Goal: Communication & Community: Ask a question

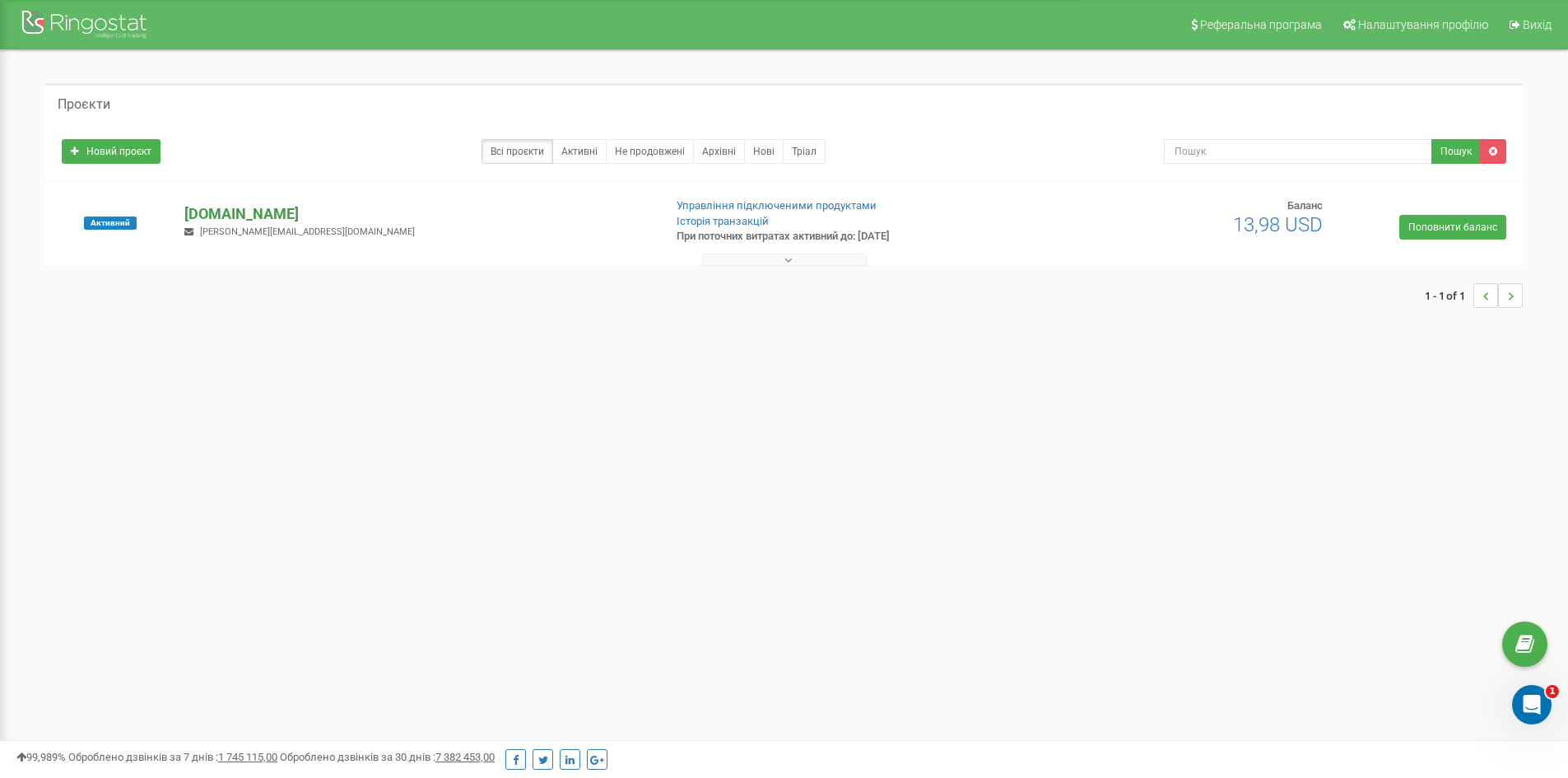
click at [243, 211] on p "[DOMAIN_NAME]" at bounding box center [416, 213] width 465 height 21
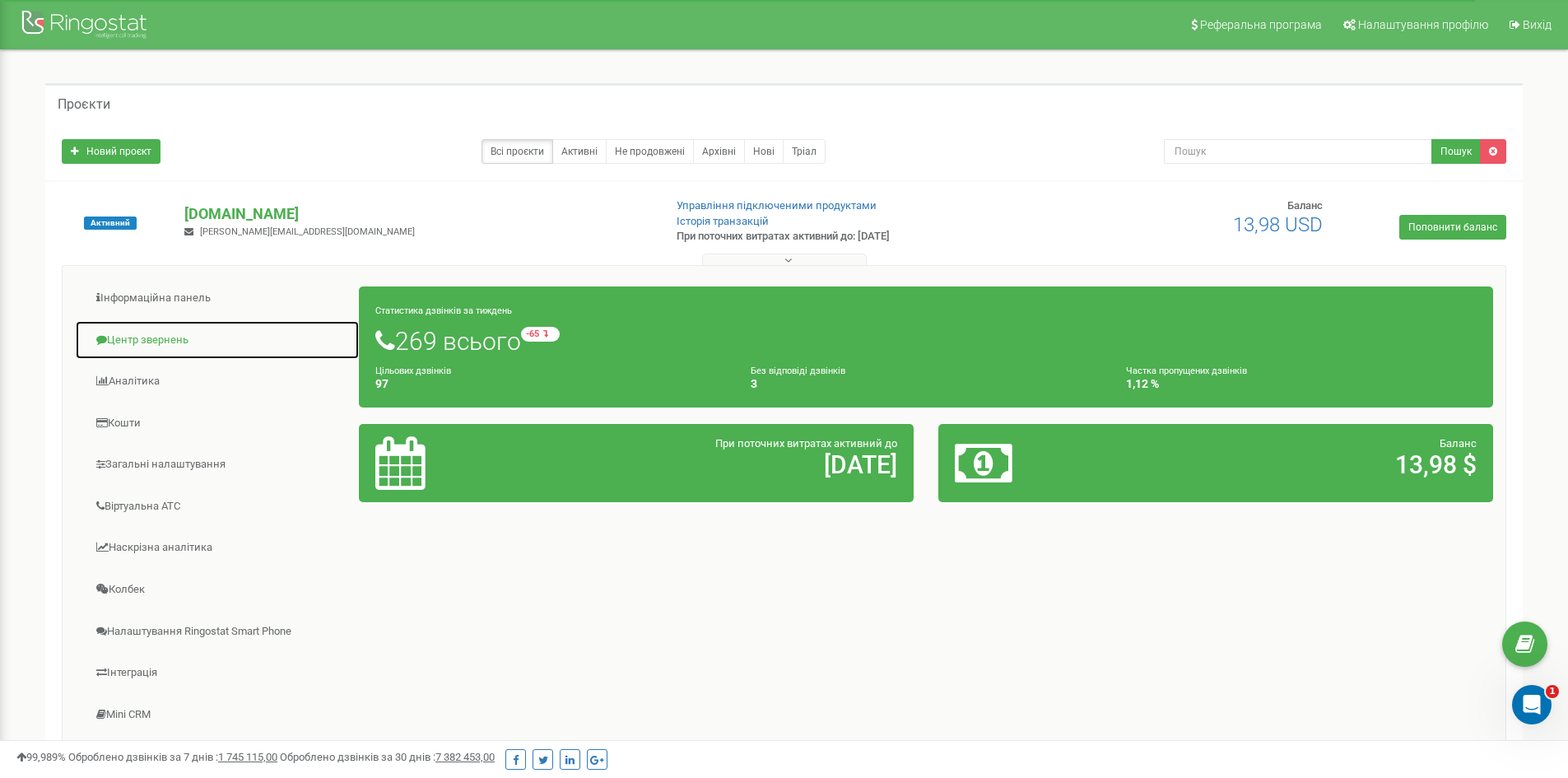
click at [161, 336] on link "Центр звернень" at bounding box center [217, 340] width 284 height 40
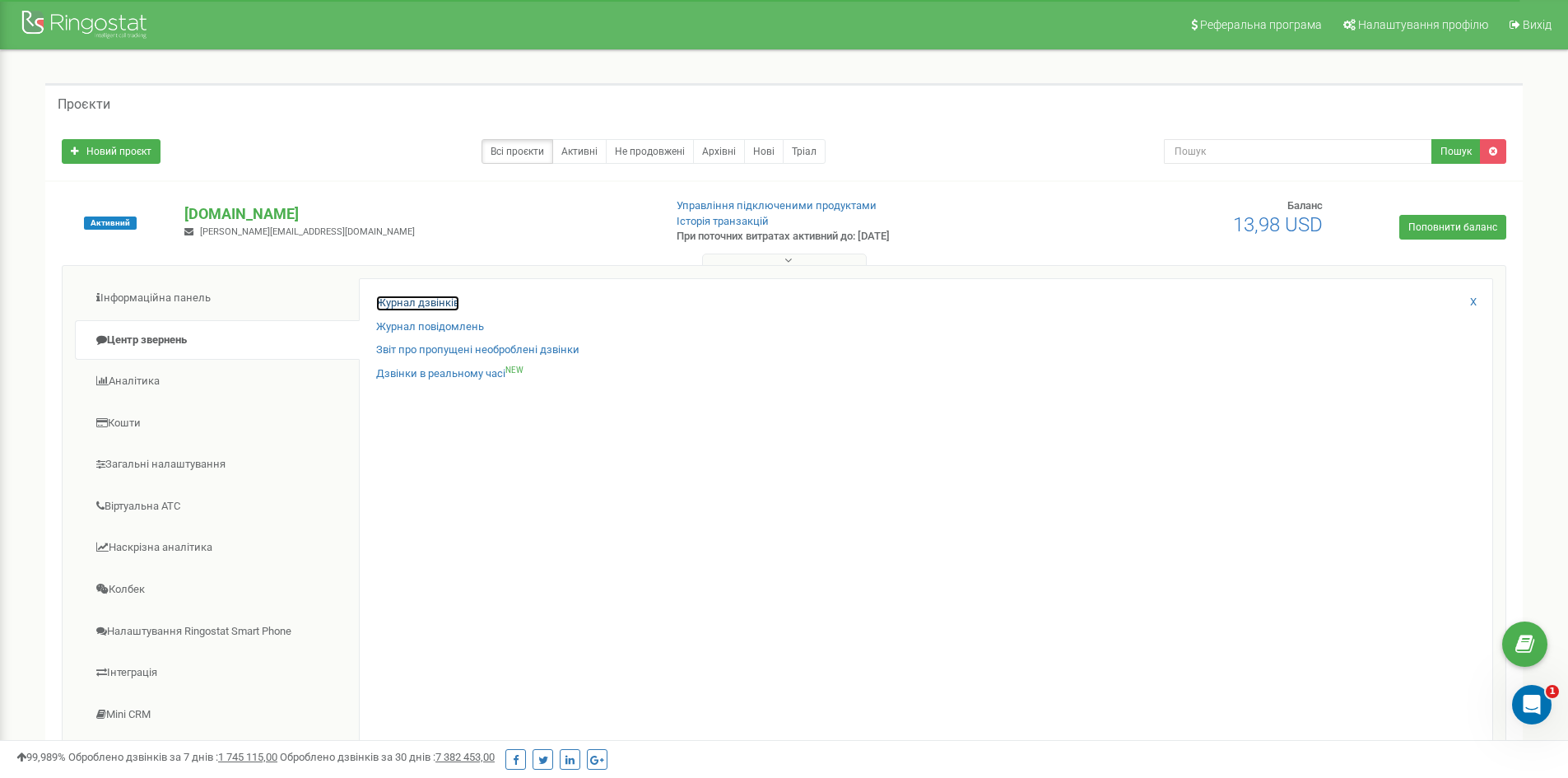
click at [428, 297] on link "Журнал дзвінків" at bounding box center [417, 303] width 83 height 15
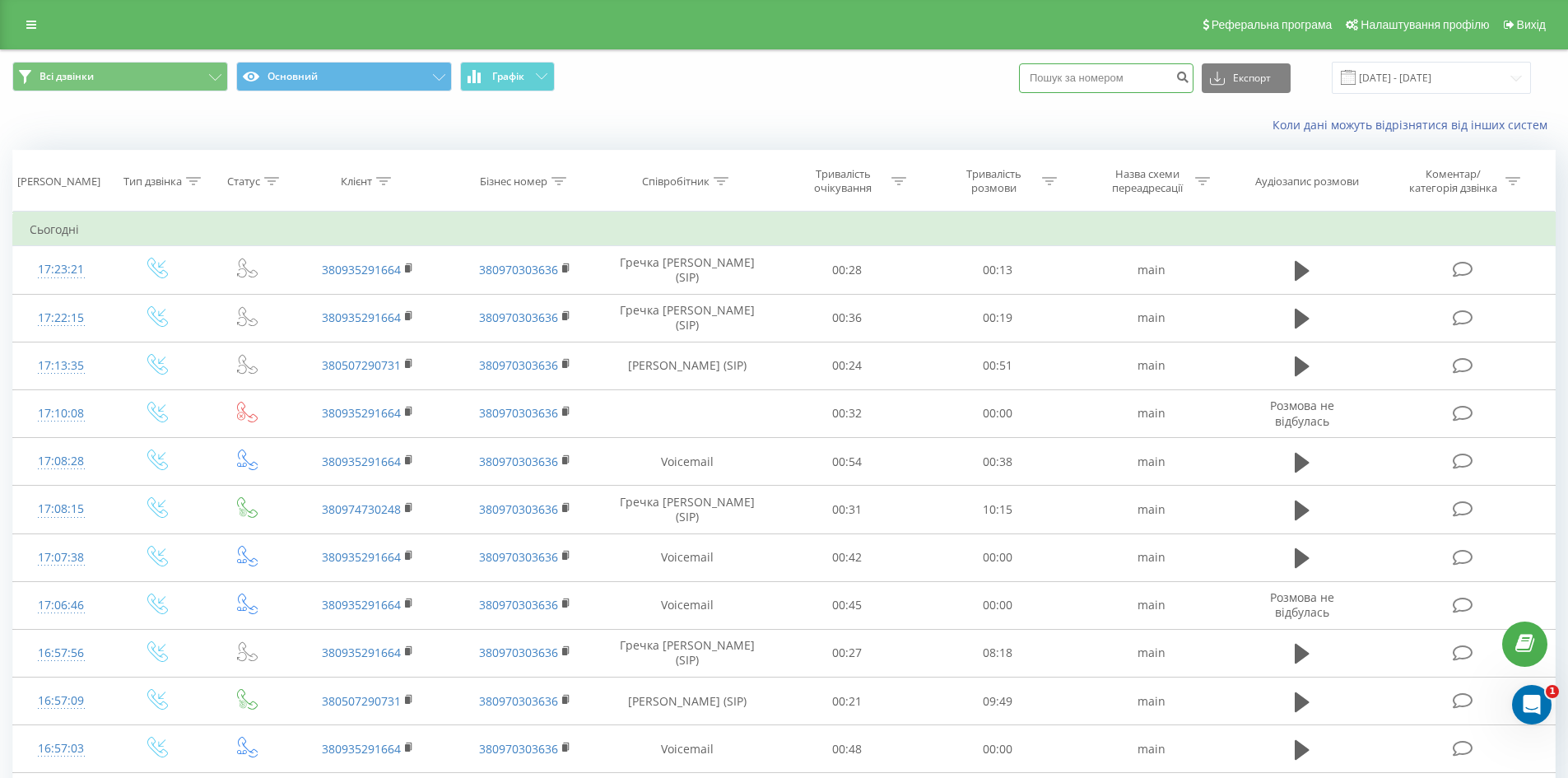
click at [1091, 77] on input at bounding box center [1106, 78] width 175 height 30
paste input "380935291664"
type input "380935291664"
click at [1189, 79] on icon "submit" at bounding box center [1182, 75] width 14 height 10
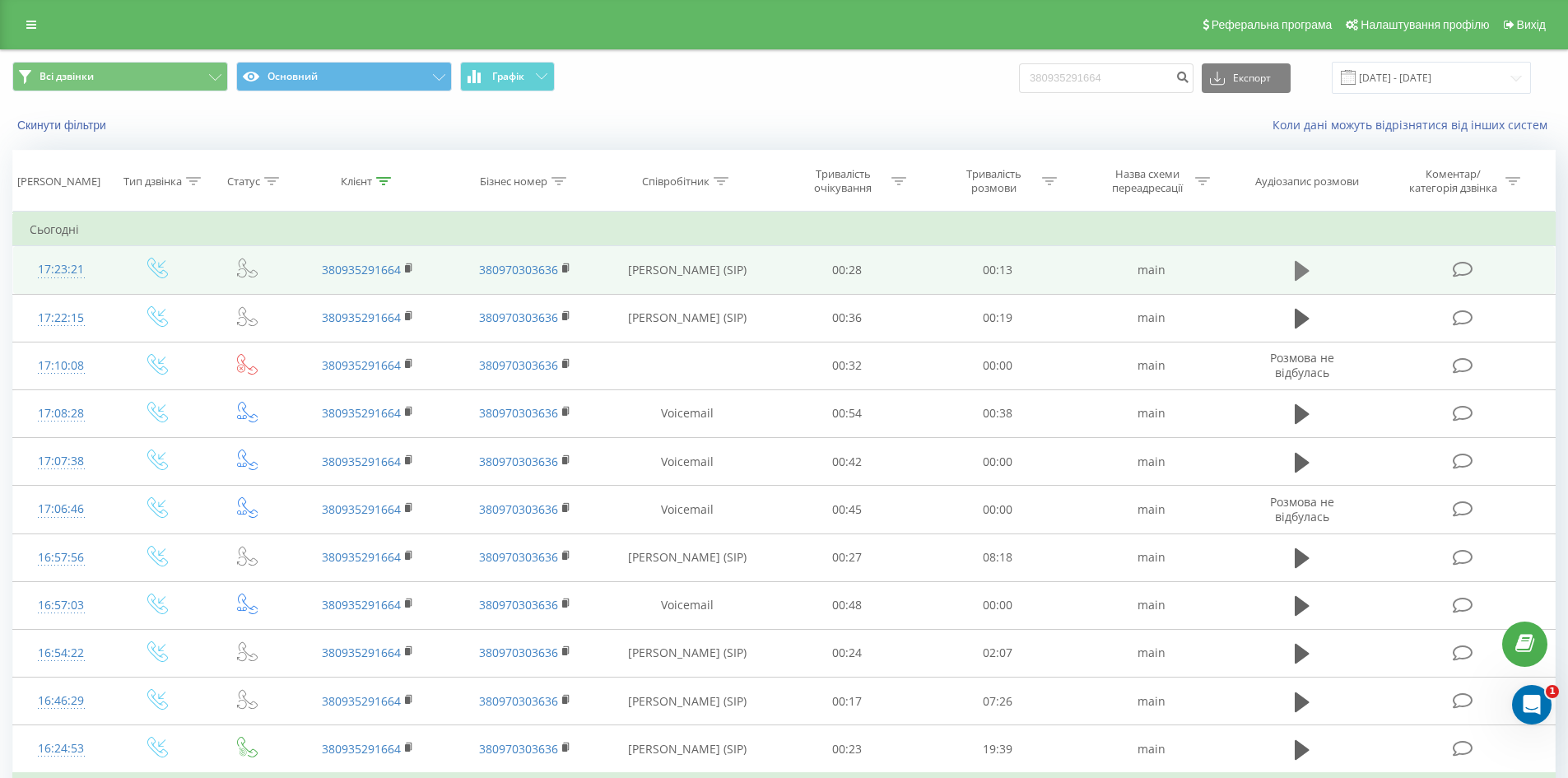
click at [1300, 267] on icon at bounding box center [1302, 271] width 15 height 20
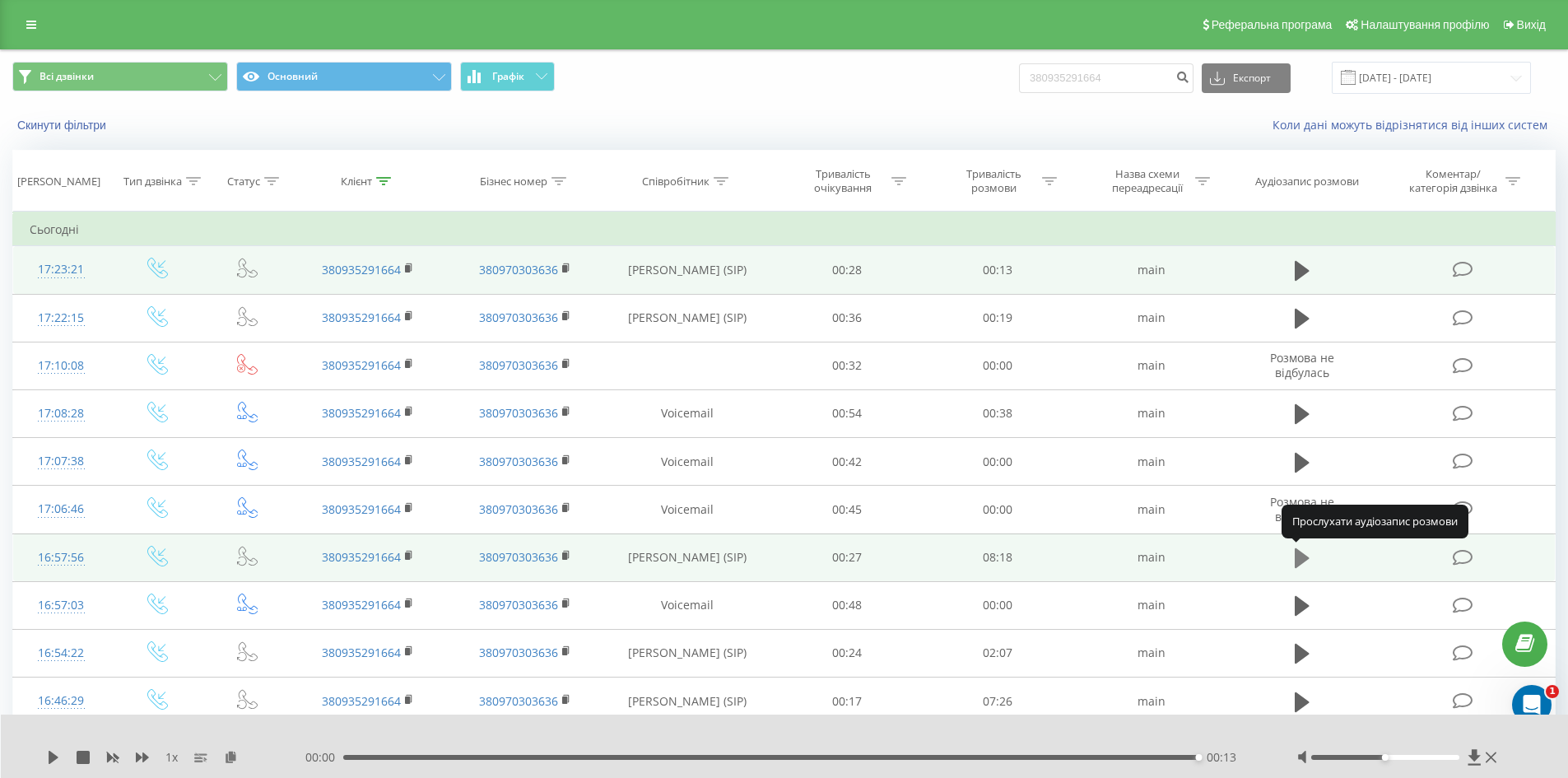
click at [1303, 564] on icon at bounding box center [1302, 558] width 15 height 23
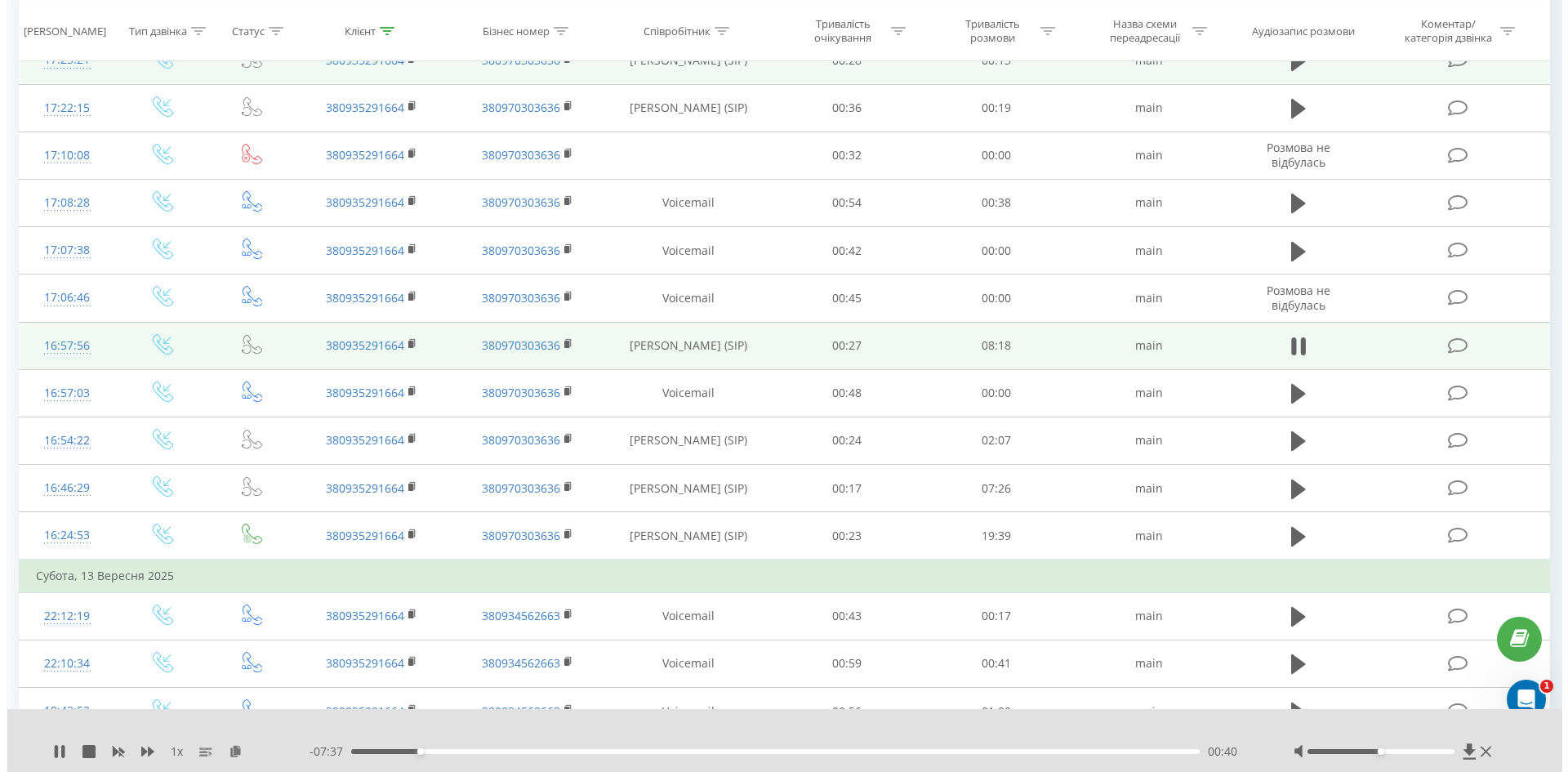
scroll to position [245, 0]
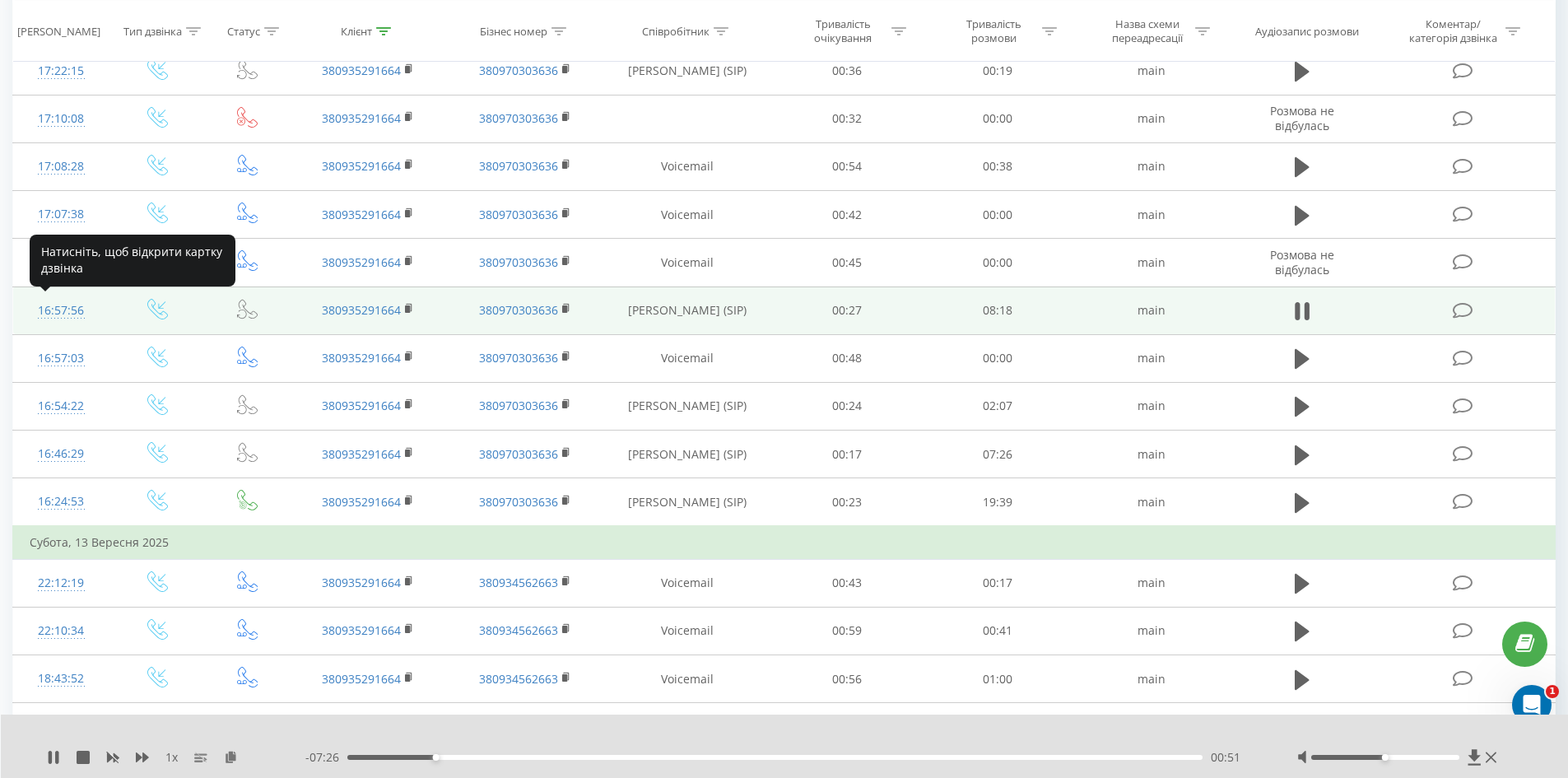
click at [64, 308] on div "16:57:56" at bounding box center [62, 310] width 63 height 32
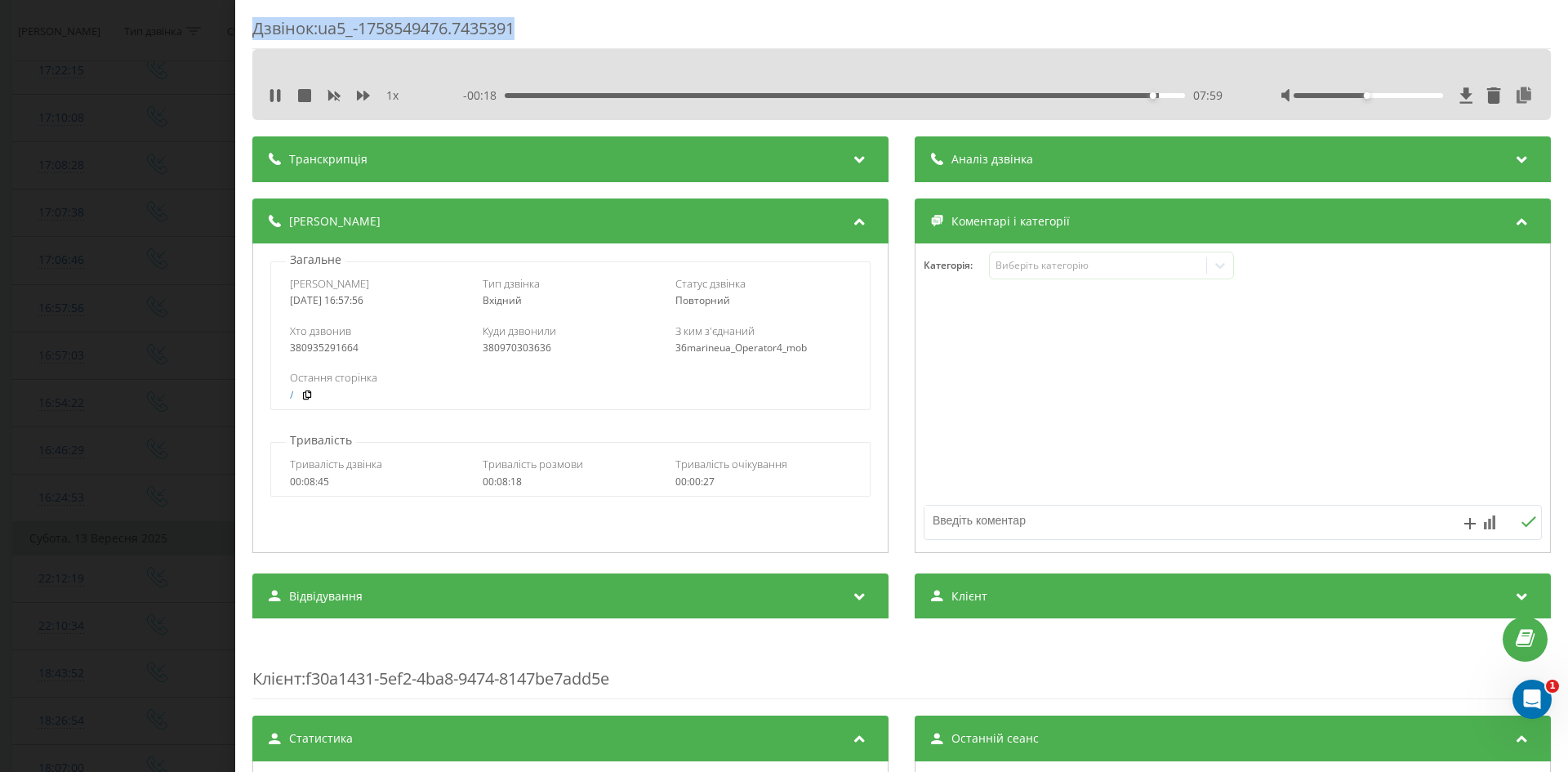
drag, startPoint x: 254, startPoint y: 29, endPoint x: 526, endPoint y: 31, distance: 272.0
click at [526, 31] on div "Дзвінок : ua5_-1758549476.7435391" at bounding box center [902, 32] width 1299 height 31
click at [197, 121] on div "Дзвінок : ua5_-1758549476.7435391 1 x 00:00 08:18 08:18 Транскрипція Для AI-ана…" at bounding box center [784, 386] width 1568 height 772
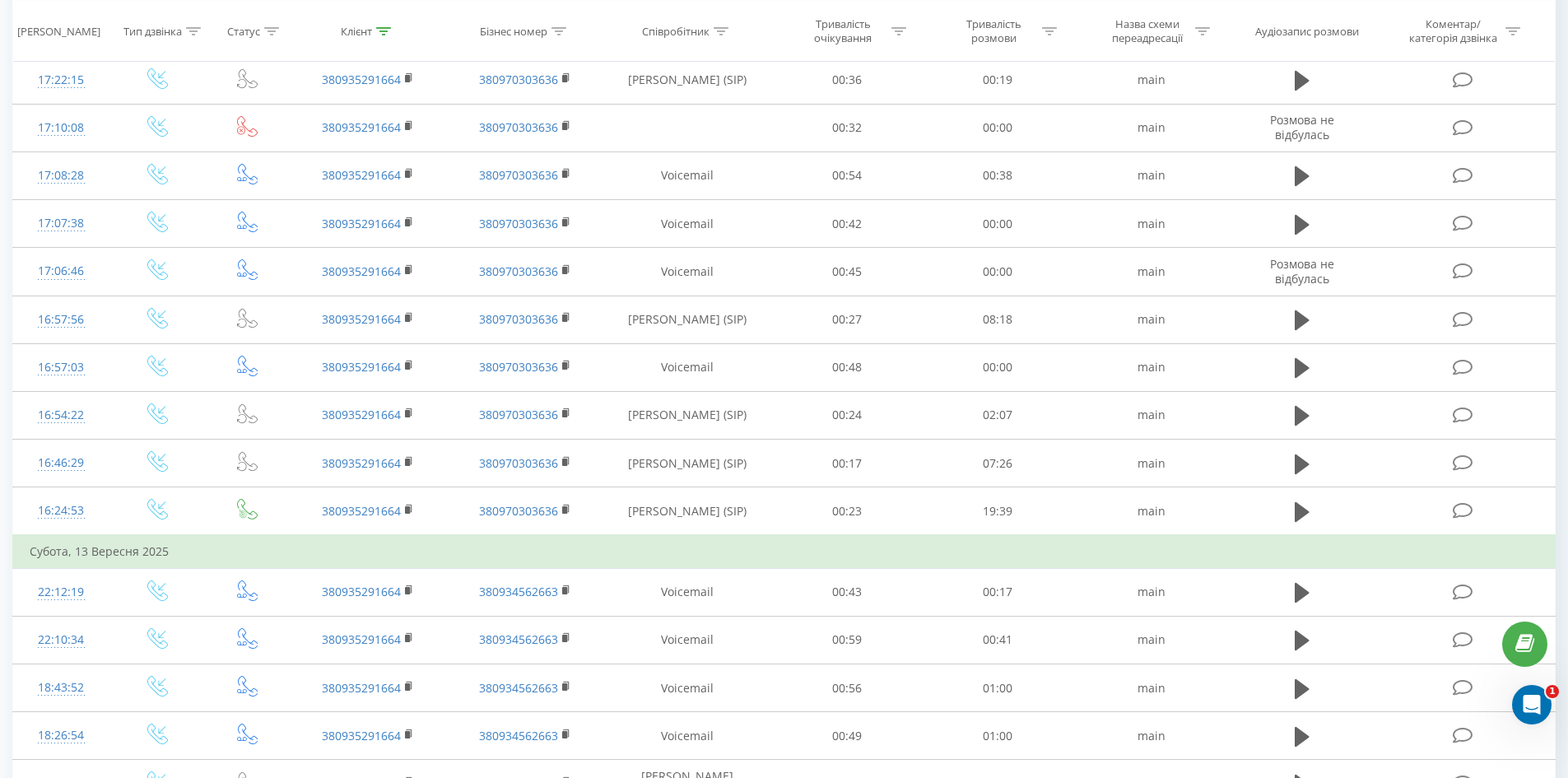
scroll to position [247, 0]
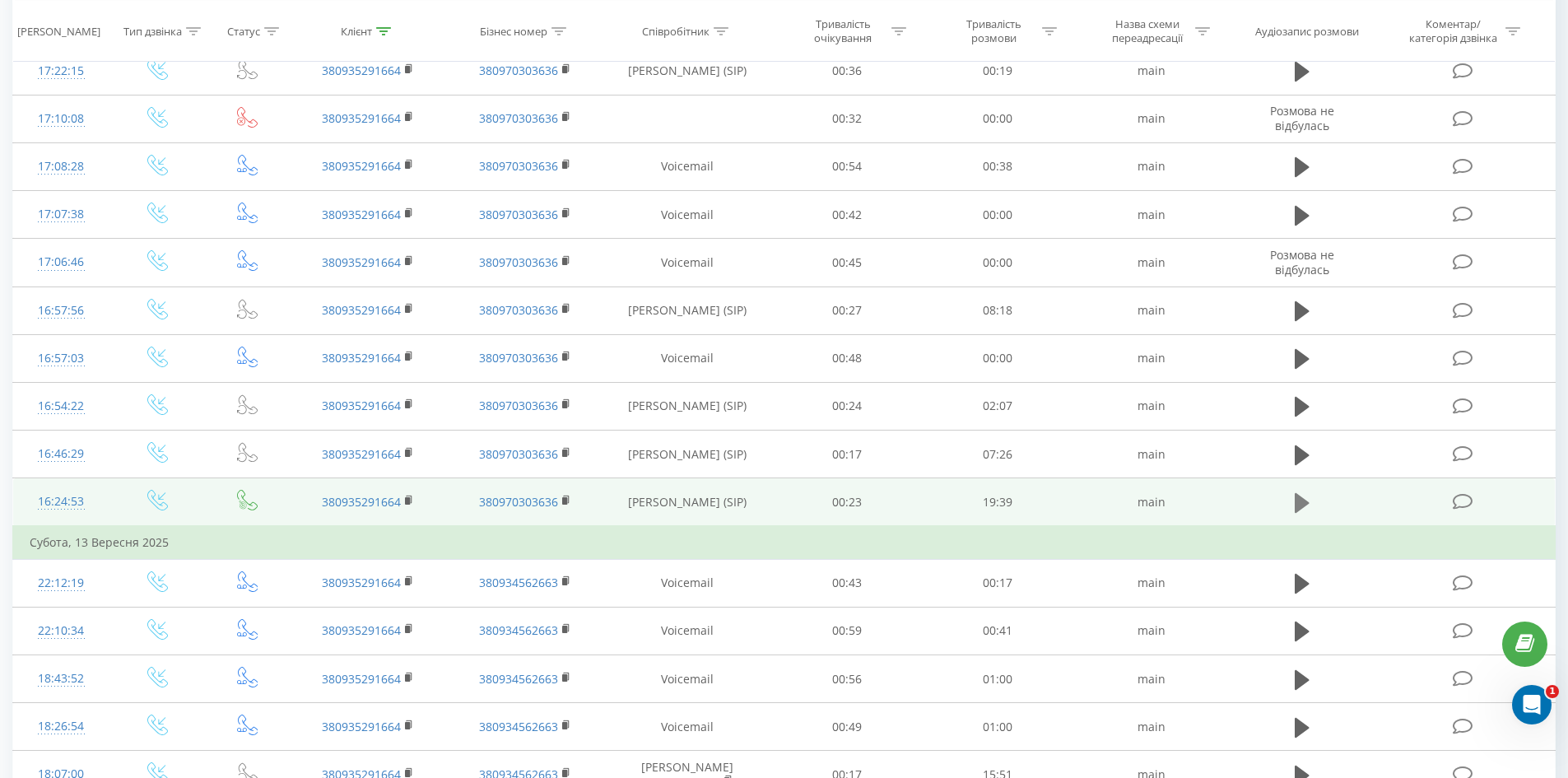
click at [1301, 502] on icon at bounding box center [1302, 502] width 15 height 20
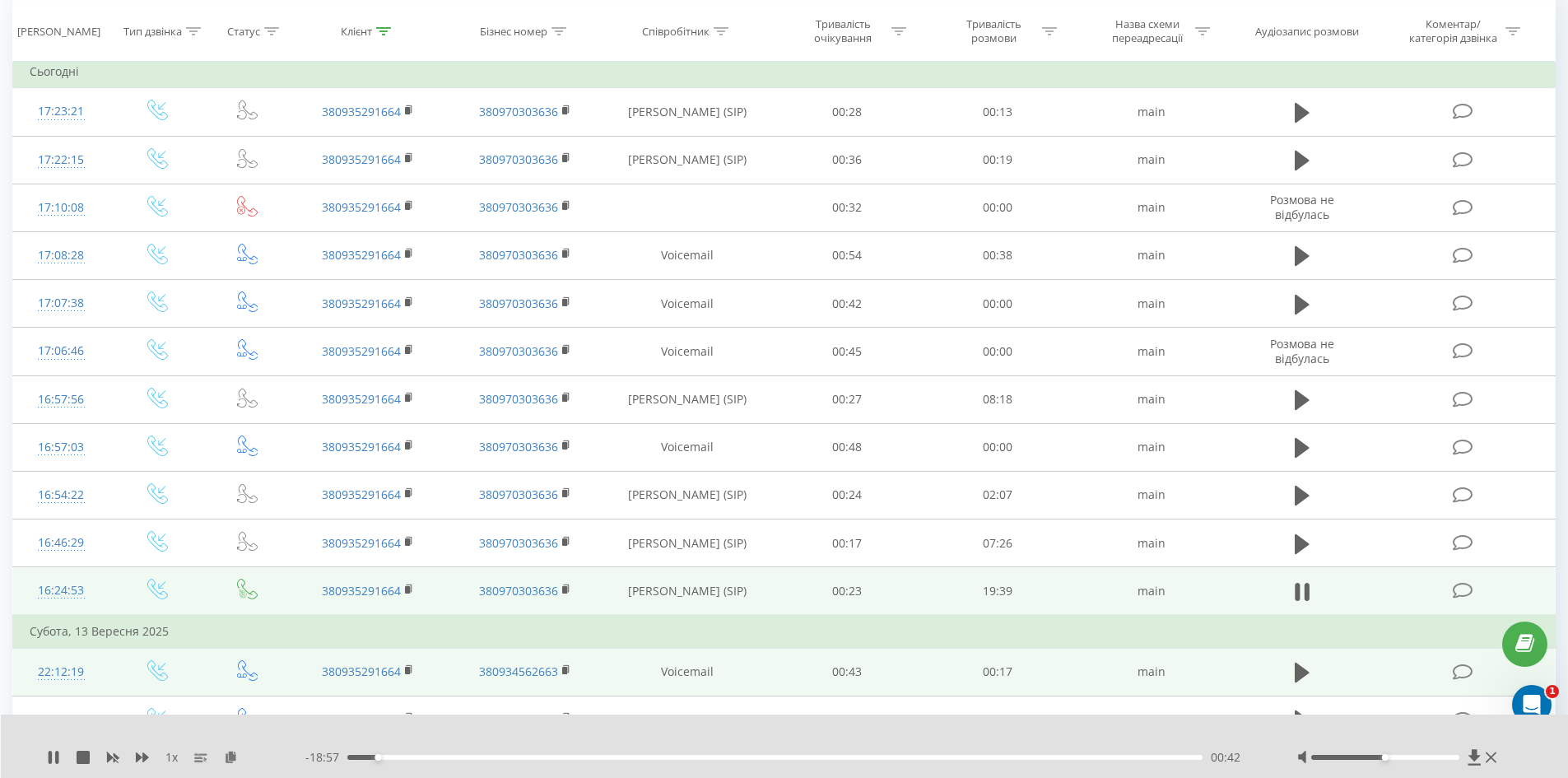
scroll to position [165, 0]
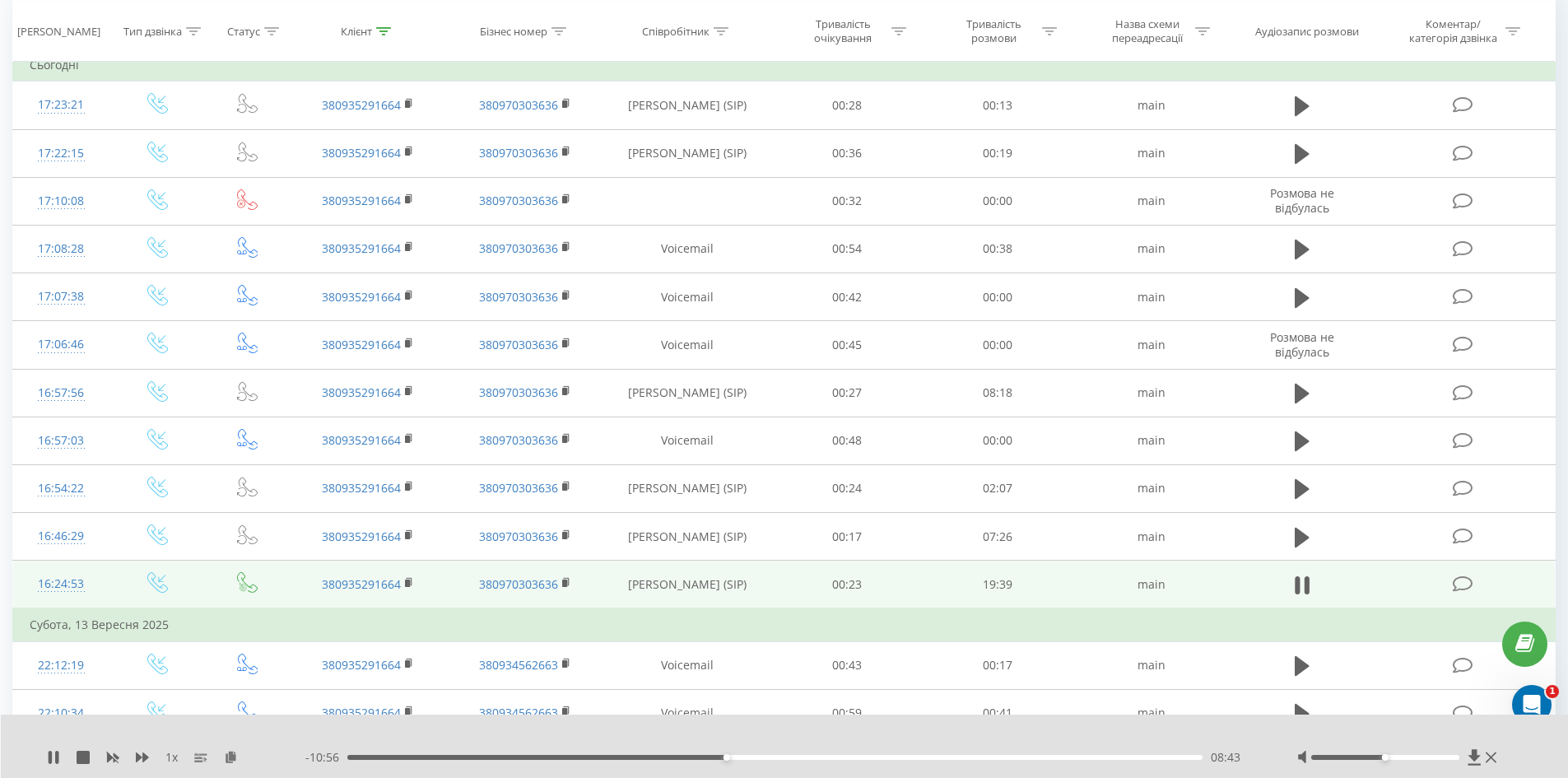
click at [1461, 582] on icon at bounding box center [1463, 584] width 21 height 17
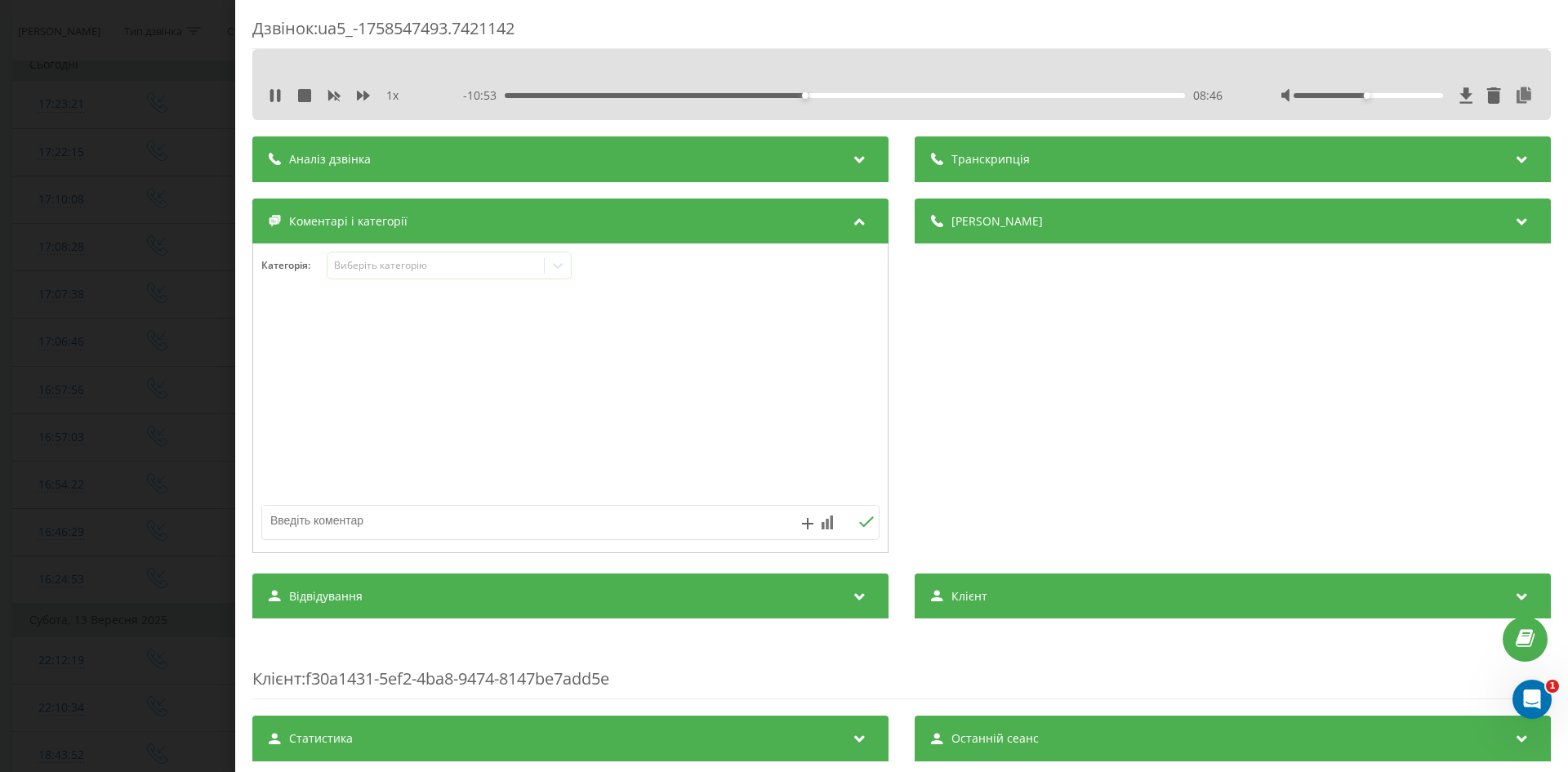
click at [186, 267] on div "Дзвінок : ua5_-1758547493.7421142 1 x - 10:53 08:46 08:46 Транскрипція Для AI-а…" at bounding box center [784, 386] width 1568 height 772
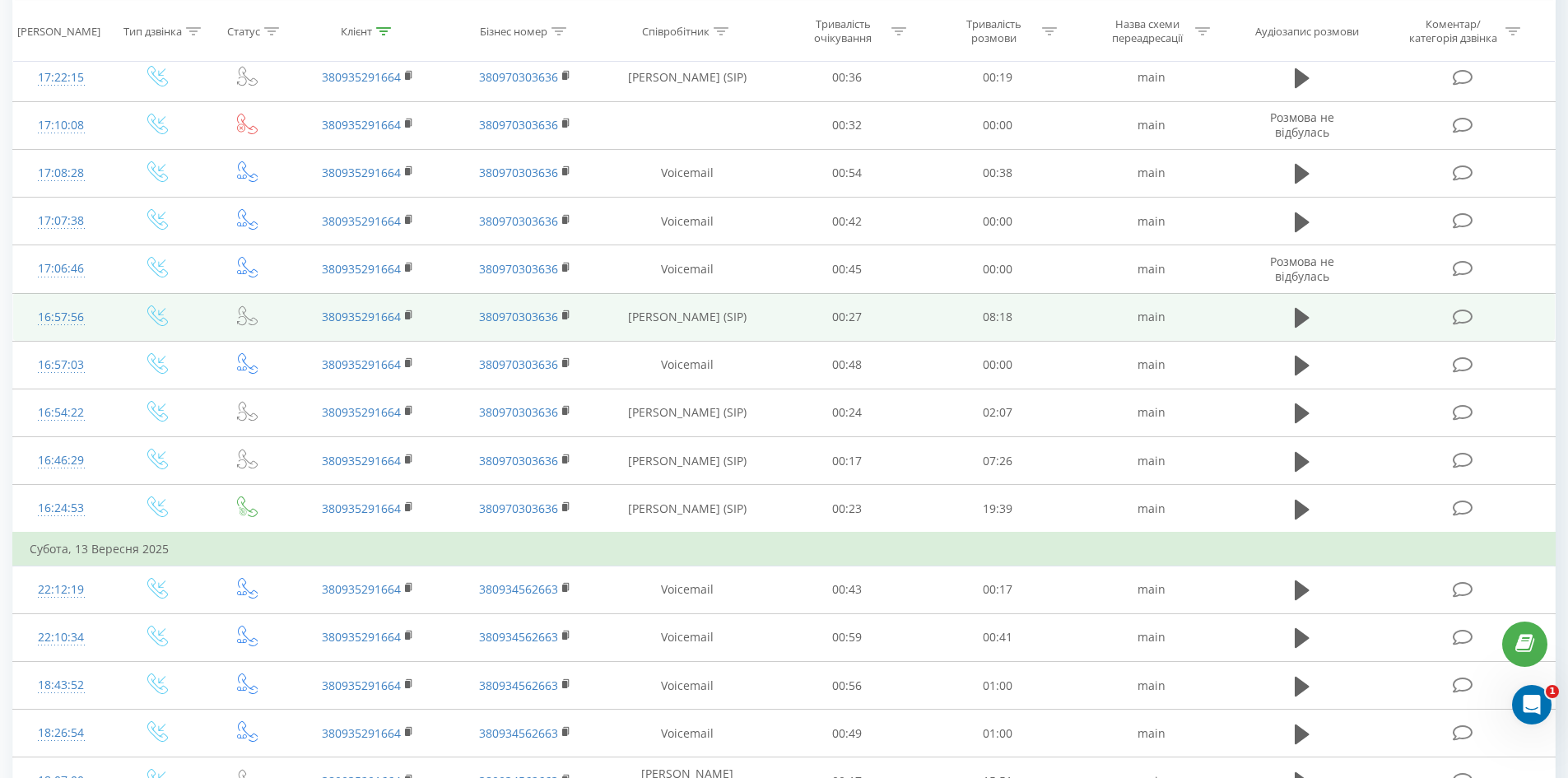
scroll to position [247, 0]
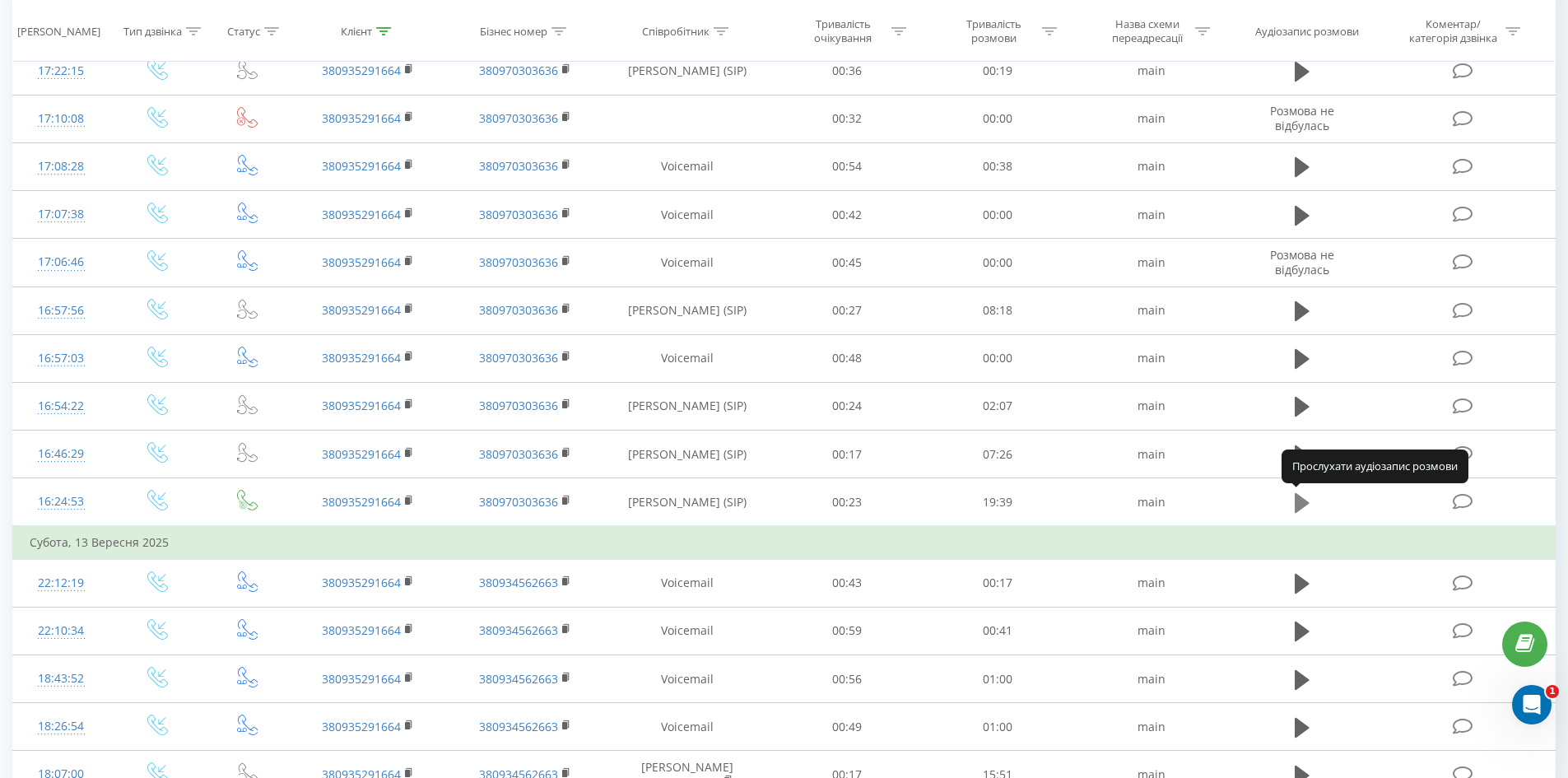
click at [1307, 495] on icon at bounding box center [1302, 503] width 15 height 23
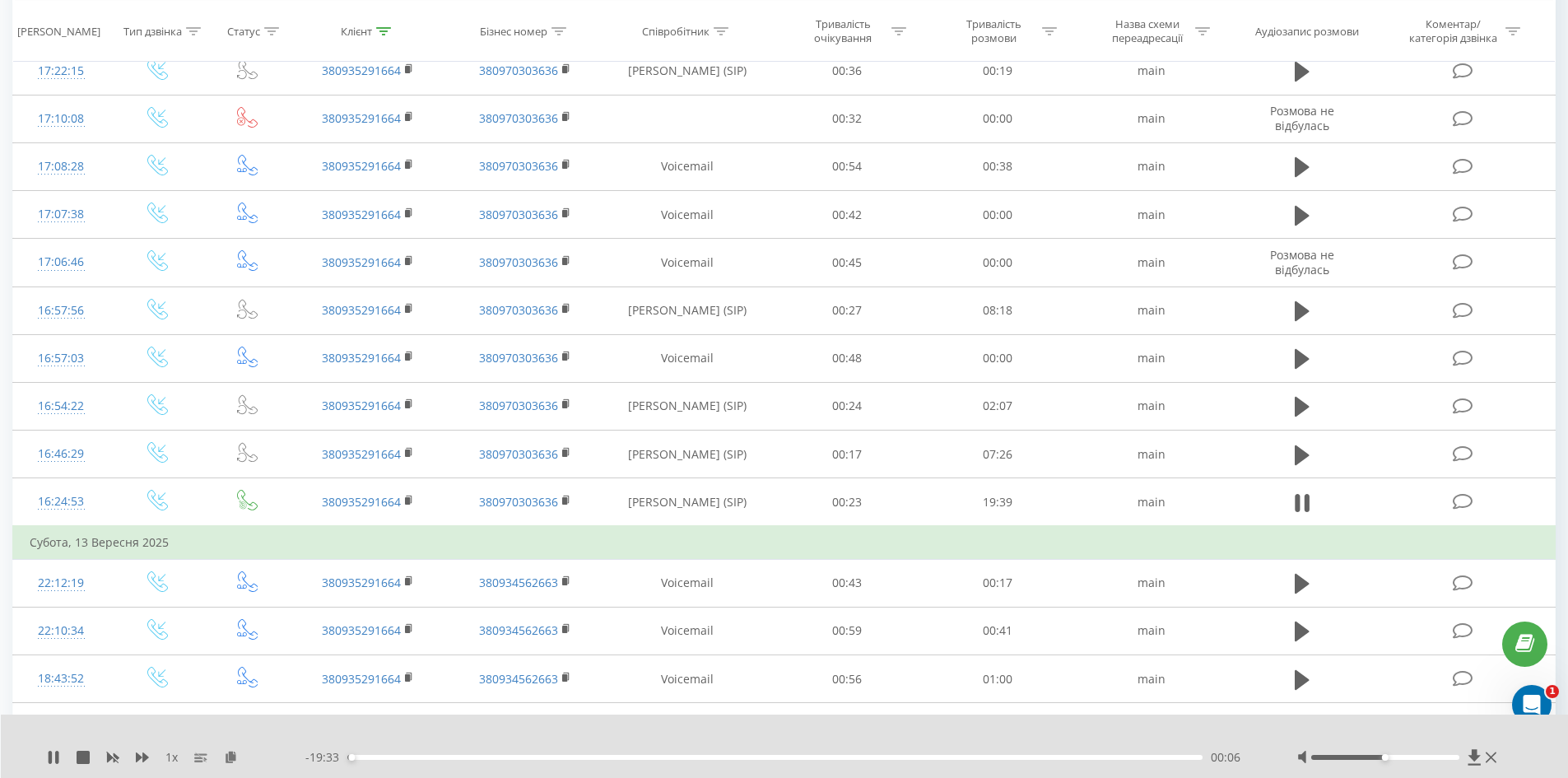
drag, startPoint x: 827, startPoint y: 753, endPoint x: 807, endPoint y: 757, distance: 20.4
click at [828, 753] on div "- 19:33 00:06 00:06" at bounding box center [781, 757] width 951 height 16
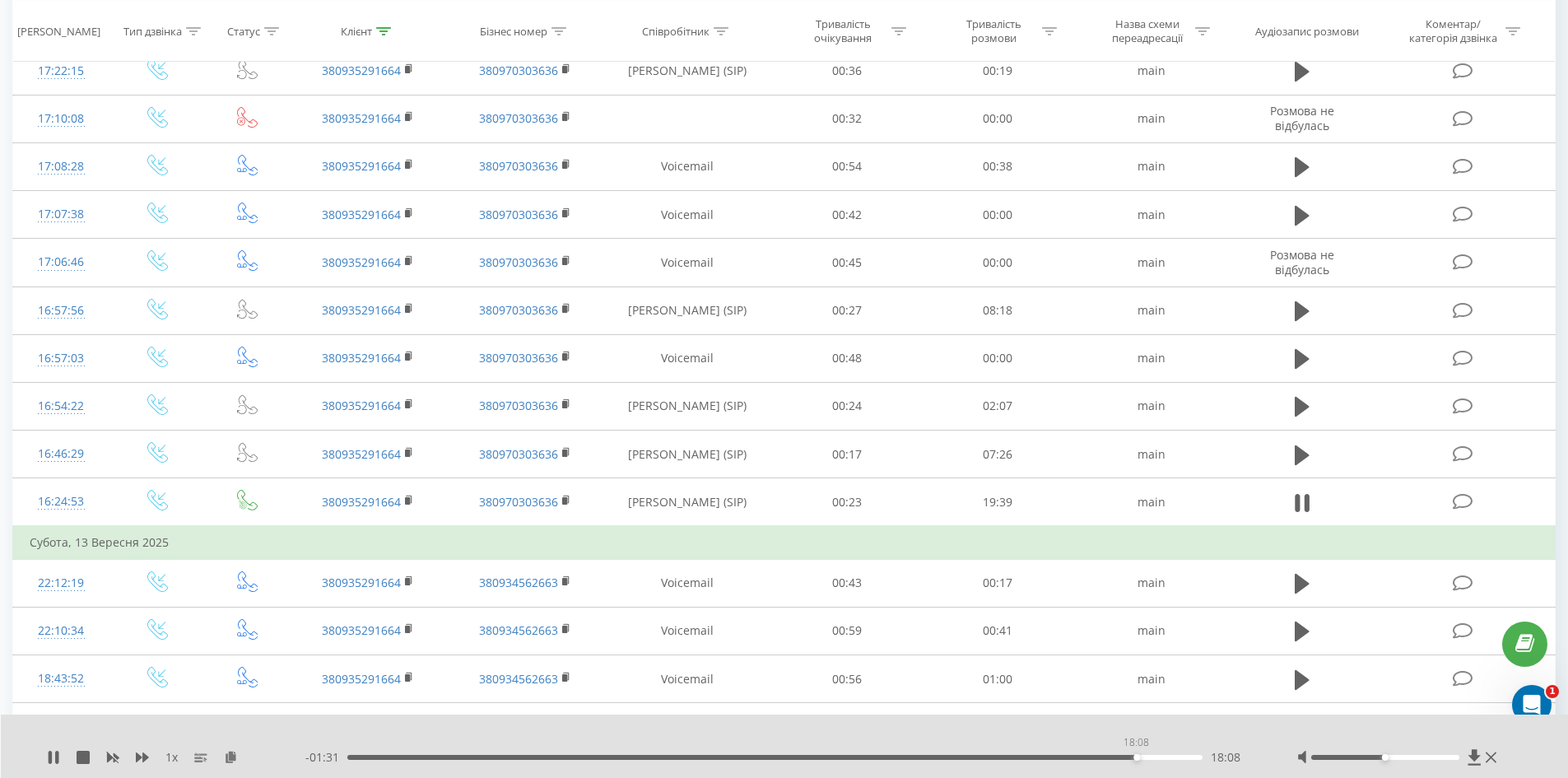
drag, startPoint x: 353, startPoint y: 755, endPoint x: 1136, endPoint y: 763, distance: 783.0
click at [1136, 763] on div "- 01:31 18:08 18:08" at bounding box center [781, 757] width 951 height 16
click at [1106, 755] on div "17:27" at bounding box center [775, 757] width 856 height 5
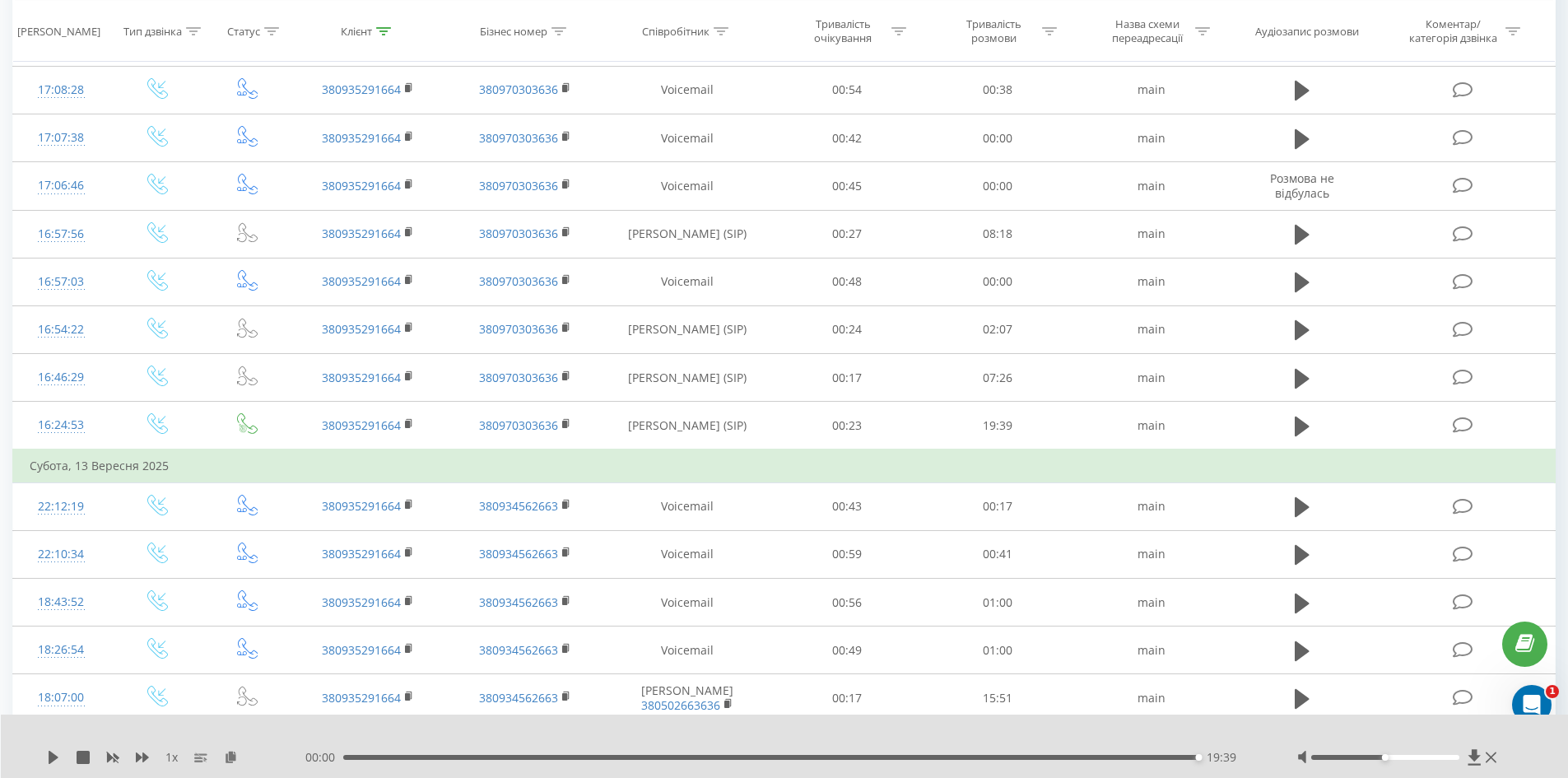
scroll to position [329, 0]
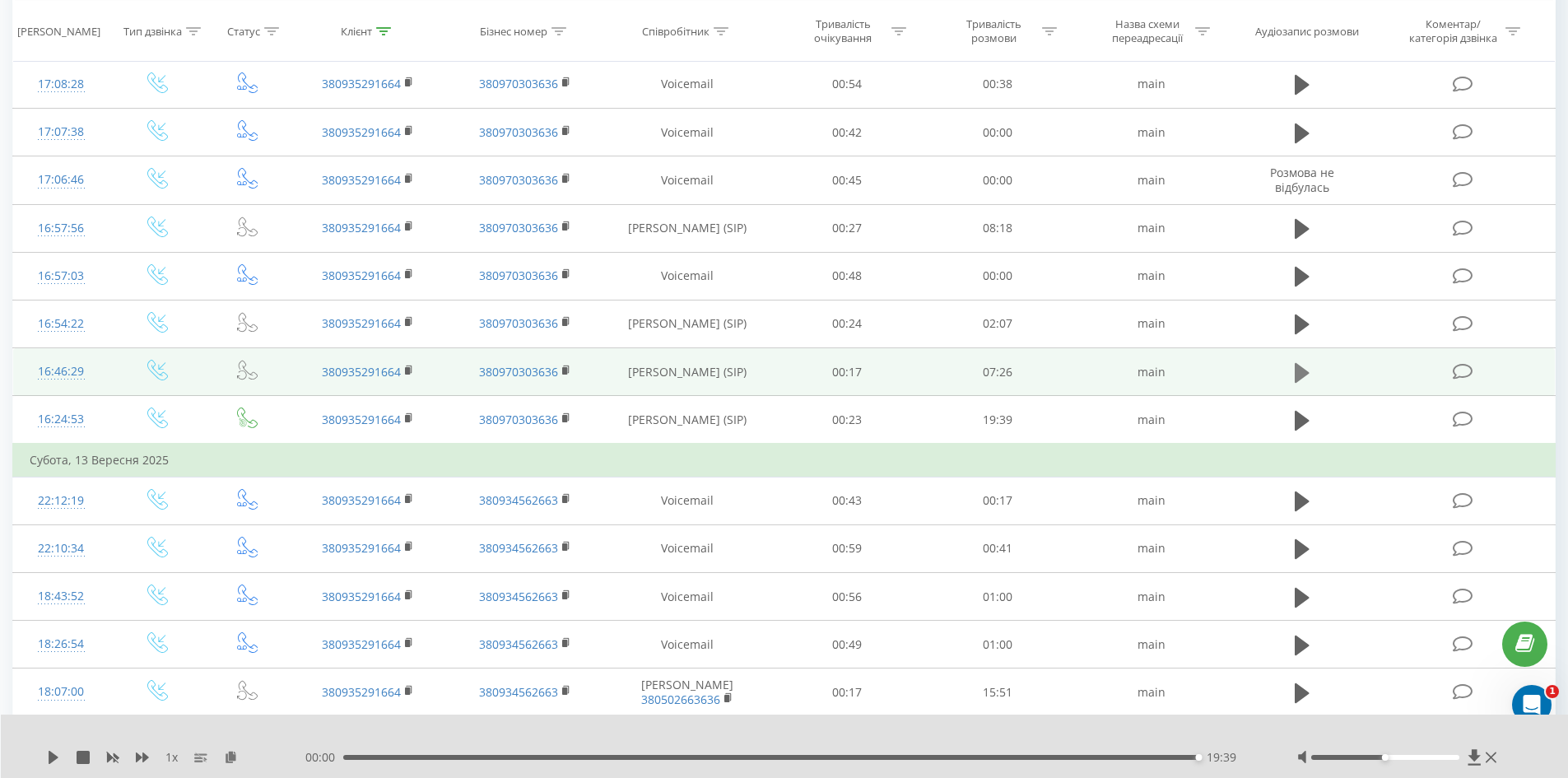
click at [1301, 367] on icon at bounding box center [1302, 372] width 15 height 20
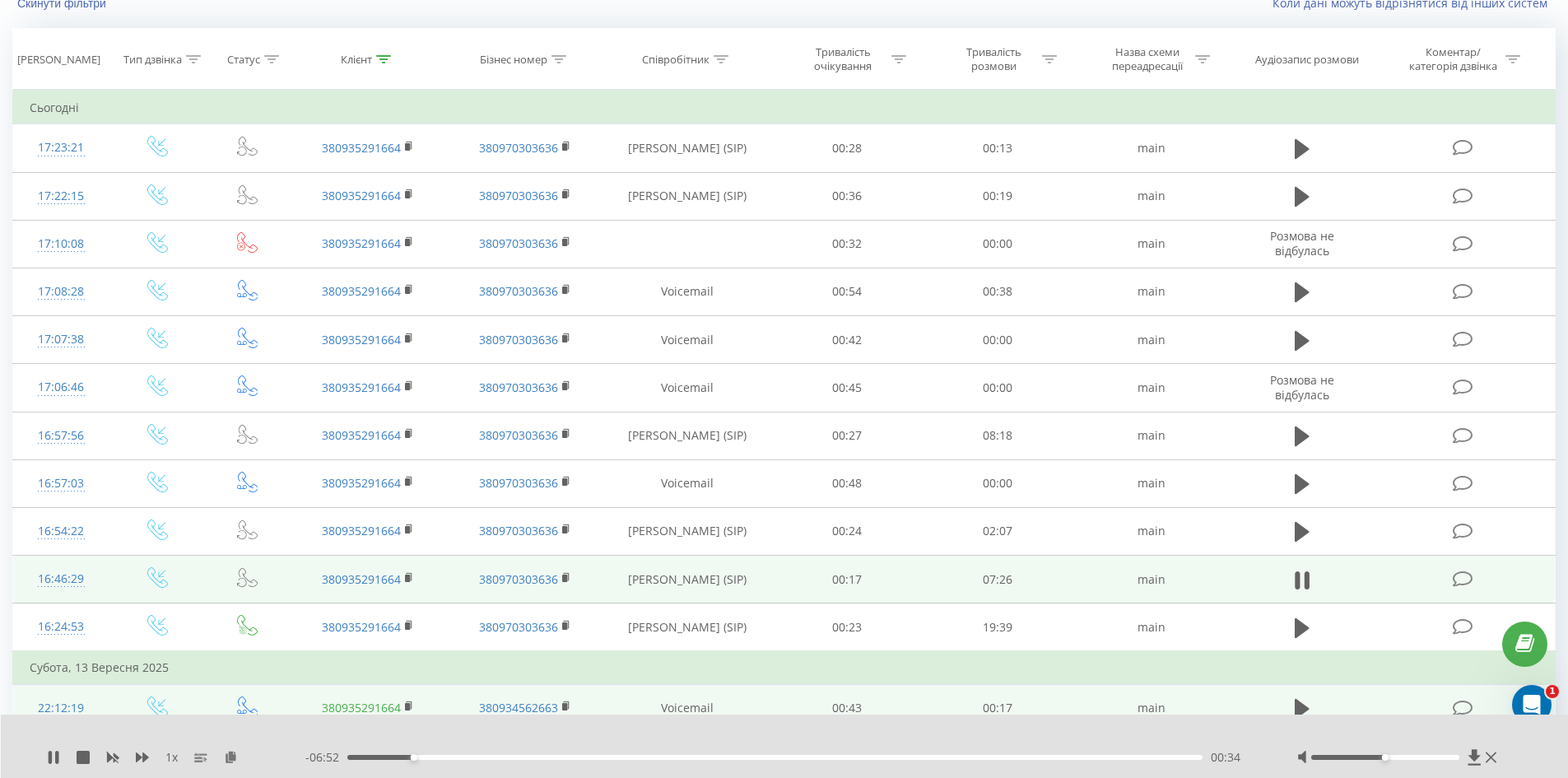
scroll to position [0, 0]
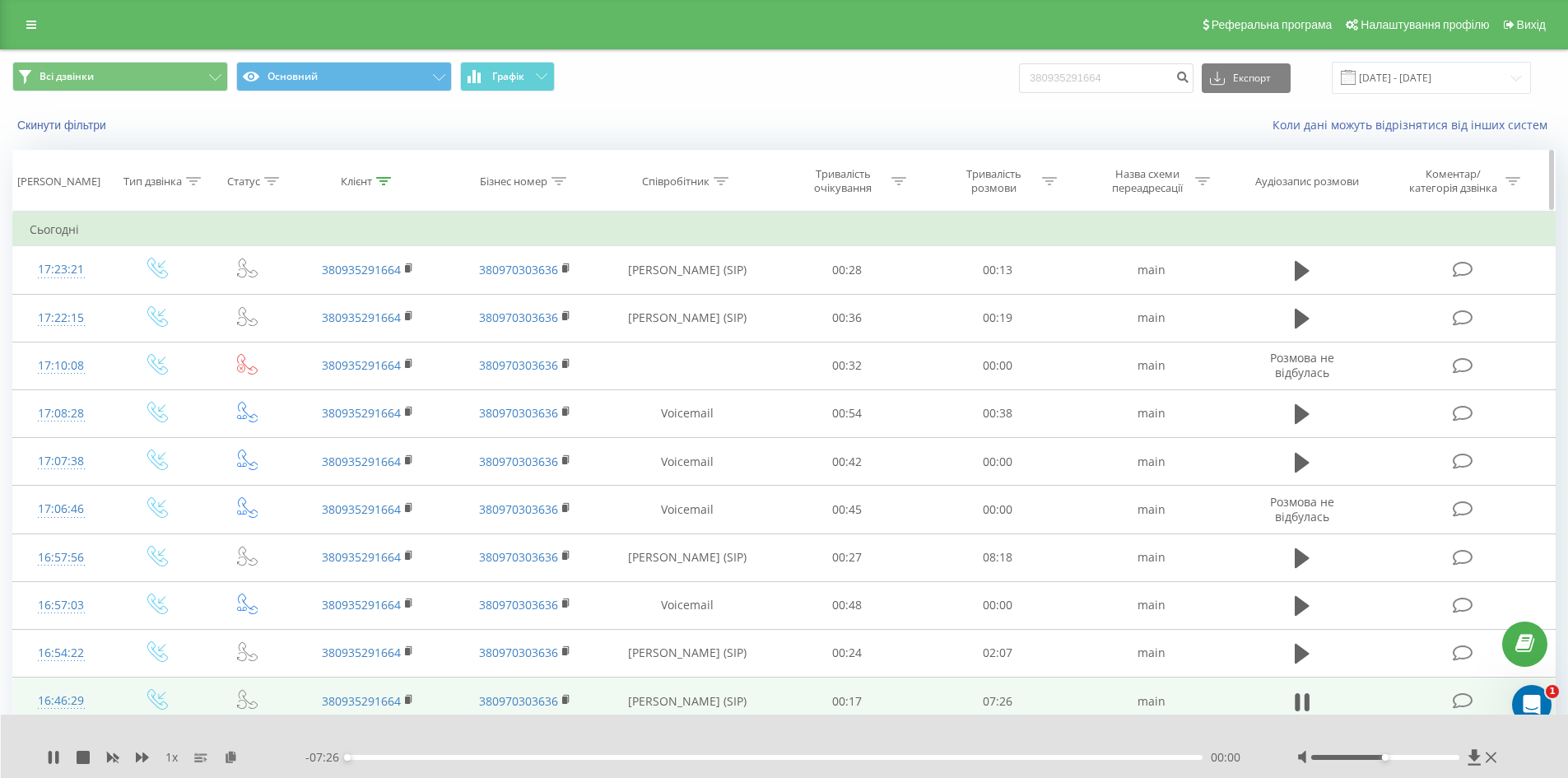
click at [388, 180] on icon at bounding box center [383, 182] width 15 height 9
click at [337, 333] on button "Скасувати" at bounding box center [332, 332] width 70 height 21
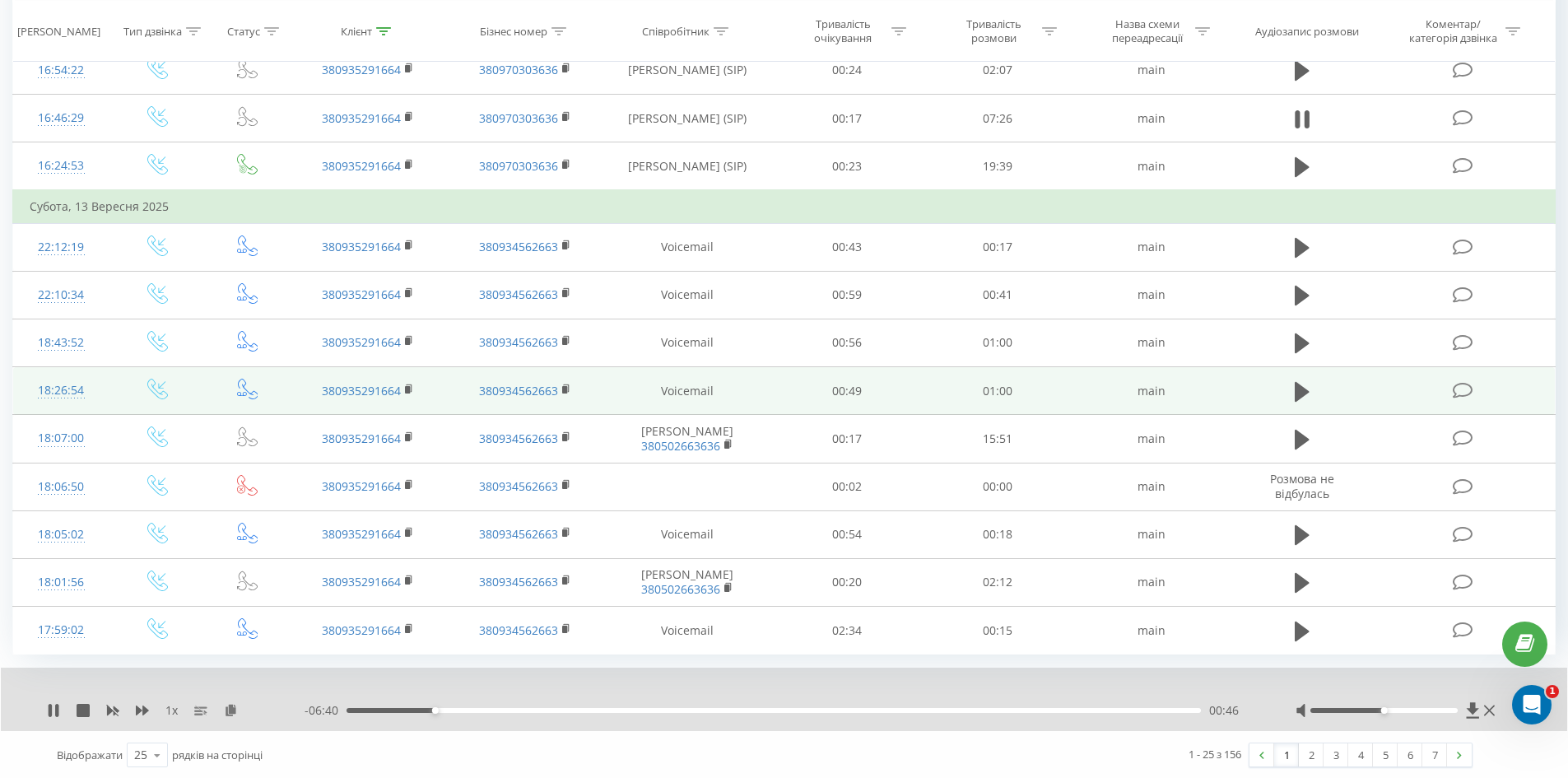
scroll to position [824, 0]
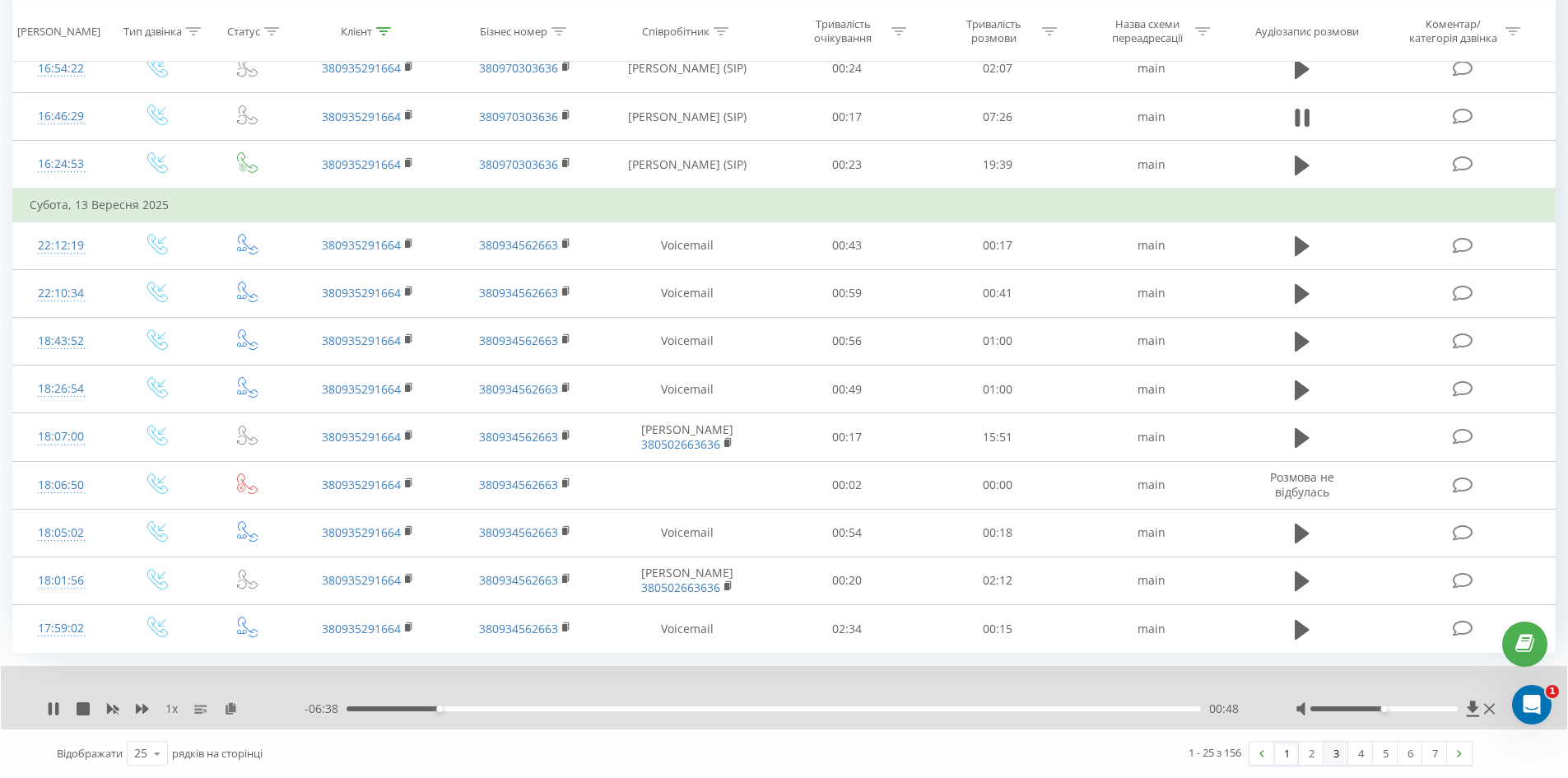
click at [1334, 756] on link "3" at bounding box center [1336, 753] width 25 height 23
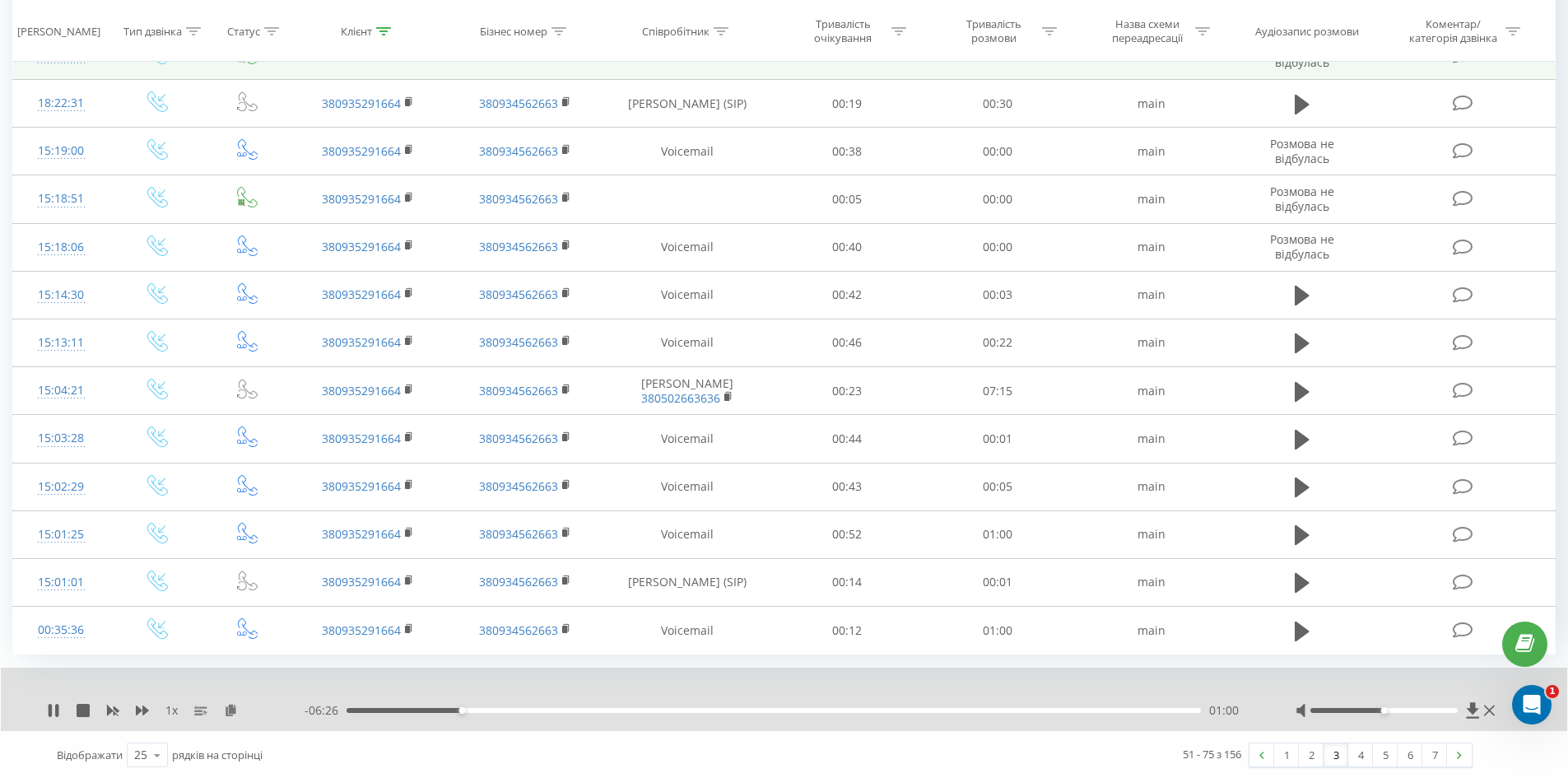
scroll to position [824, 0]
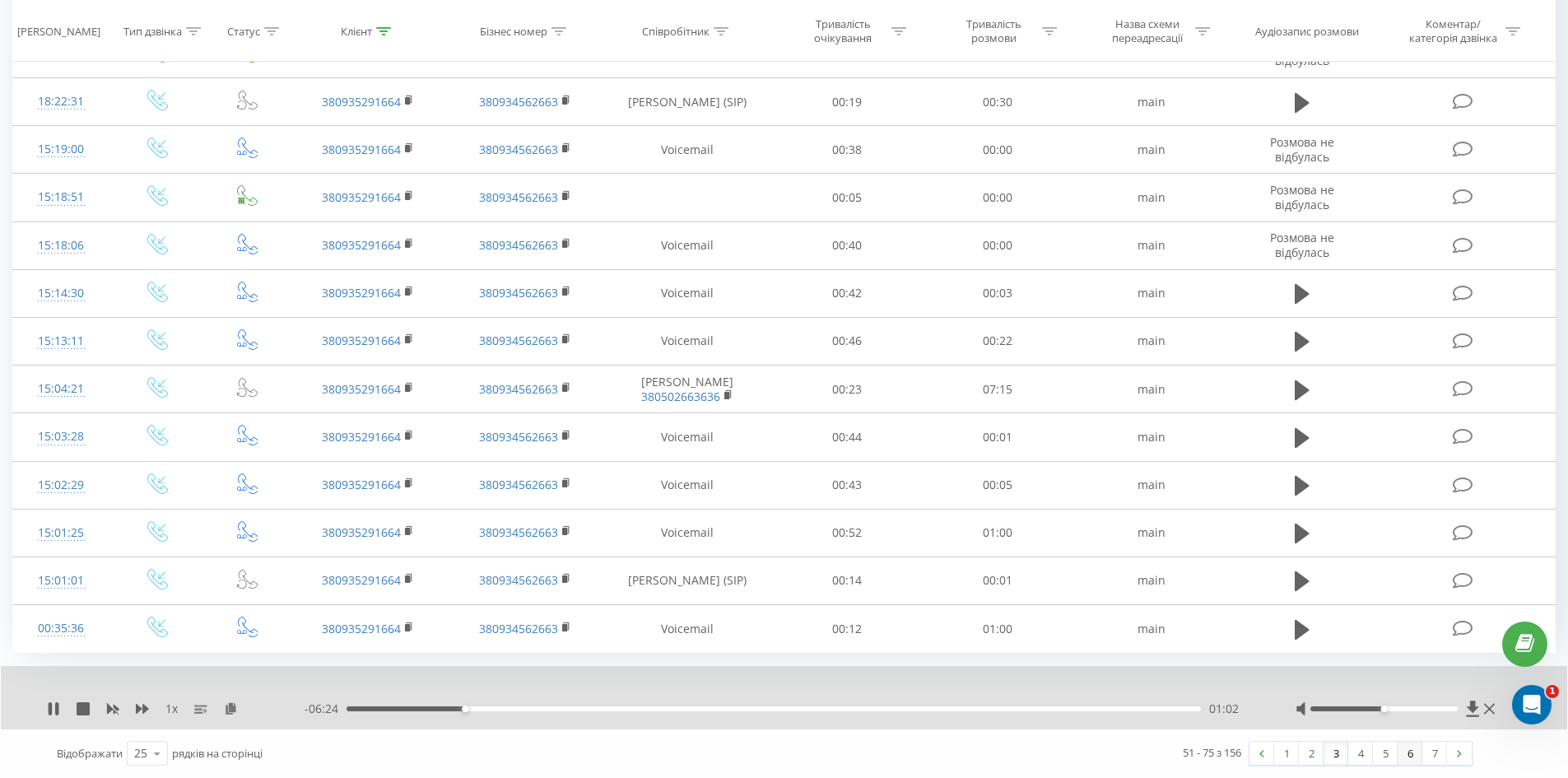
click at [1398, 754] on link "6" at bounding box center [1409, 753] width 25 height 23
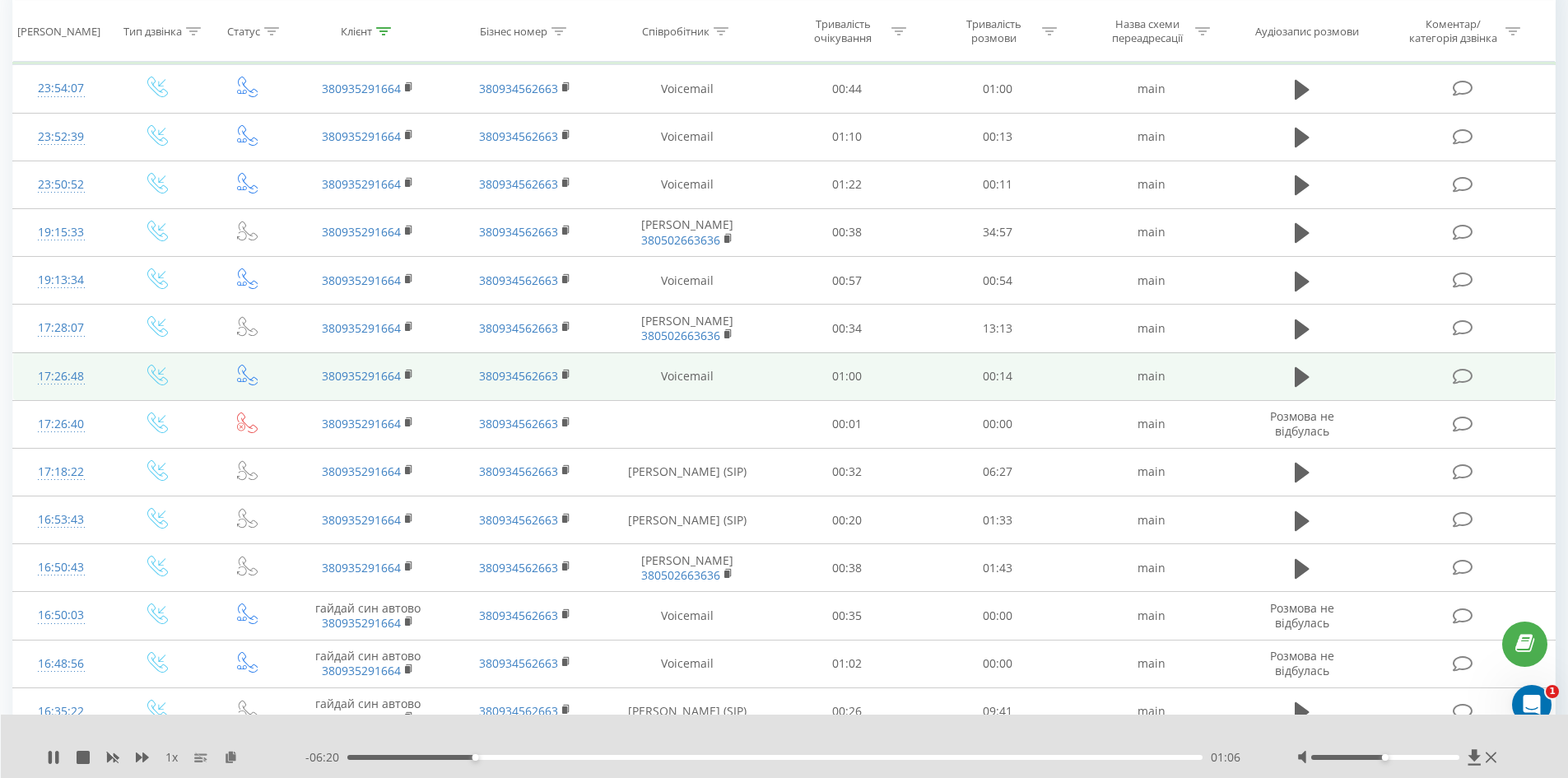
scroll to position [191, 0]
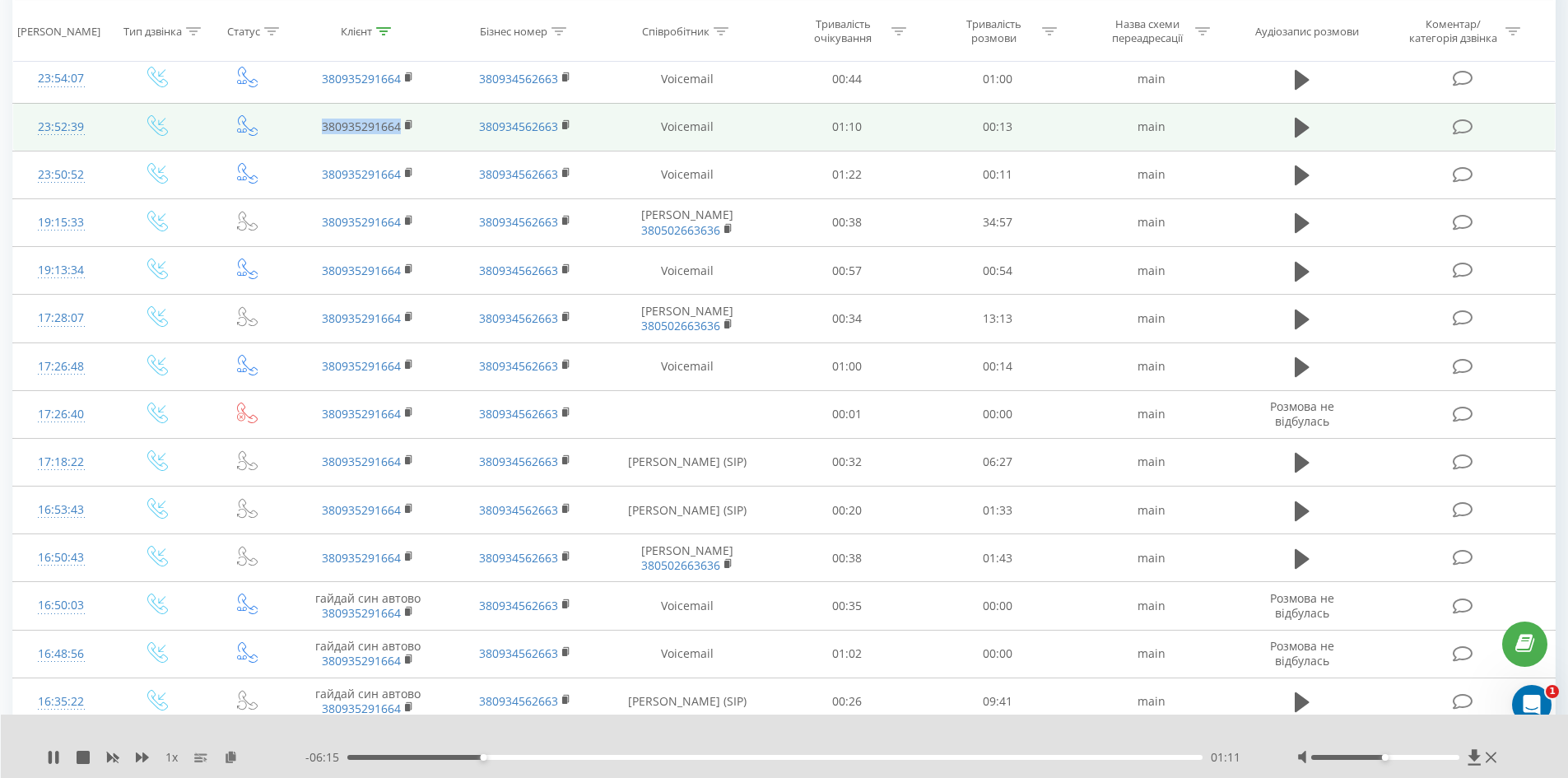
drag, startPoint x: 326, startPoint y: 127, endPoint x: 398, endPoint y: 129, distance: 72.0
click at [398, 129] on td "380935291664" at bounding box center [368, 127] width 157 height 48
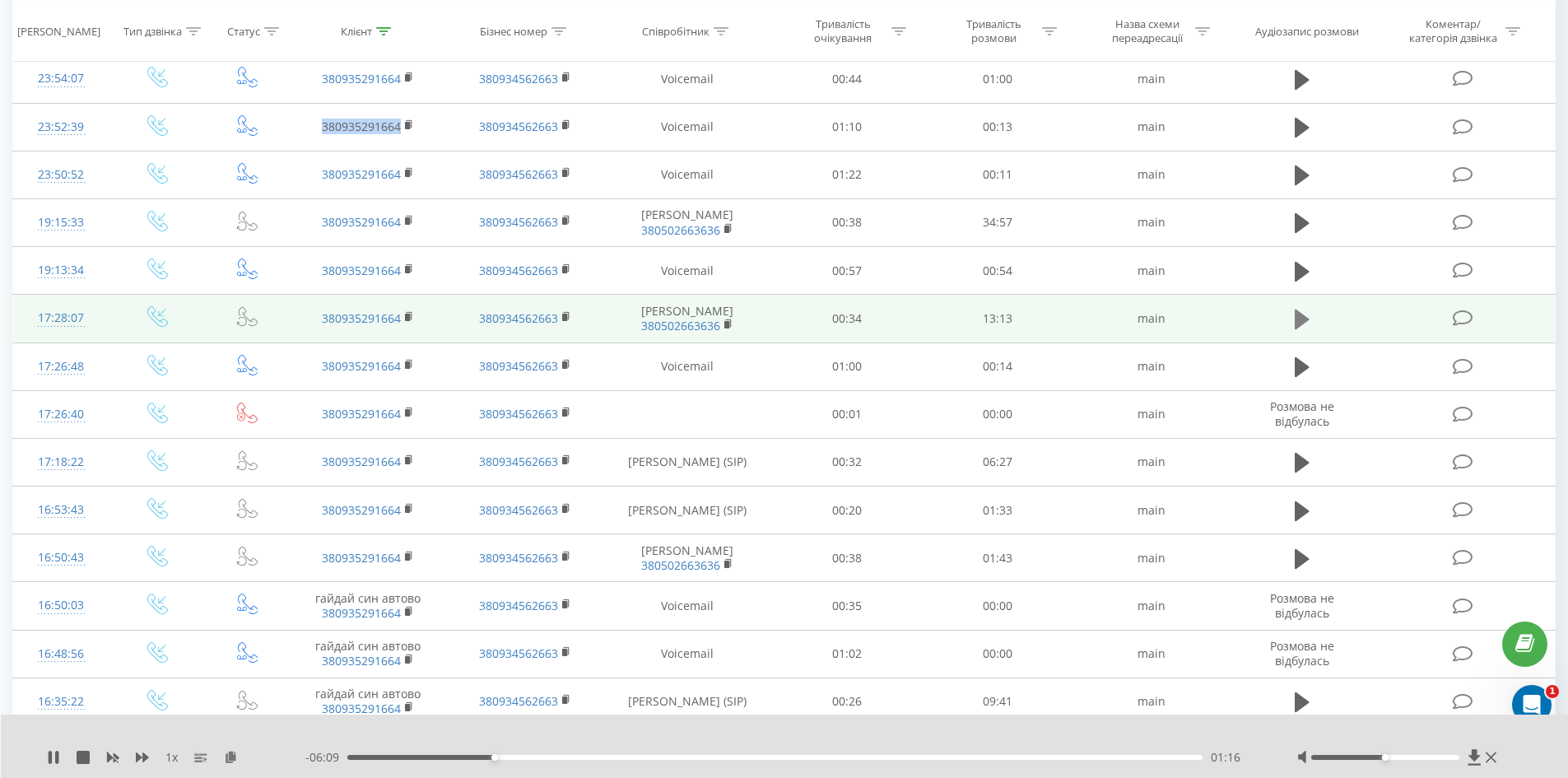
click at [1306, 320] on icon at bounding box center [1302, 319] width 15 height 20
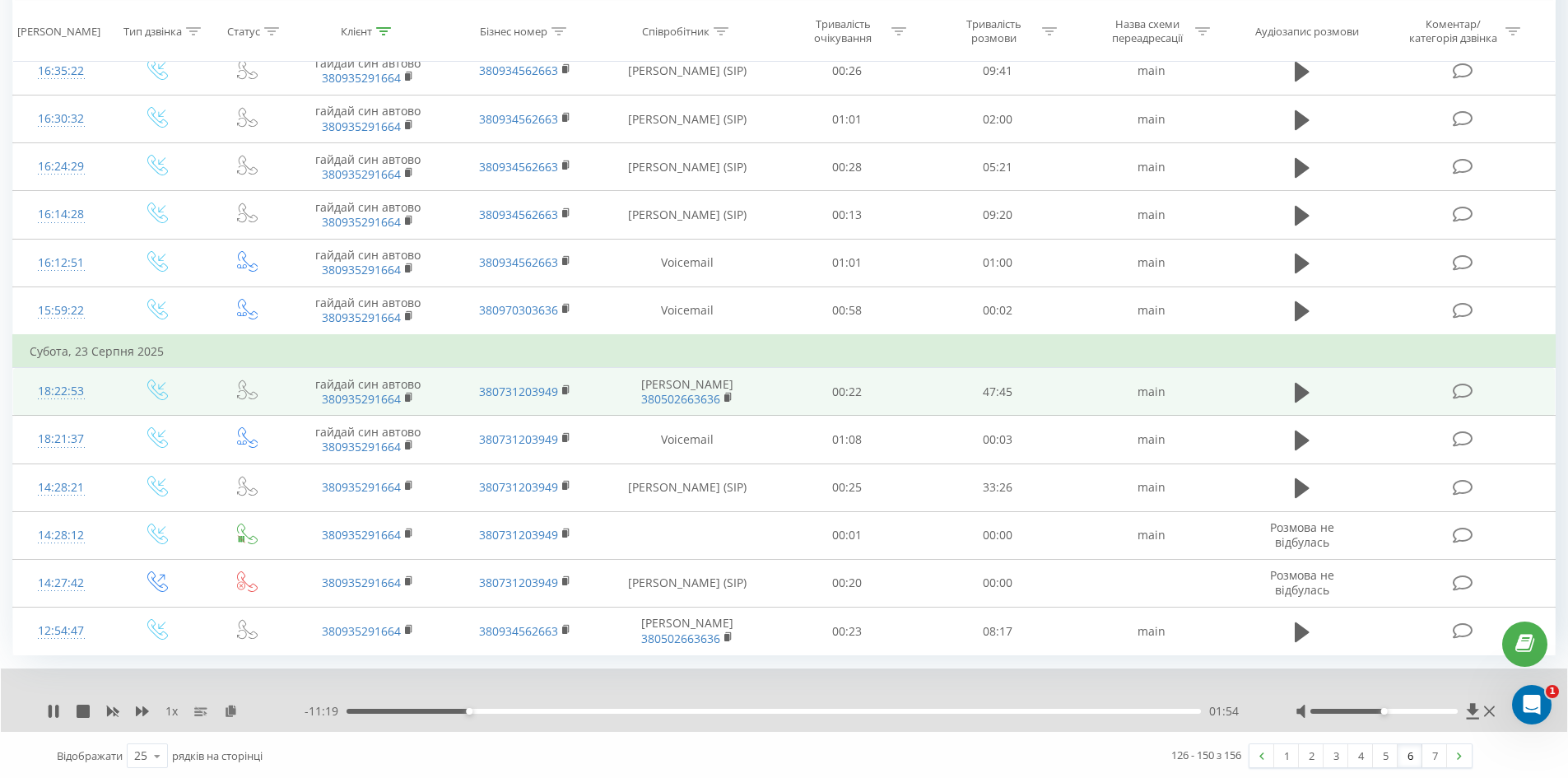
scroll to position [824, 0]
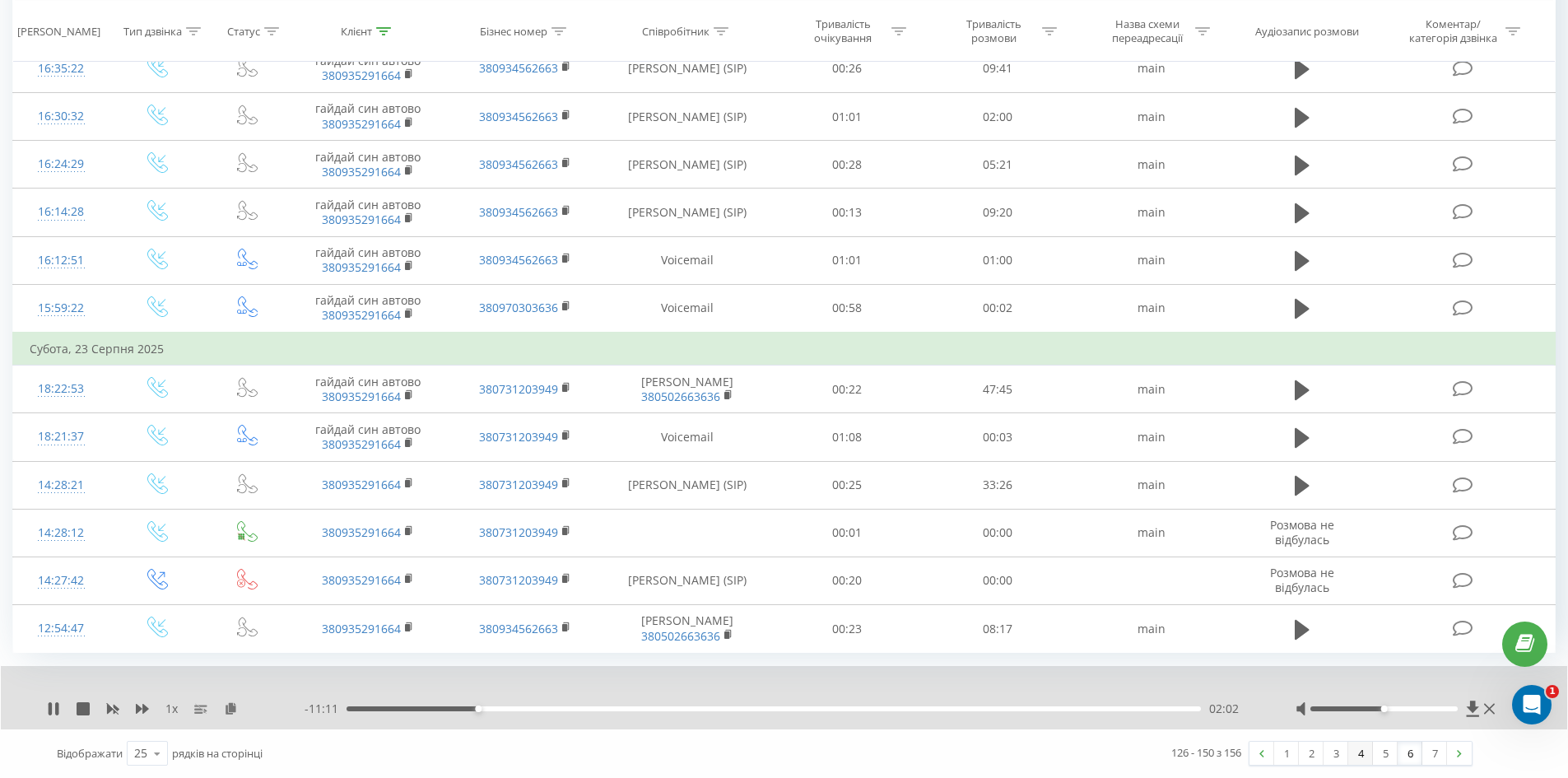
click at [1363, 752] on link "4" at bounding box center [1361, 753] width 25 height 23
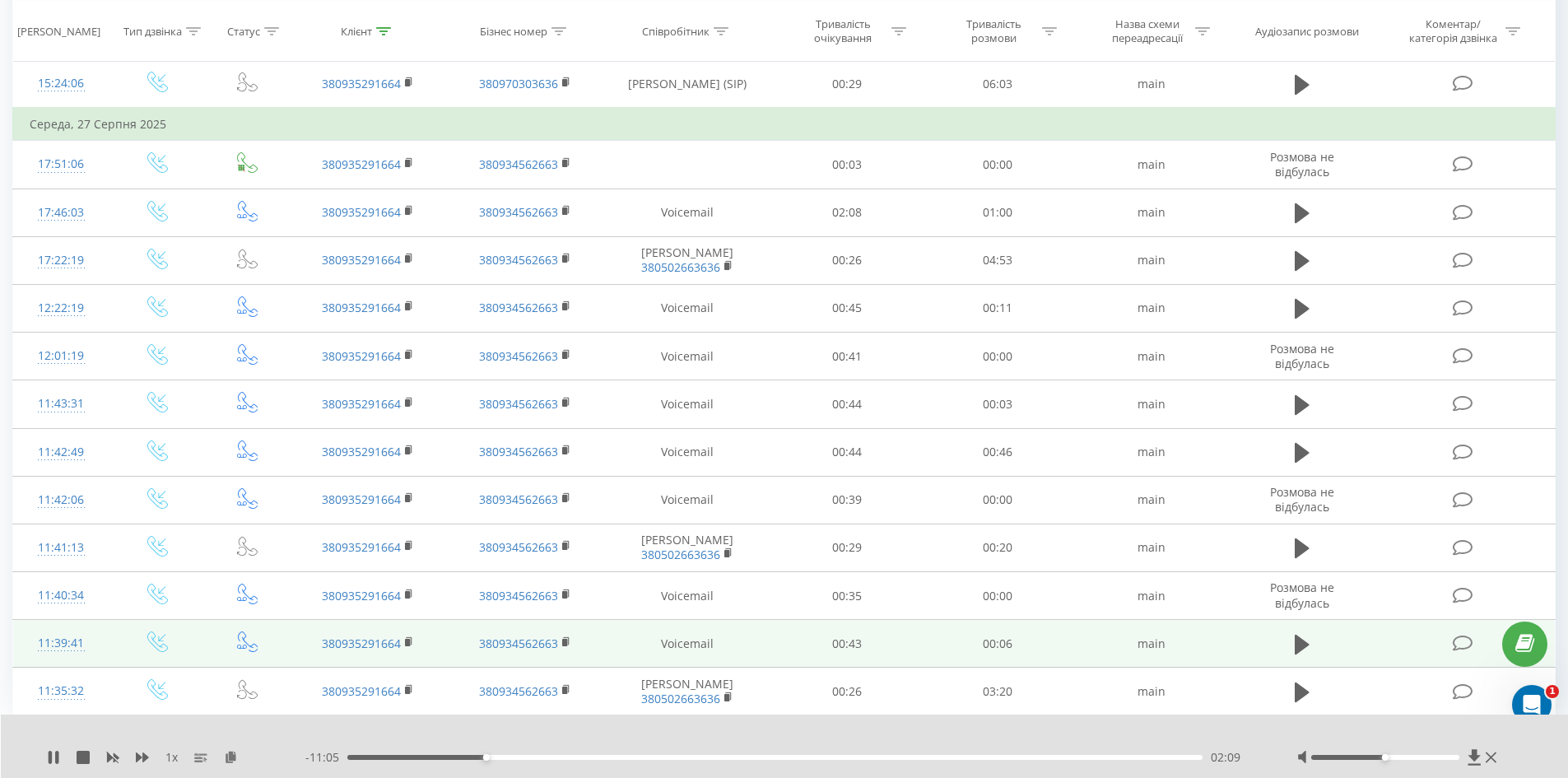
scroll to position [891, 0]
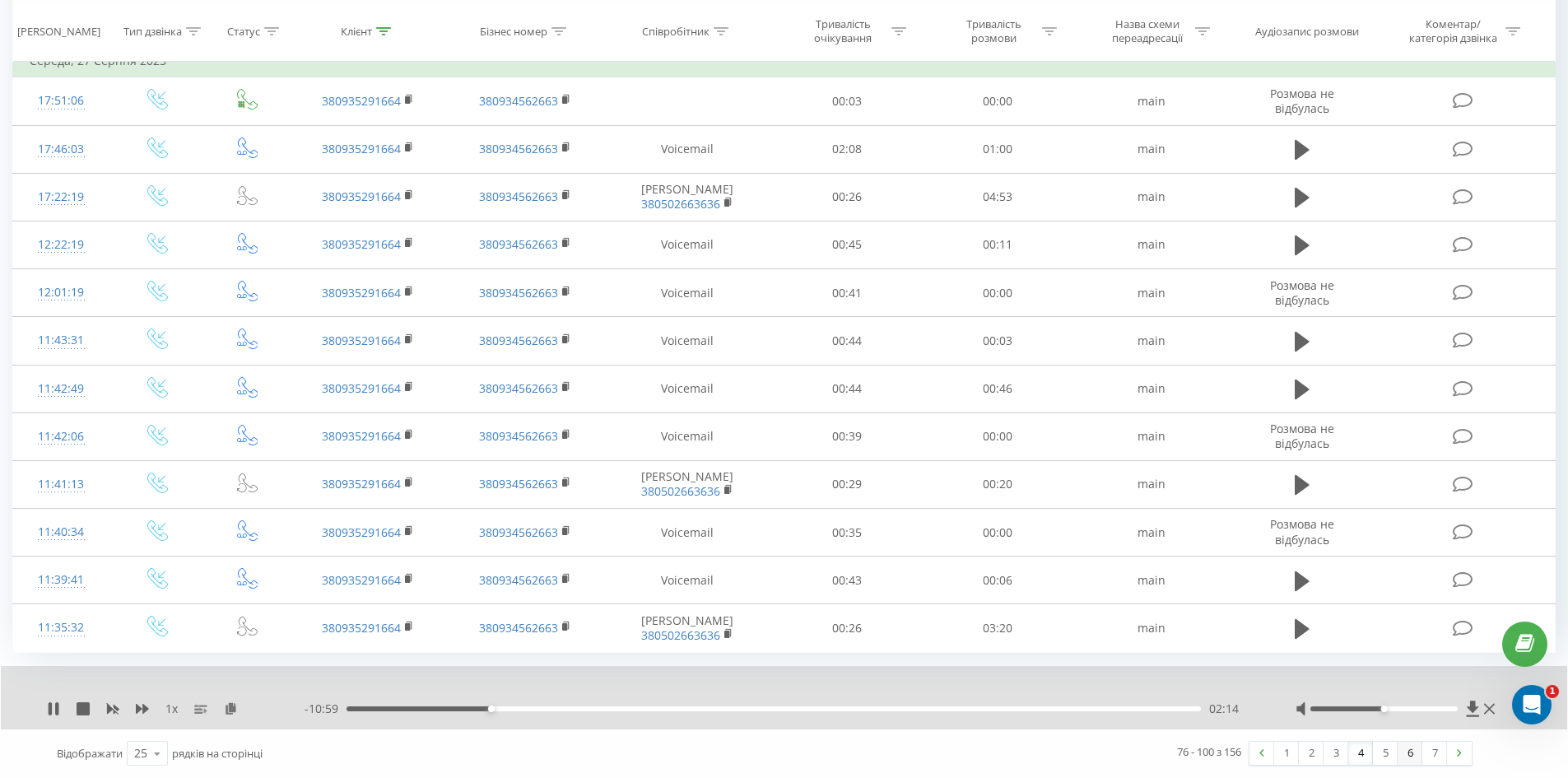
click at [1403, 750] on link "6" at bounding box center [1409, 753] width 25 height 23
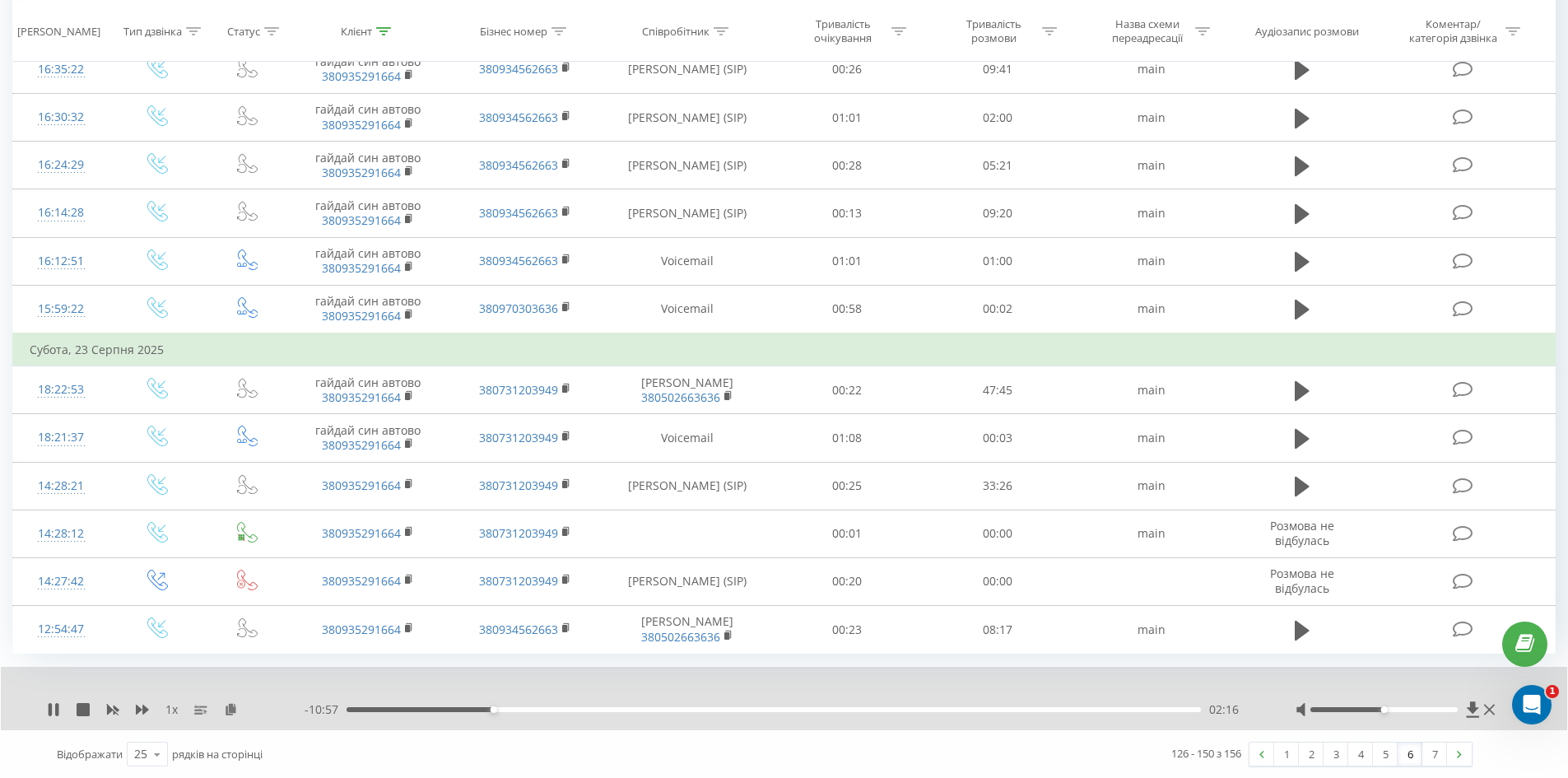
scroll to position [824, 0]
click at [1436, 755] on link "7" at bounding box center [1434, 753] width 25 height 23
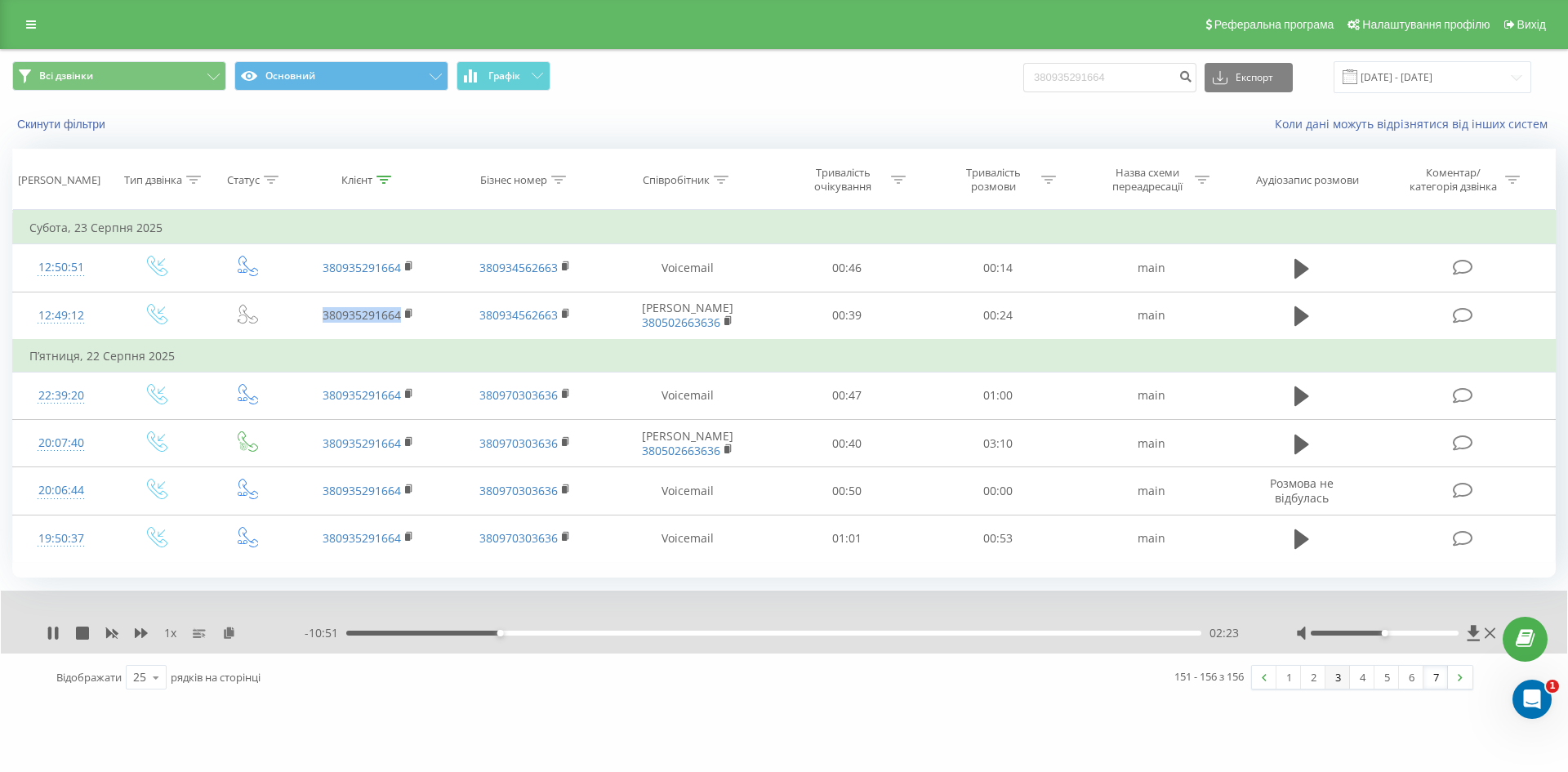
click at [1342, 676] on link "3" at bounding box center [1337, 677] width 25 height 23
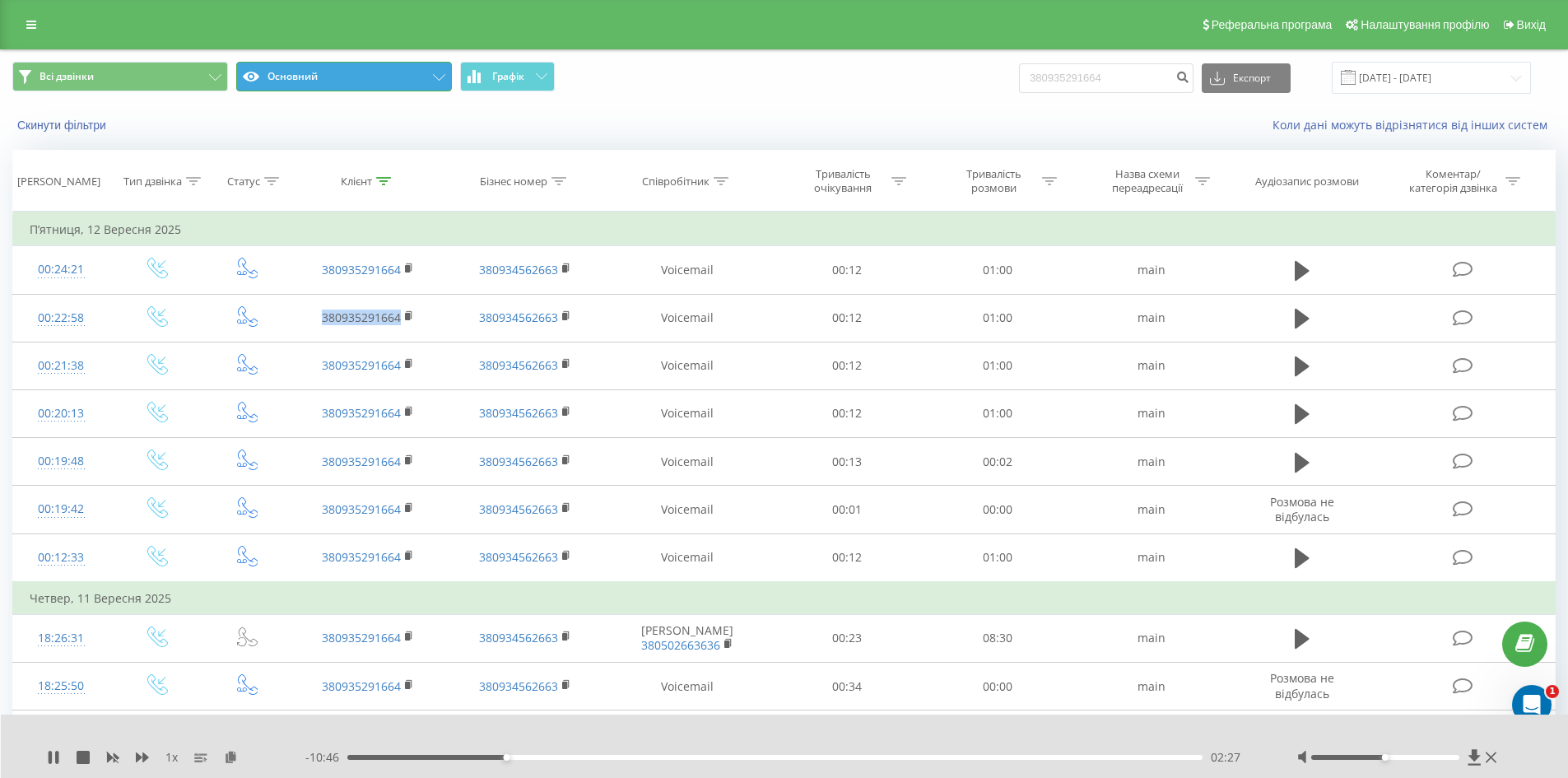
click at [434, 74] on button "Основний" at bounding box center [344, 76] width 216 height 30
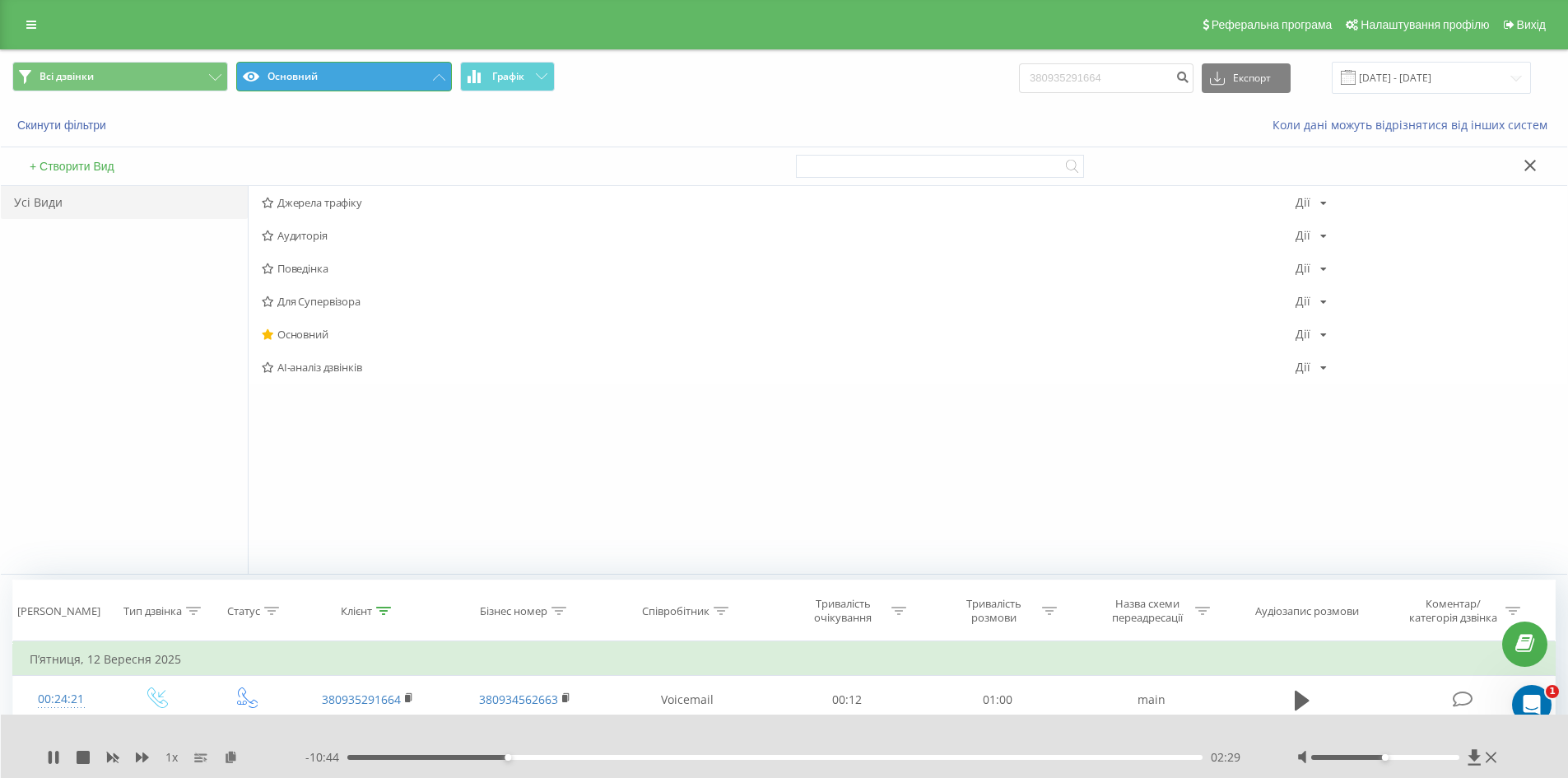
click at [434, 74] on button "Основний" at bounding box center [344, 76] width 216 height 30
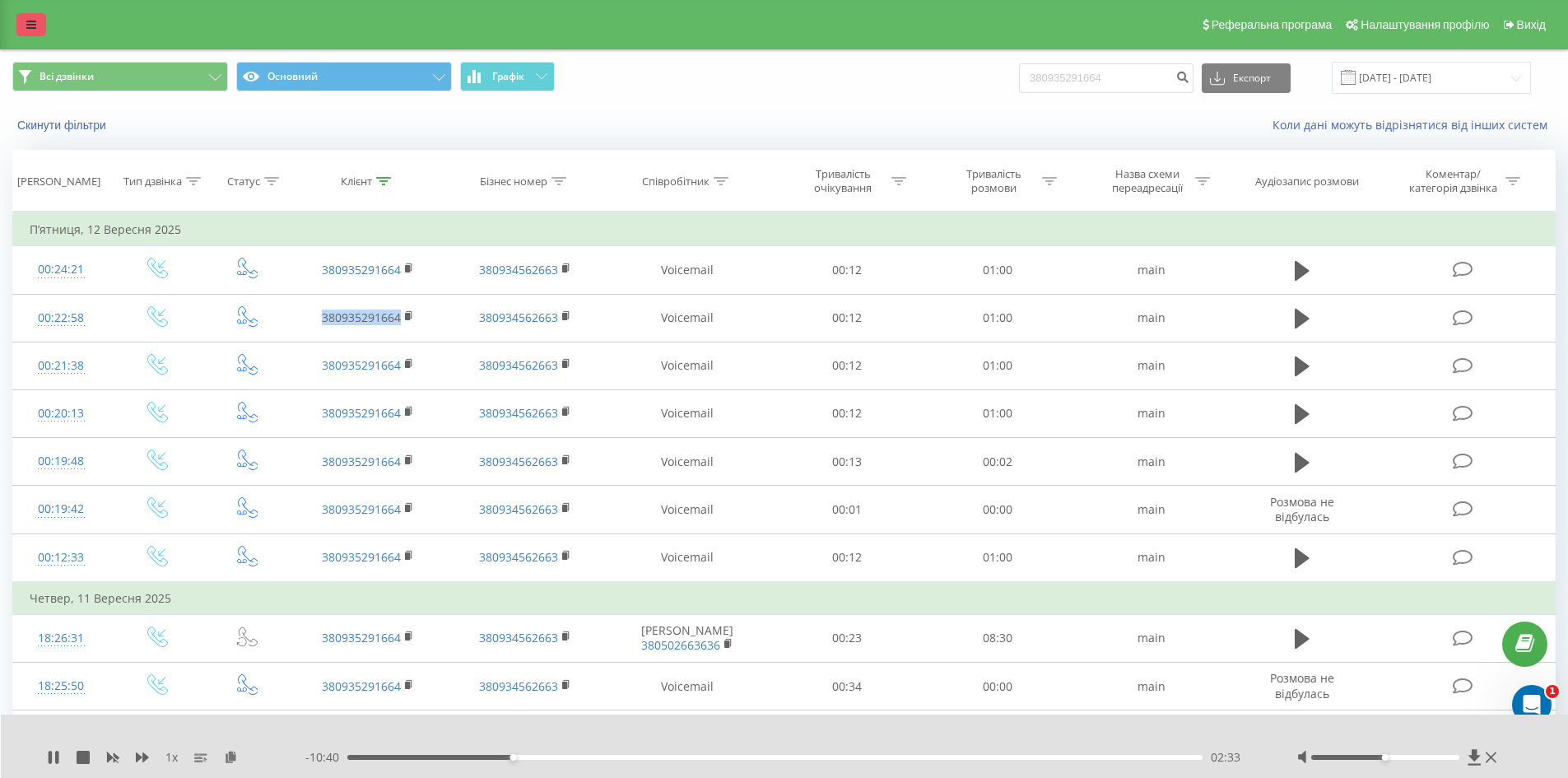
click at [32, 20] on icon at bounding box center [32, 24] width 10 height 11
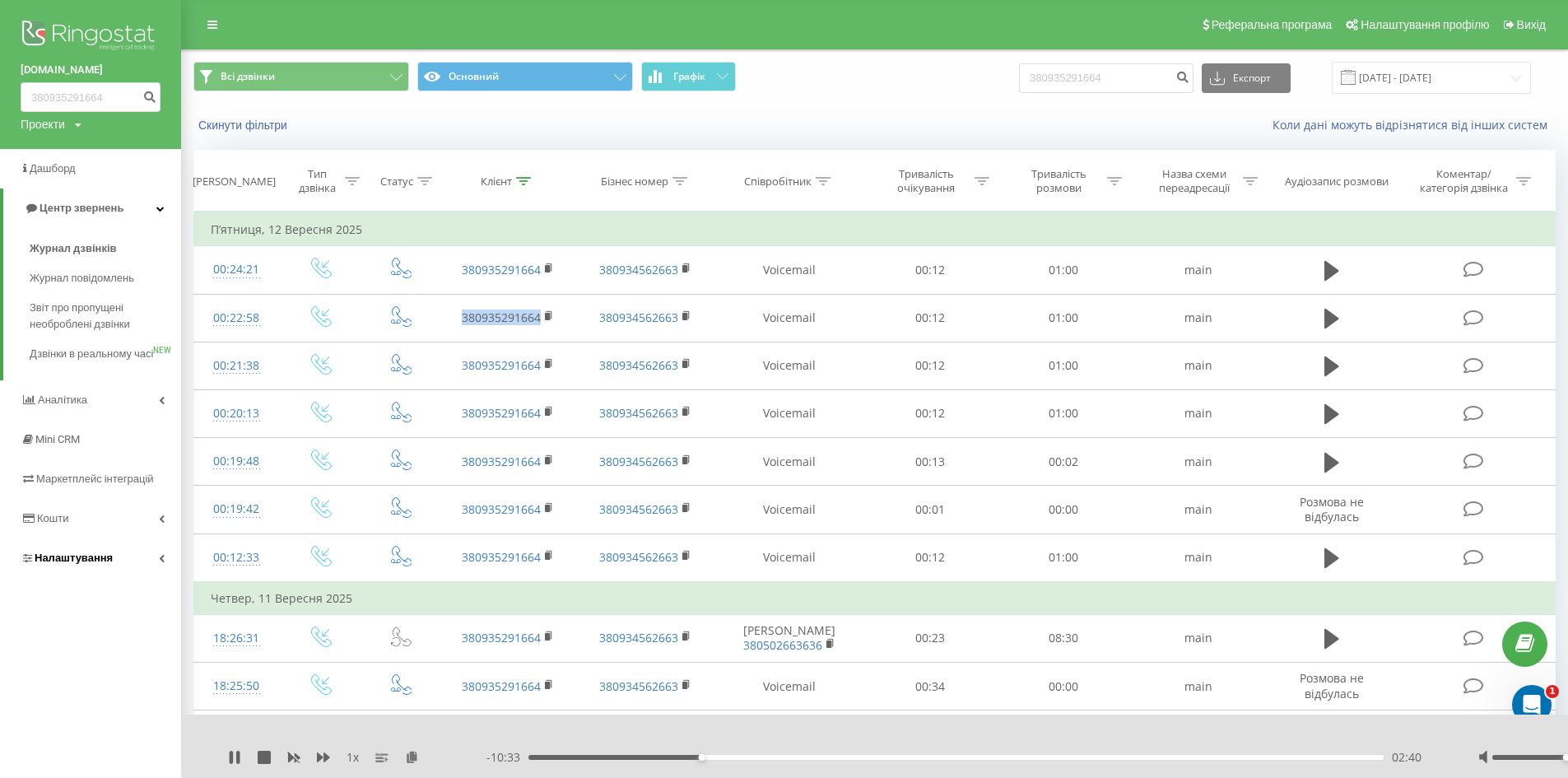
click at [118, 577] on link "Налаштування" at bounding box center [90, 558] width 181 height 39
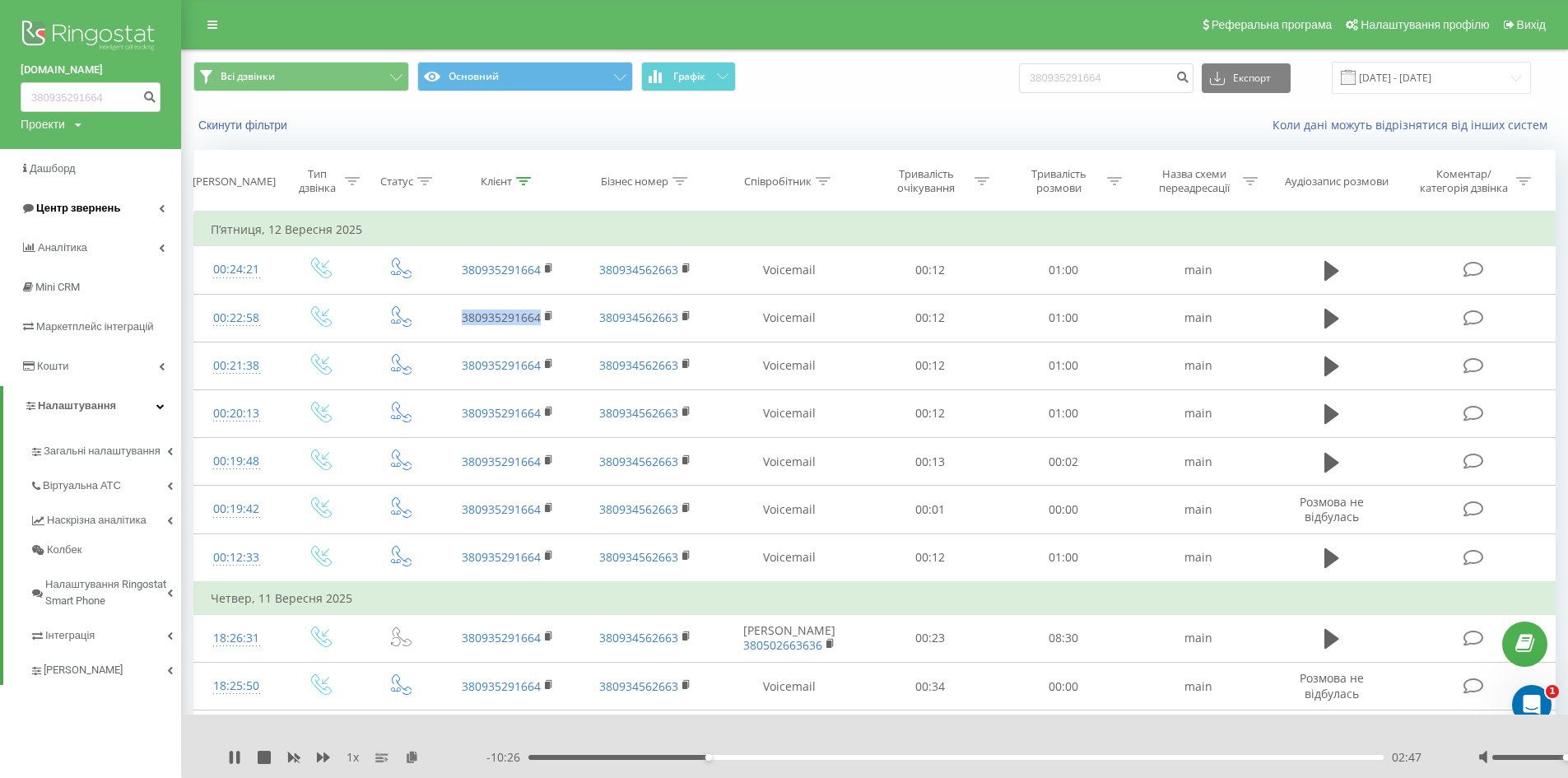
click at [102, 204] on span "Центр звернень" at bounding box center [78, 207] width 84 height 12
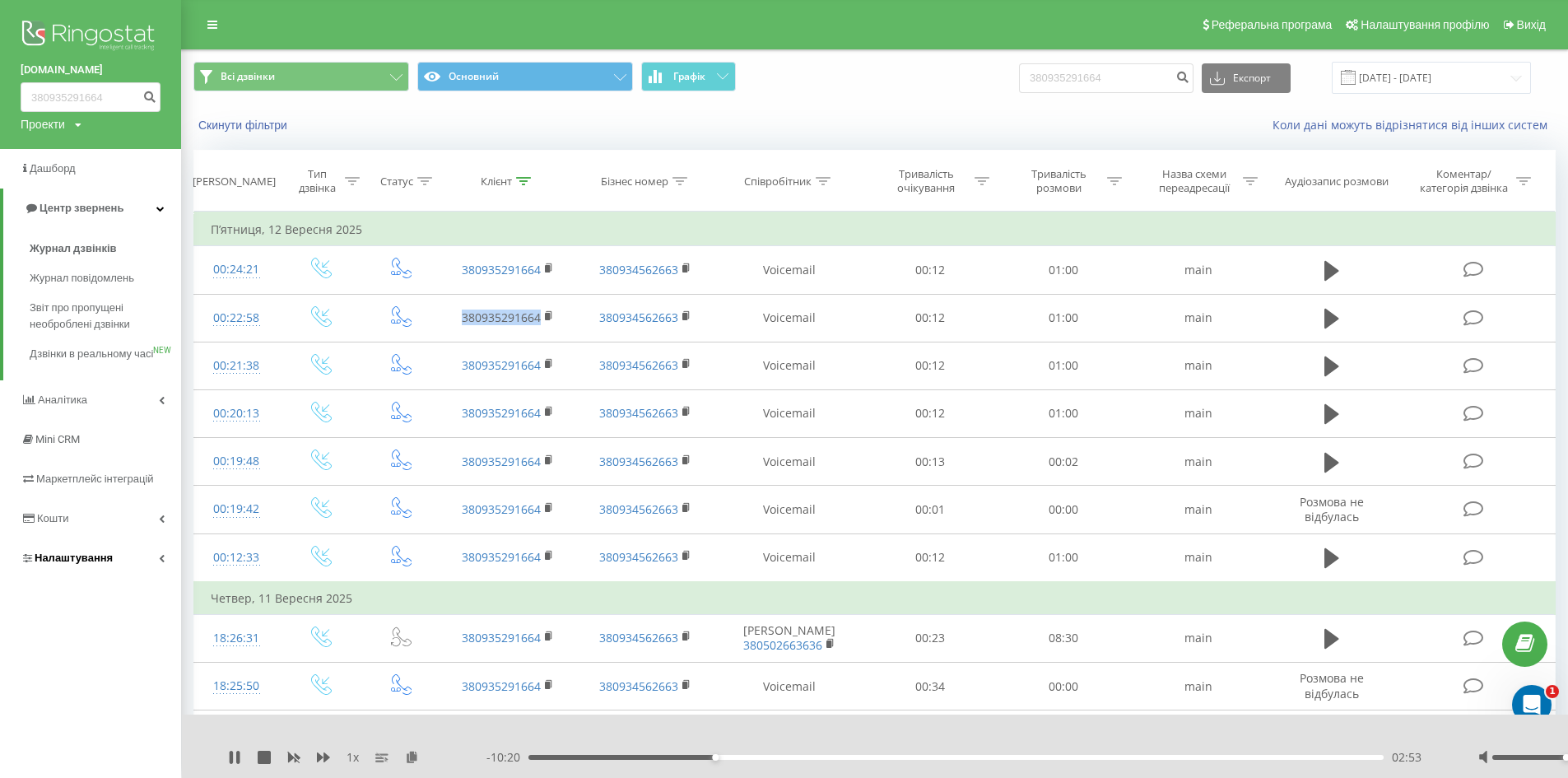
click at [109, 564] on span "Налаштування" at bounding box center [73, 558] width 78 height 12
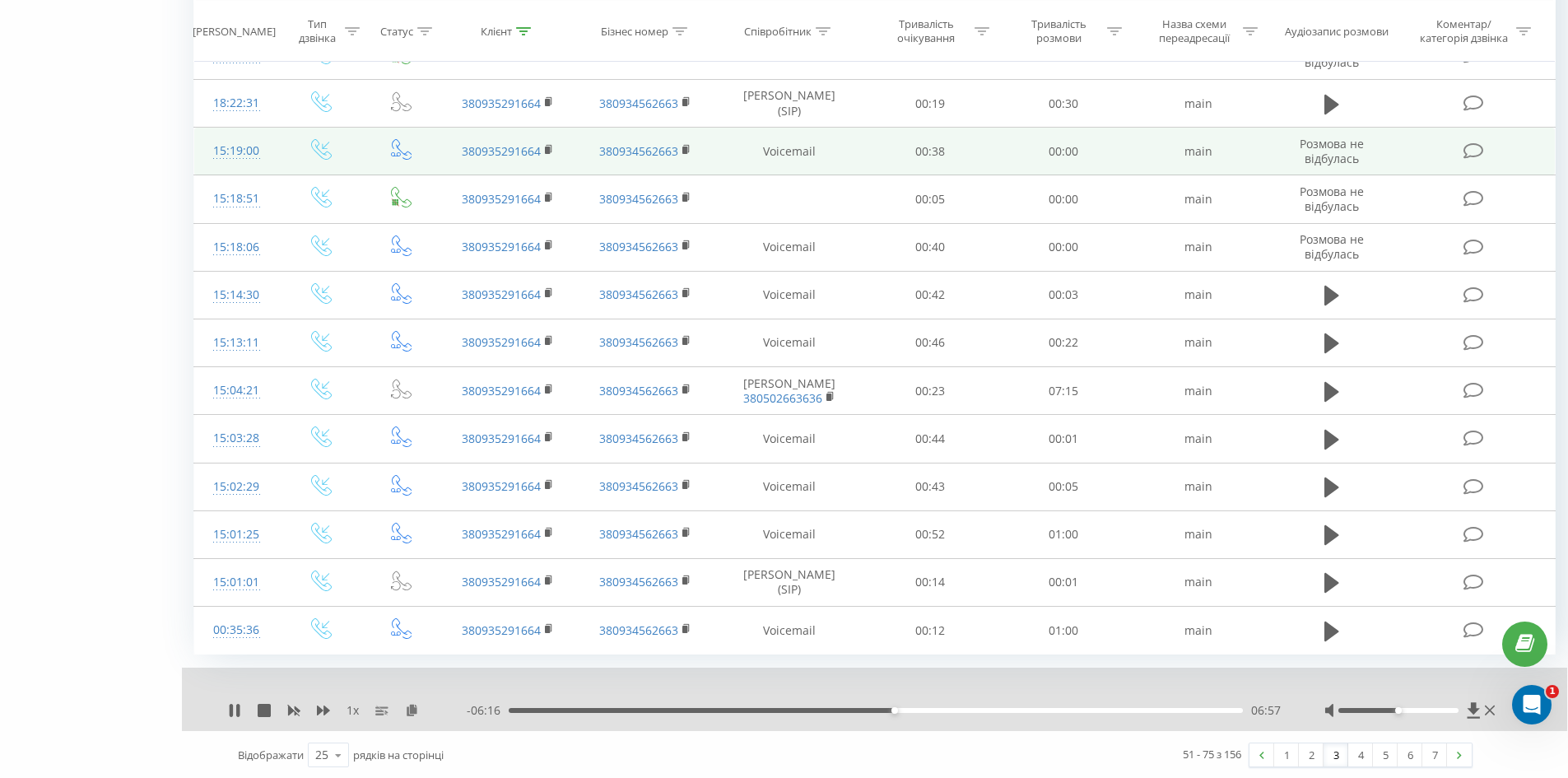
scroll to position [824, 0]
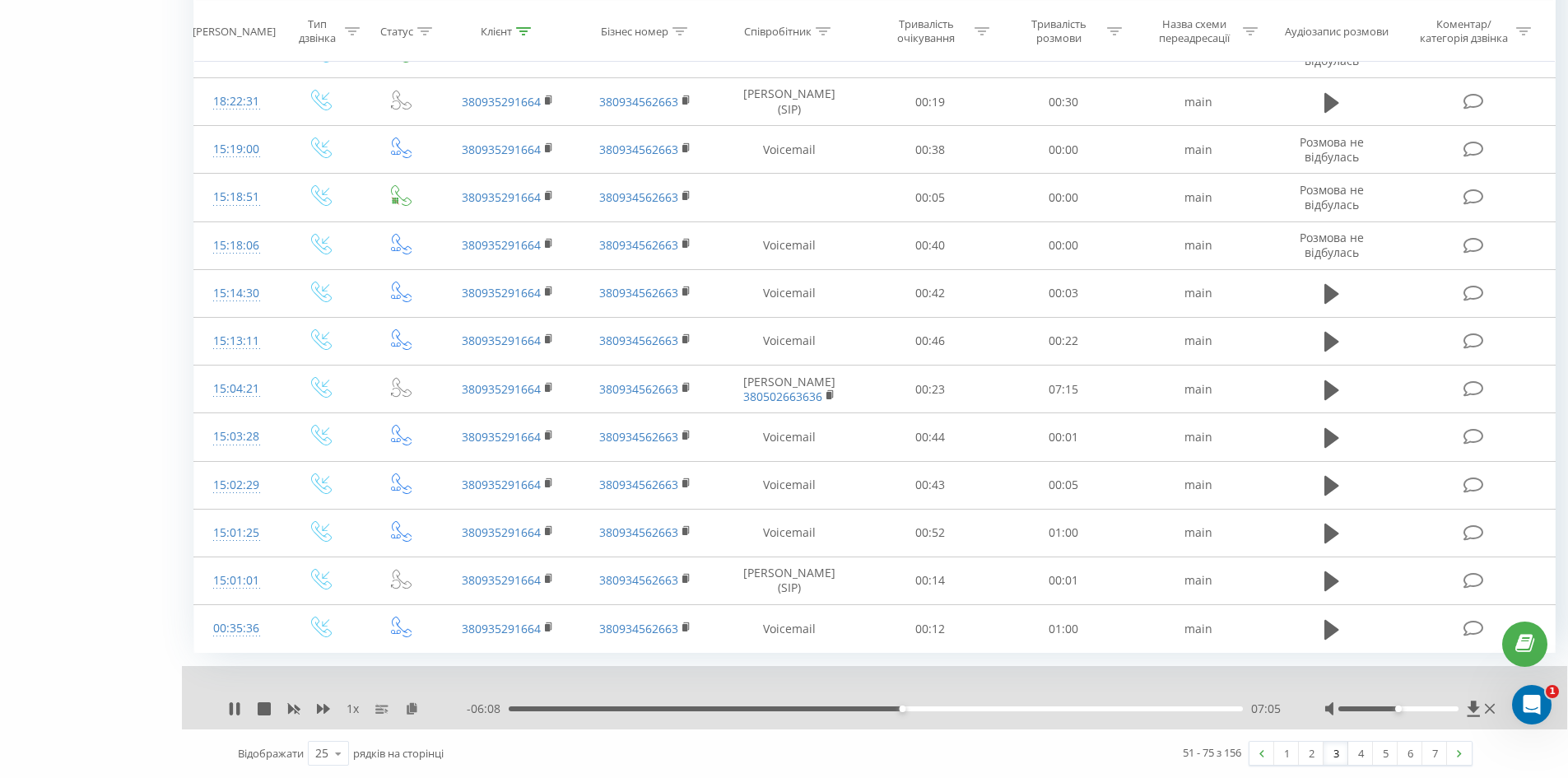
click at [482, 682] on div at bounding box center [863, 687] width 1017 height 18
click at [1434, 751] on link "7" at bounding box center [1434, 753] width 25 height 23
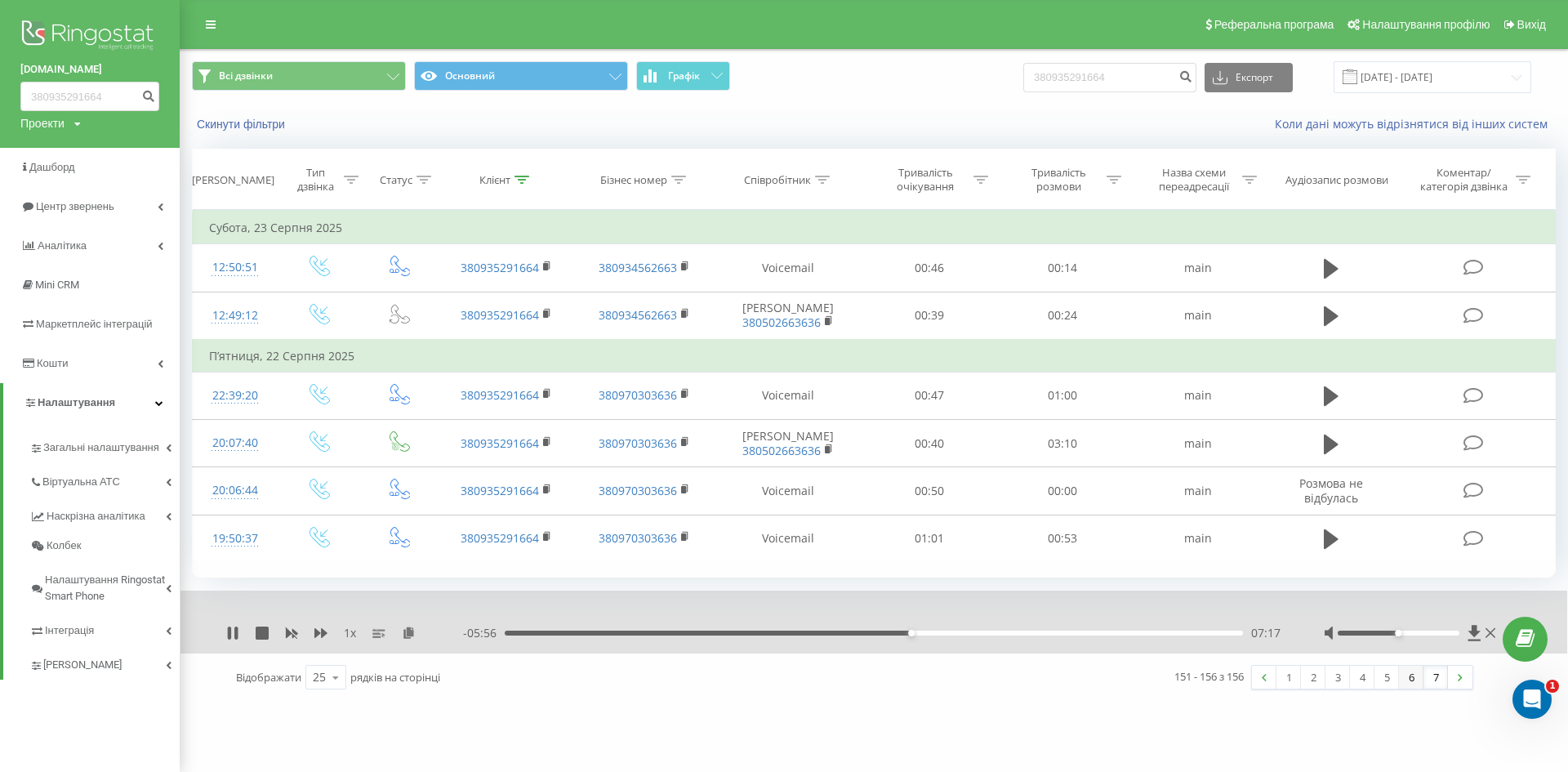
click at [1408, 681] on link "6" at bounding box center [1411, 677] width 25 height 23
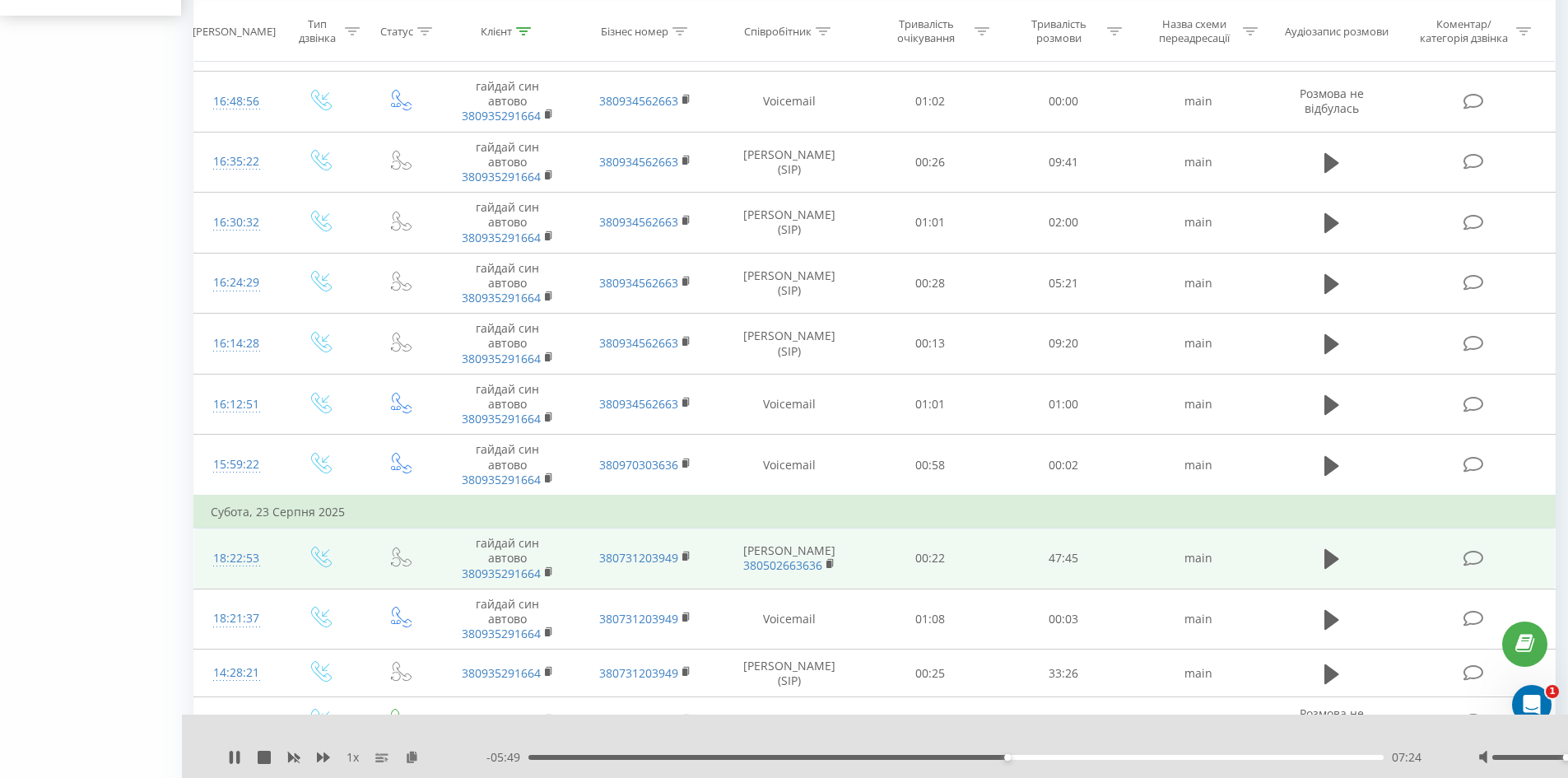
scroll to position [824, 0]
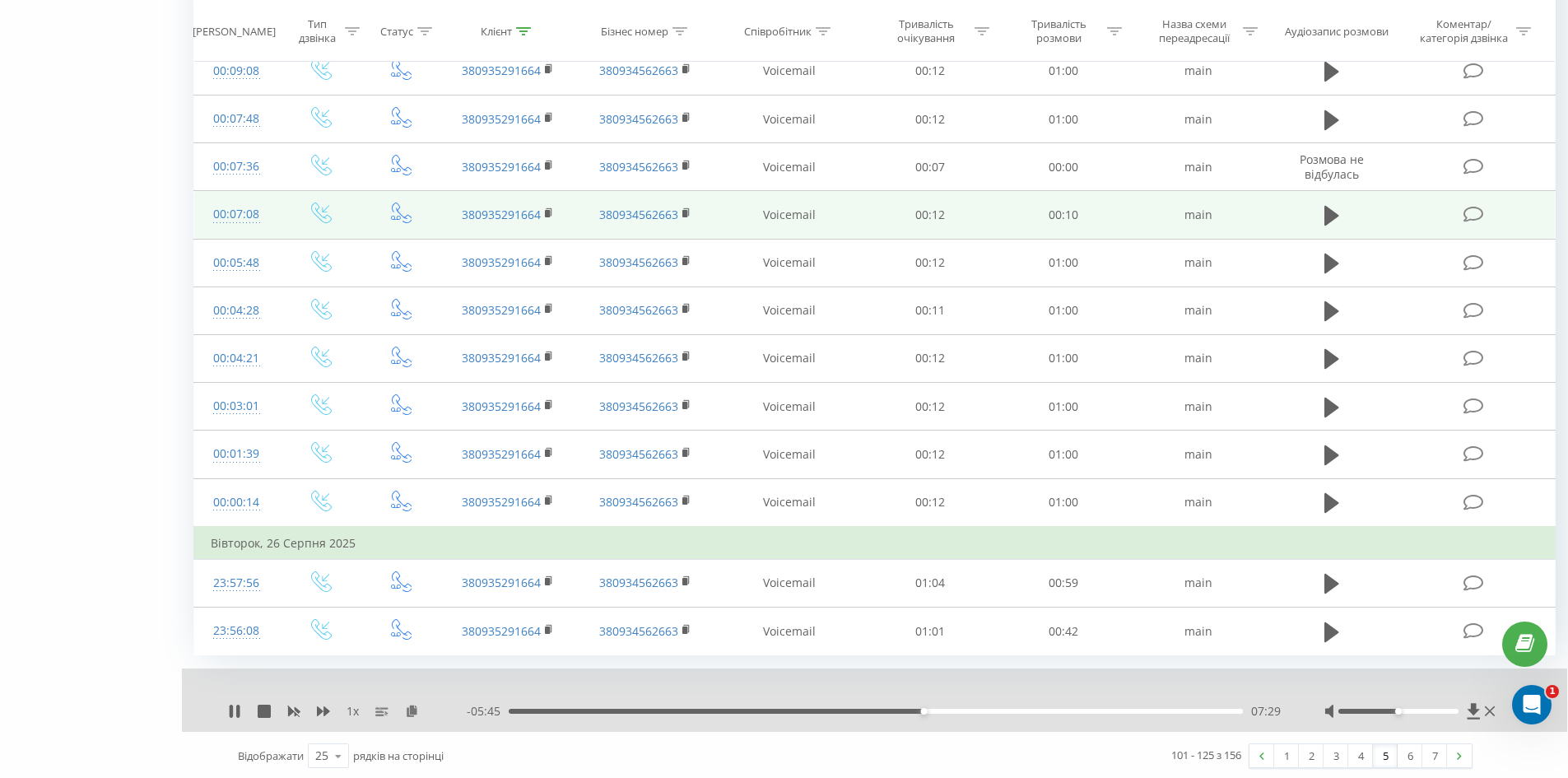
scroll to position [824, 0]
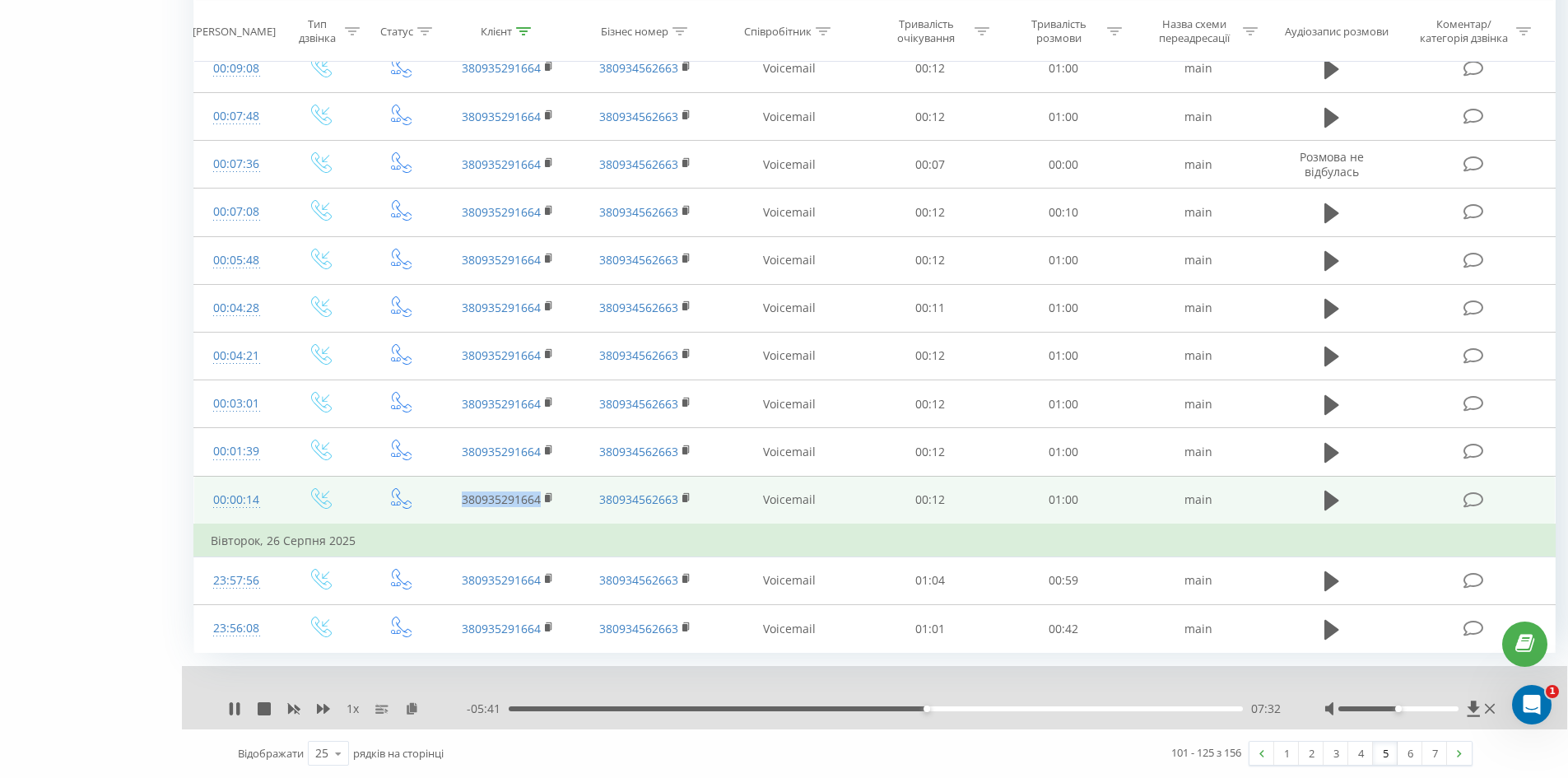
drag, startPoint x: 454, startPoint y: 501, endPoint x: 543, endPoint y: 508, distance: 89.3
click at [543, 508] on td "380935291664" at bounding box center [507, 500] width 138 height 49
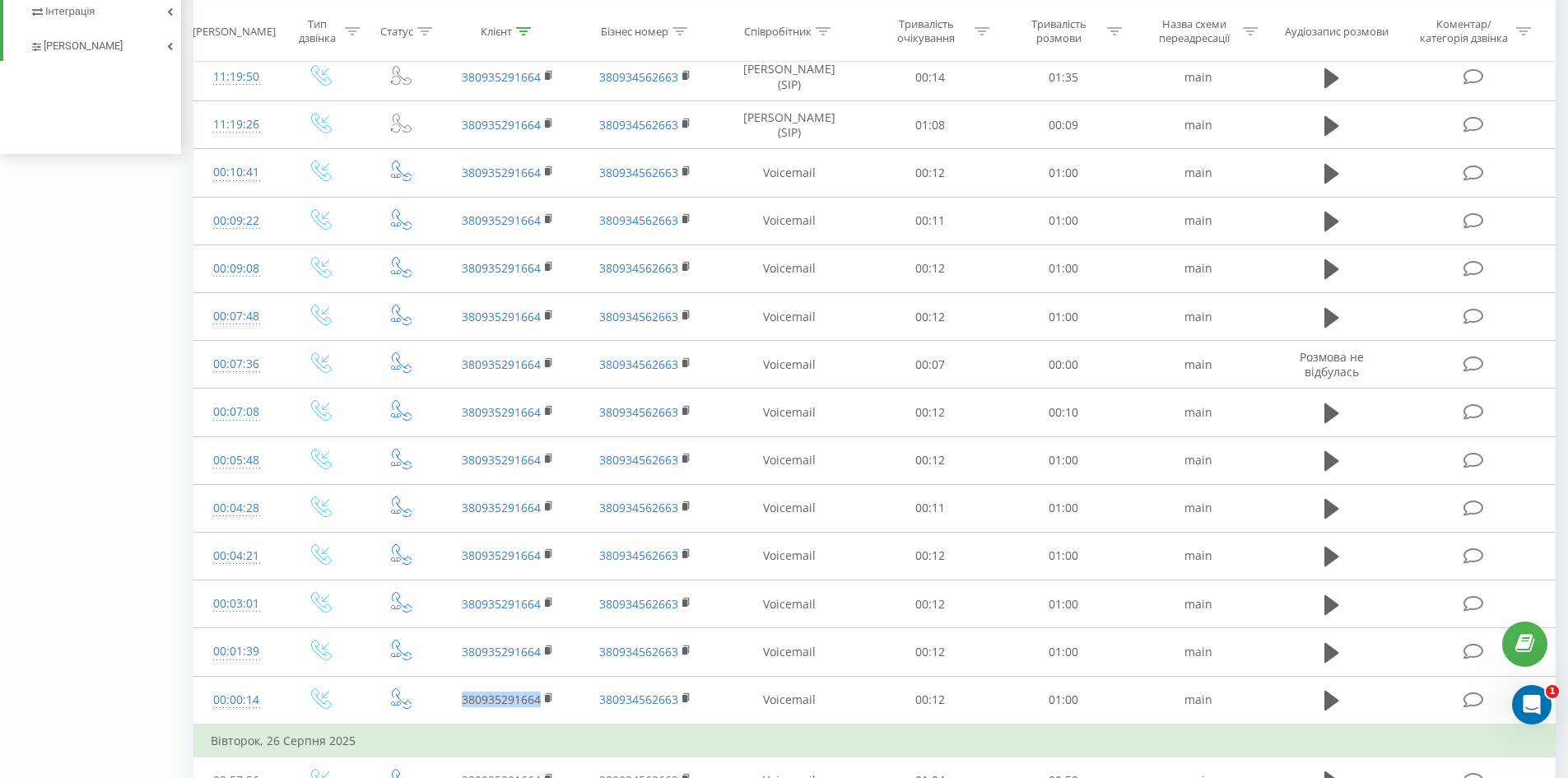
scroll to position [0, 0]
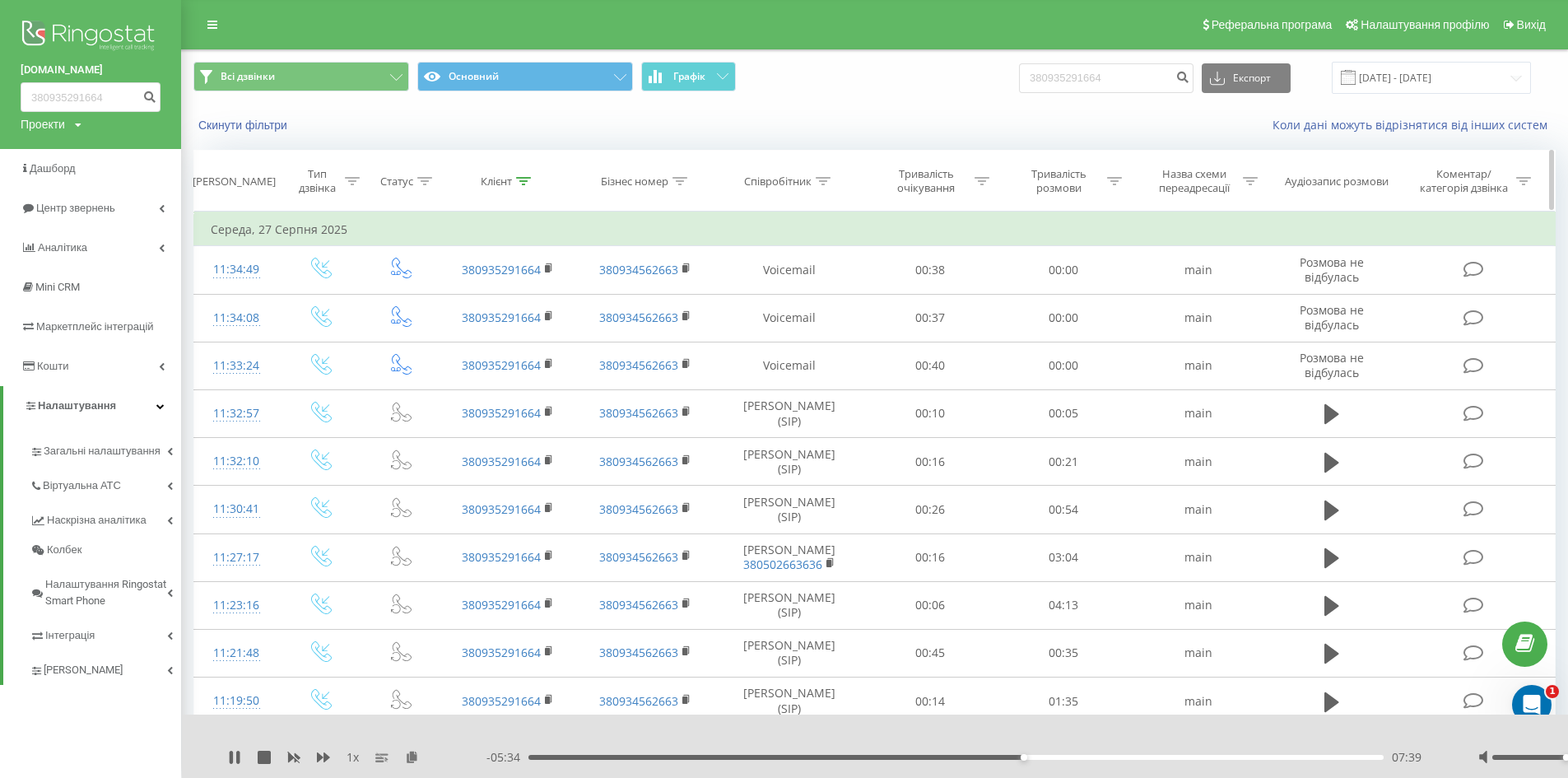
click at [496, 177] on div "Клієнт" at bounding box center [496, 182] width 32 height 14
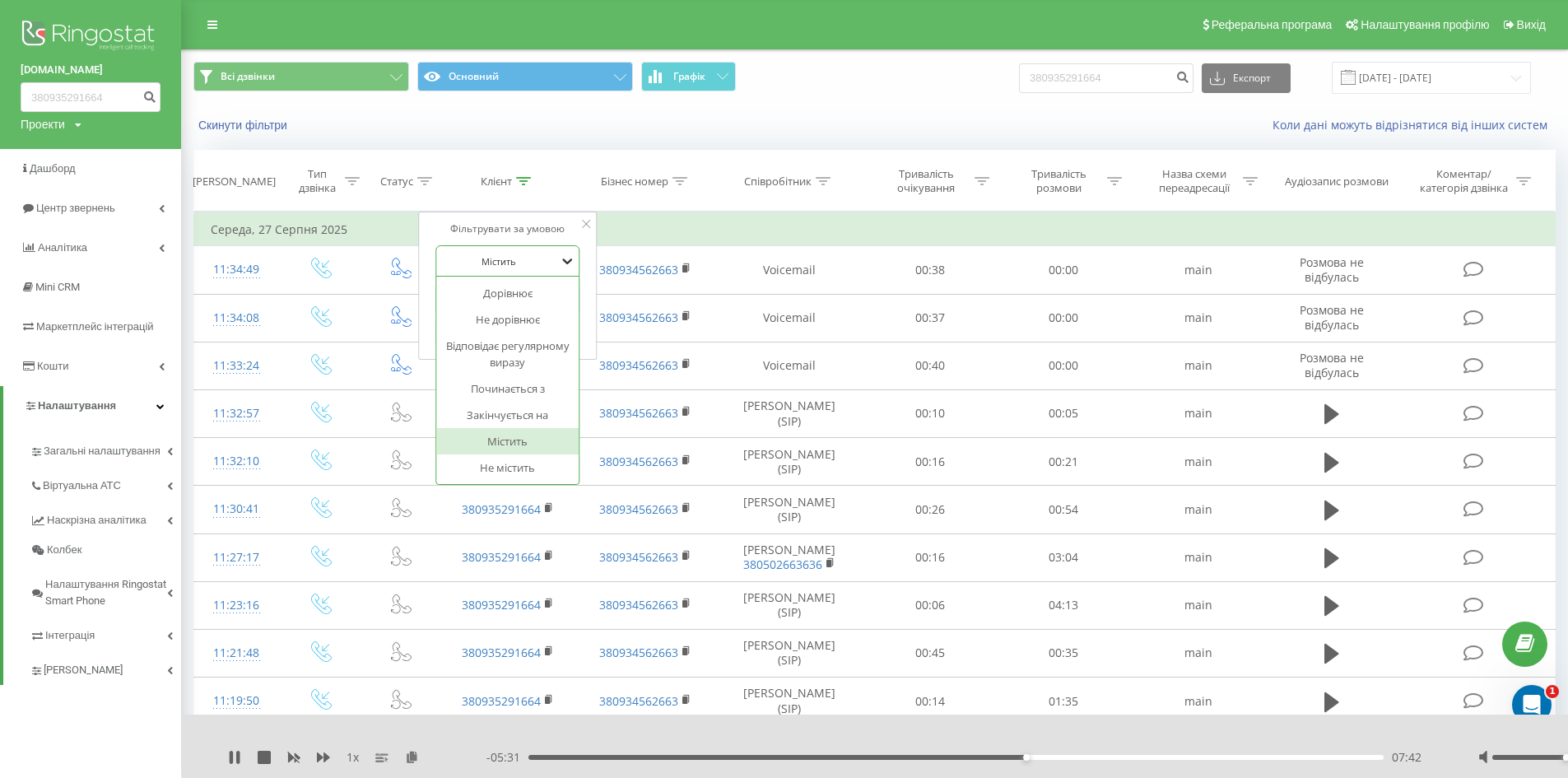
click at [566, 262] on icon at bounding box center [568, 261] width 10 height 6
click at [534, 314] on div "Не дорівнює" at bounding box center [507, 319] width 143 height 27
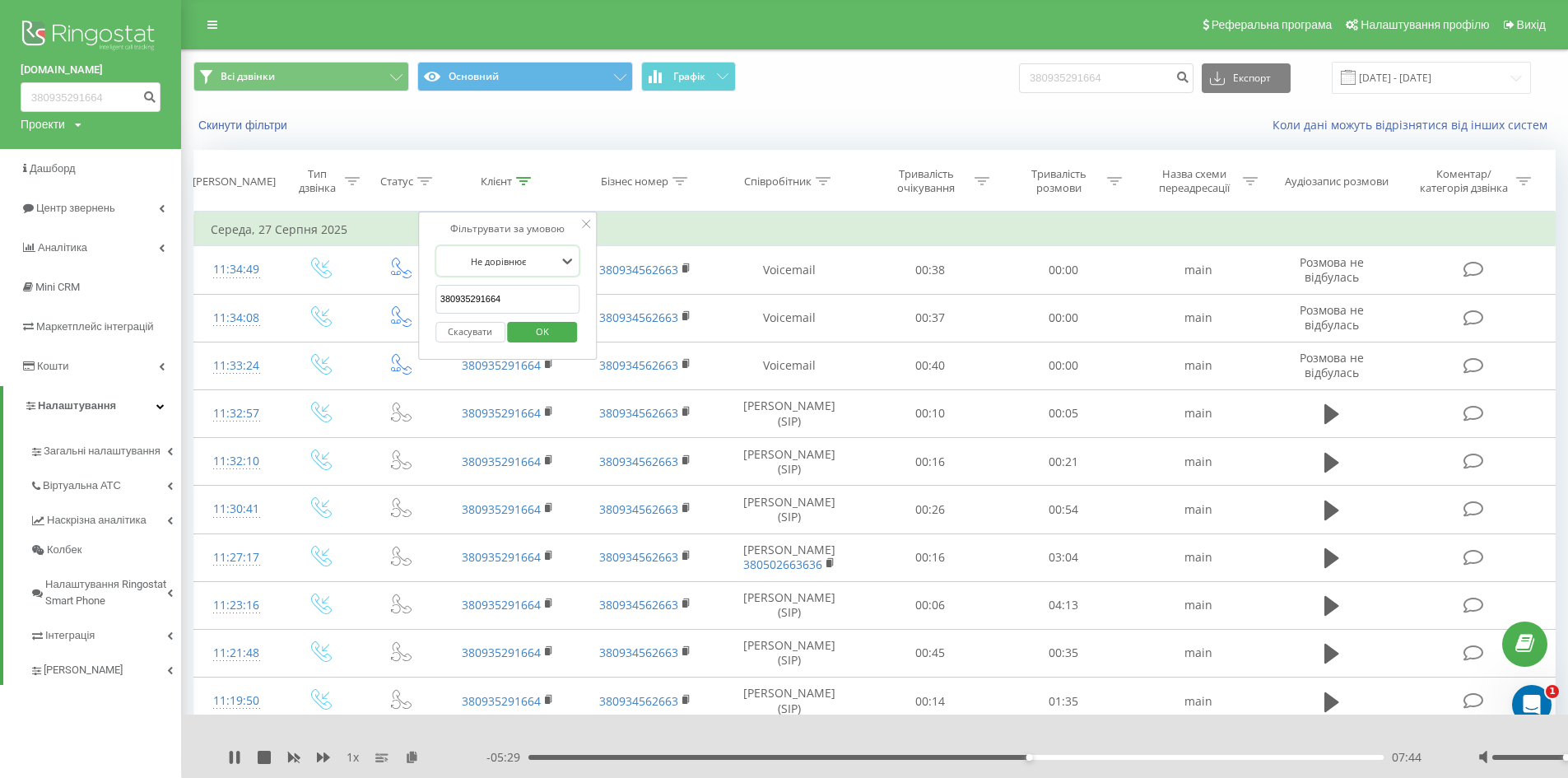
click at [551, 333] on span "OK" at bounding box center [542, 332] width 46 height 26
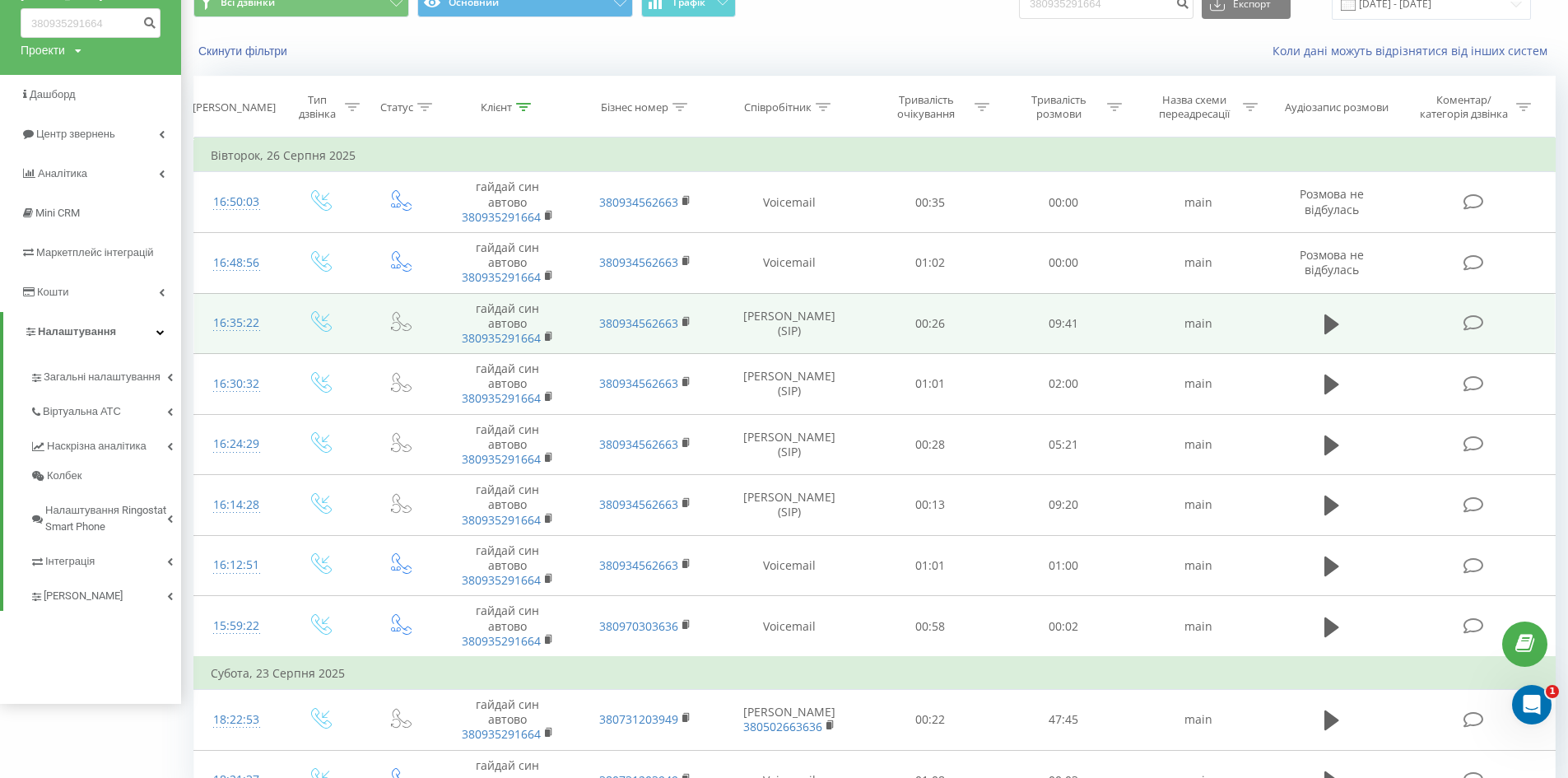
scroll to position [82, 0]
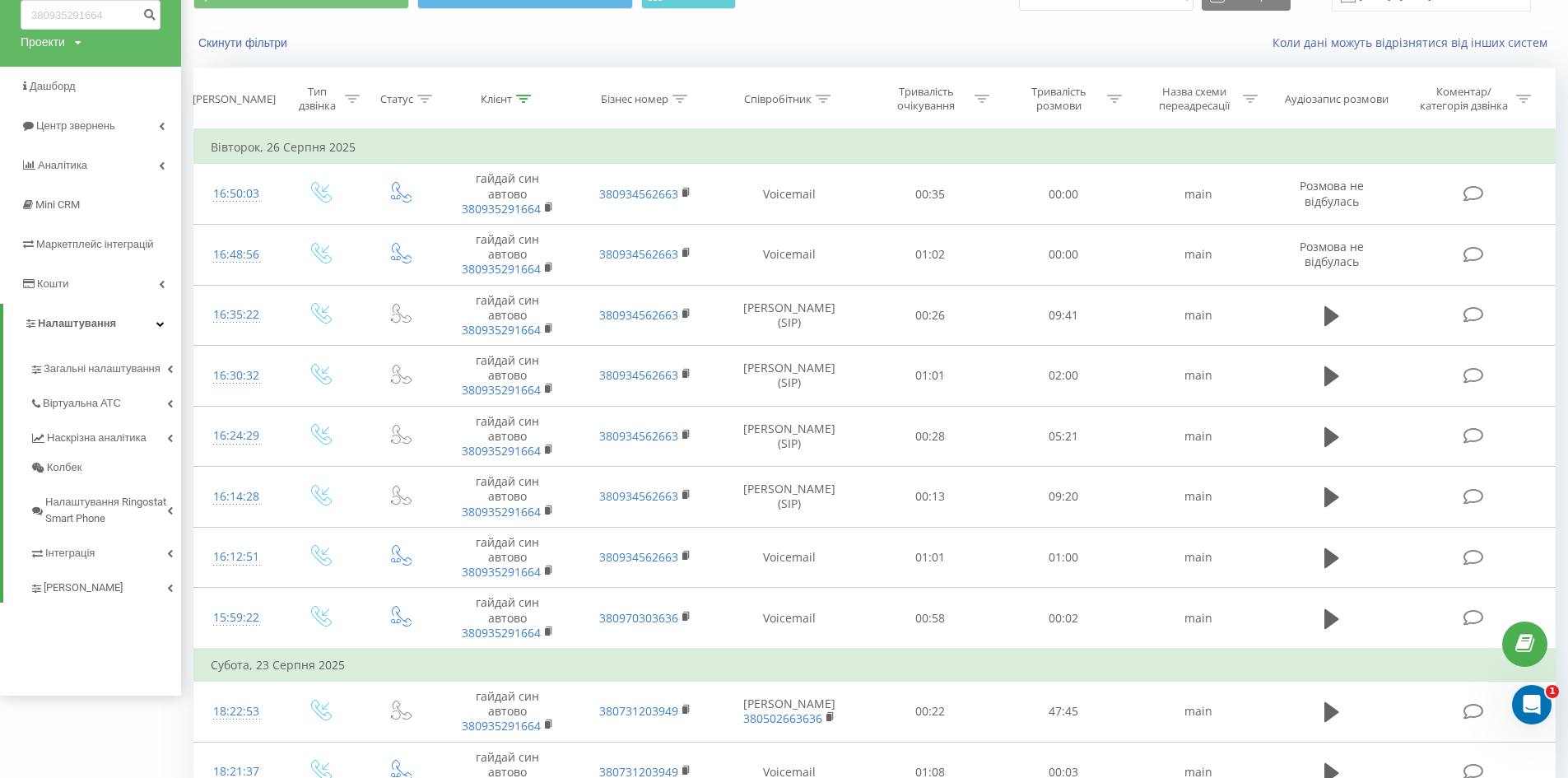
click at [87, 555] on span "Інтеграція" at bounding box center [72, 553] width 53 height 16
click at [77, 649] on span "Коллтрекінг" at bounding box center [84, 646] width 81 height 16
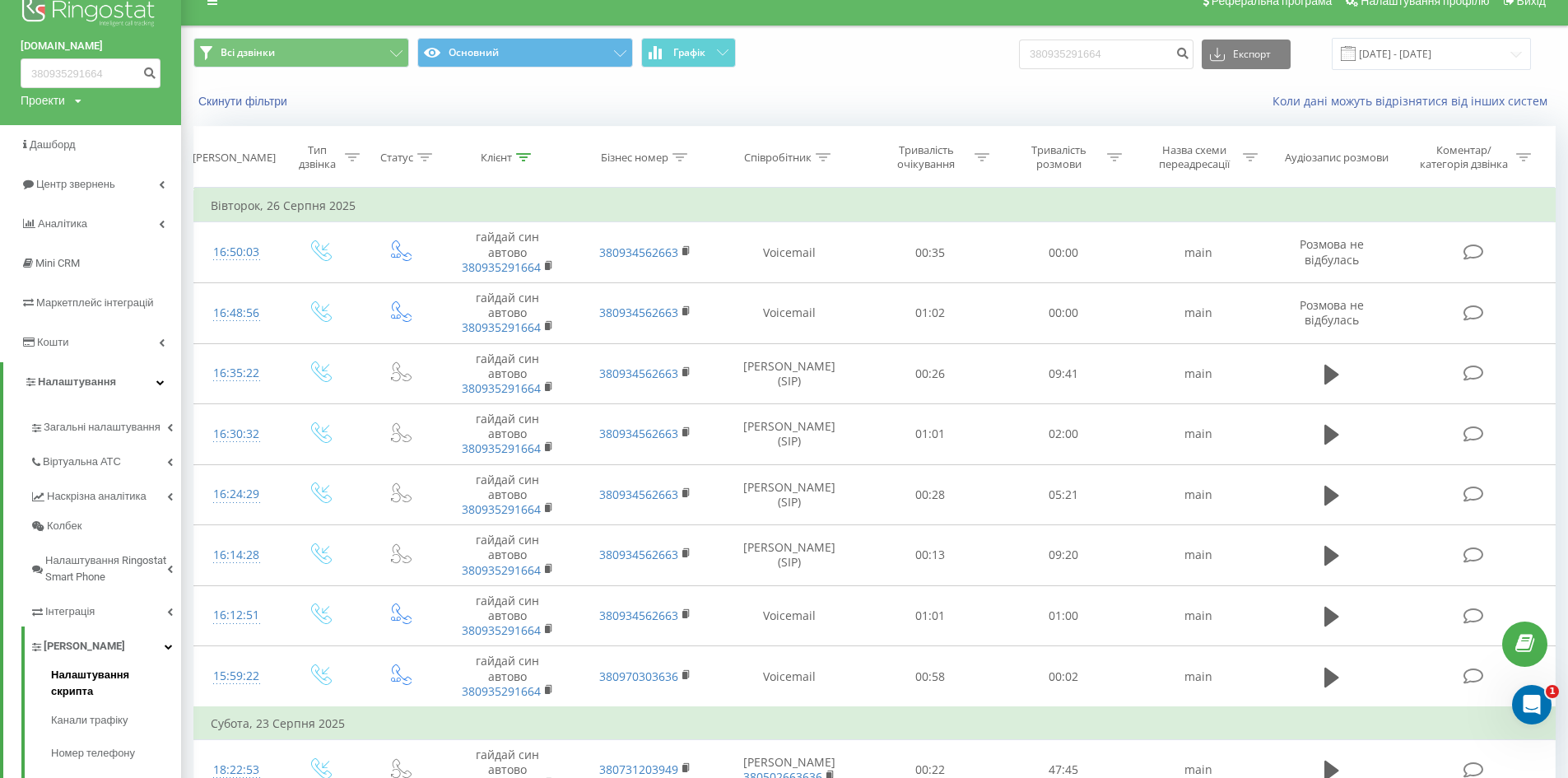
scroll to position [0, 0]
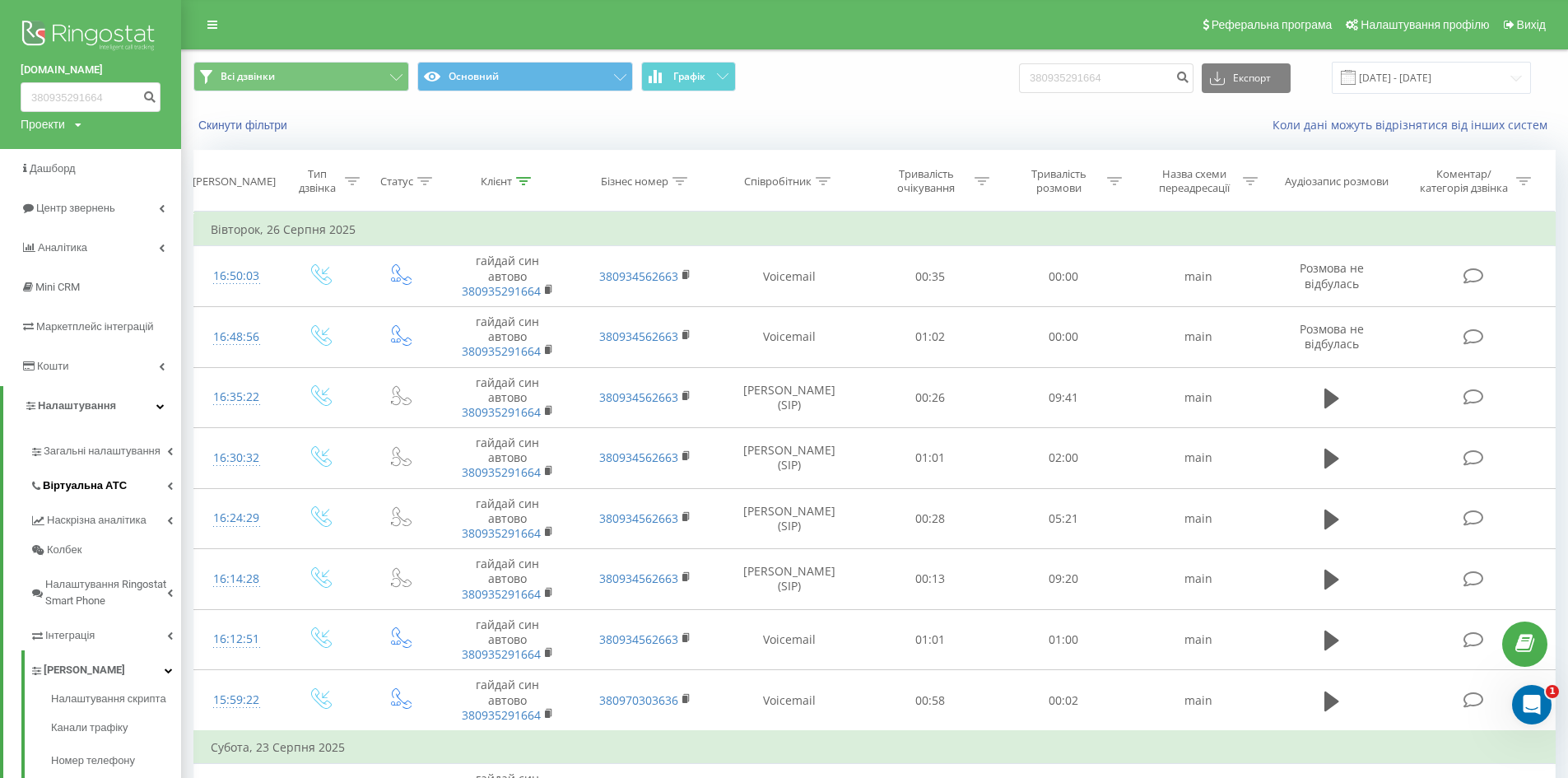
click at [121, 482] on span "Віртуальна АТС" at bounding box center [85, 485] width 84 height 16
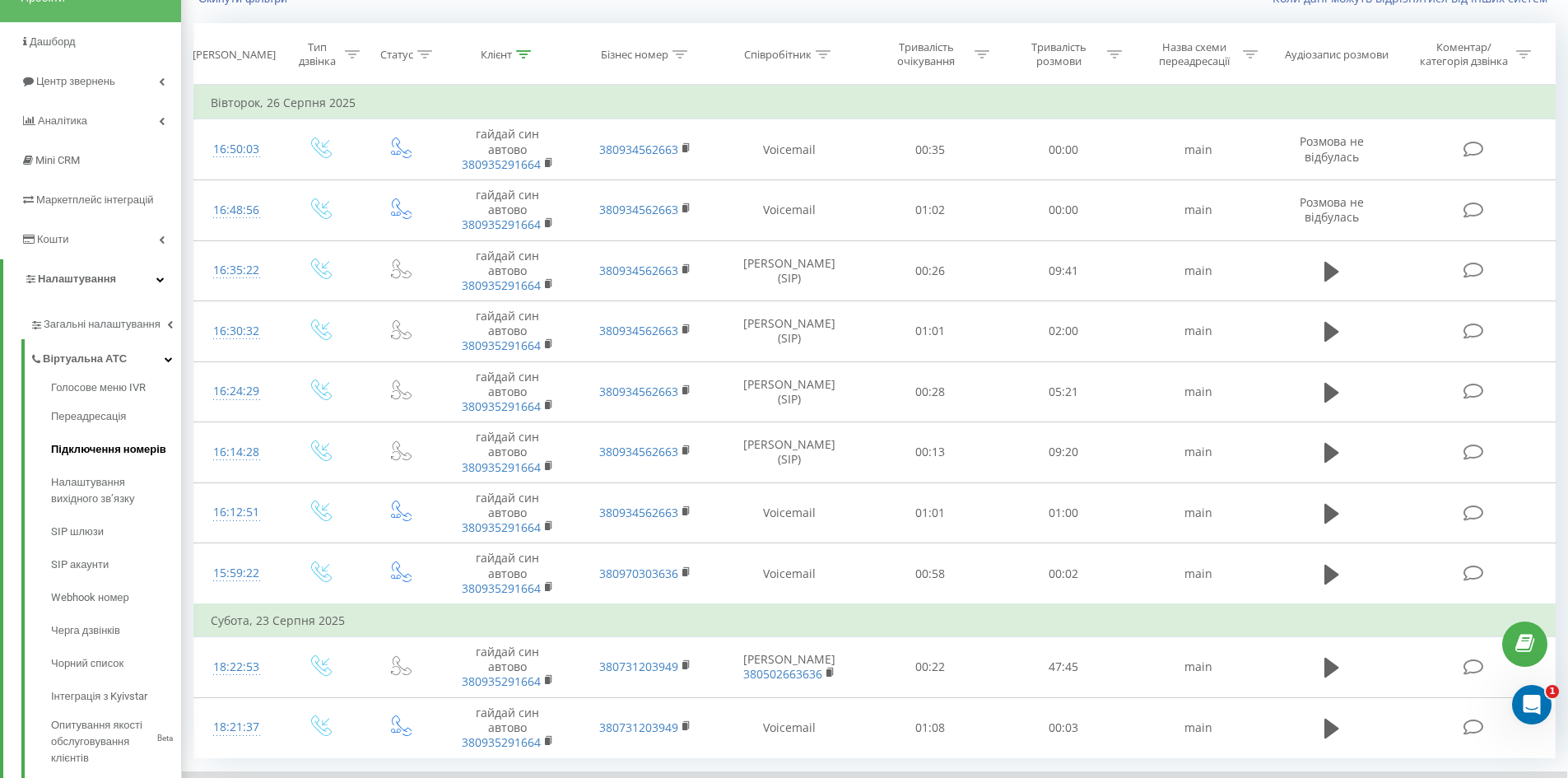
scroll to position [106, 0]
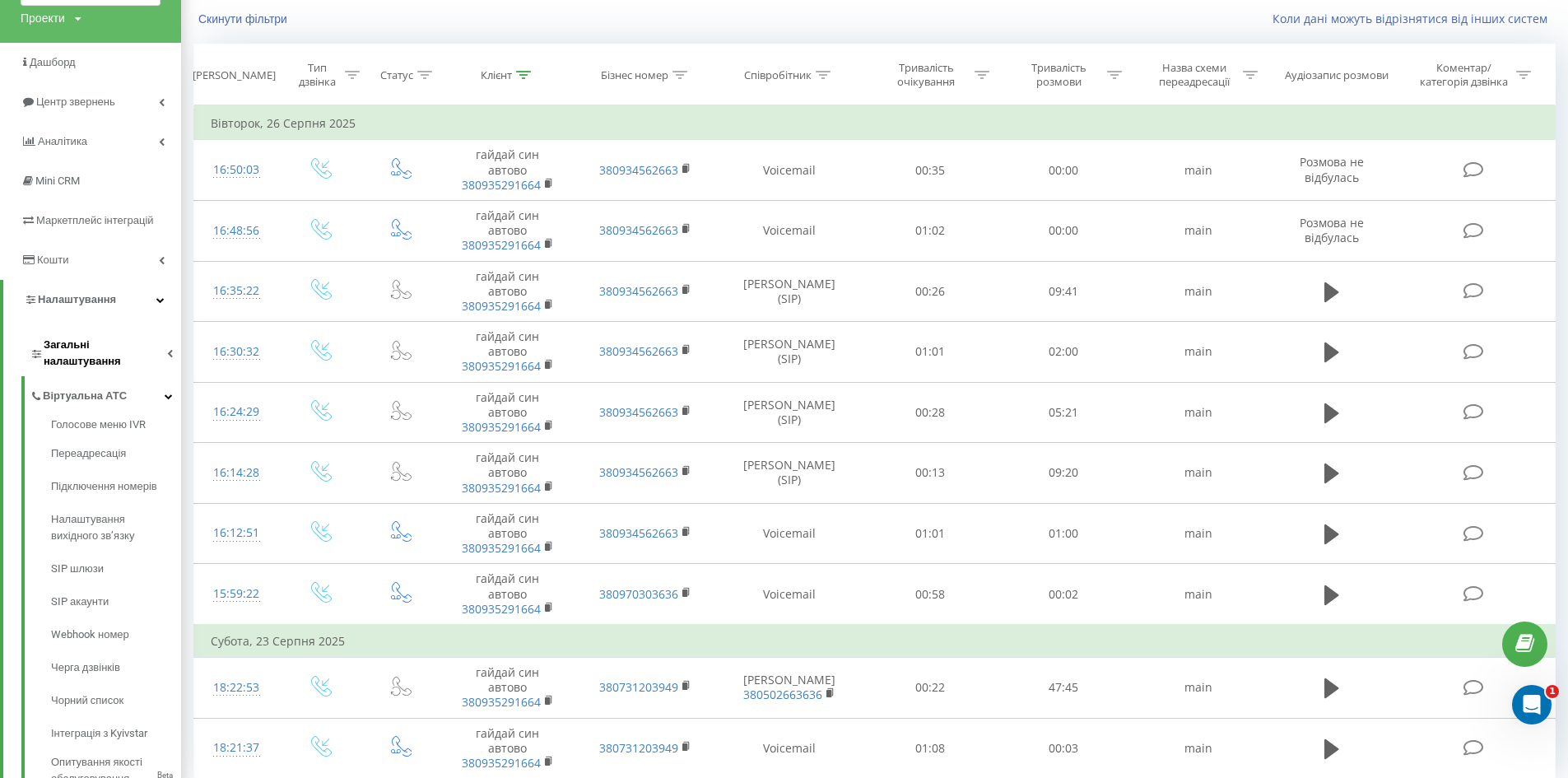
click at [111, 340] on span "Загальні налаштування" at bounding box center [105, 353] width 123 height 33
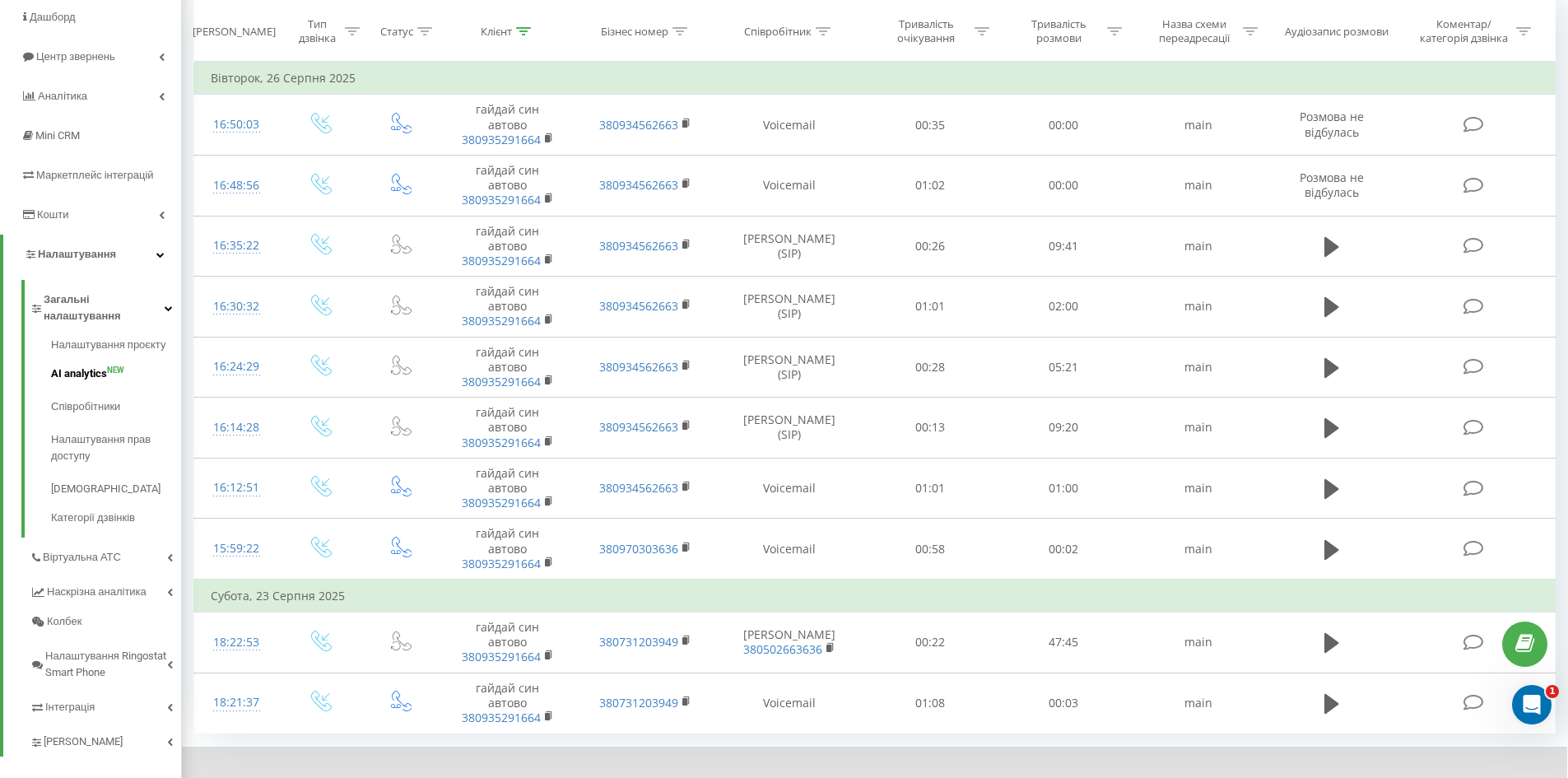
scroll to position [156, 0]
click at [122, 579] on span "Наскрізна аналітика" at bounding box center [100, 587] width 106 height 16
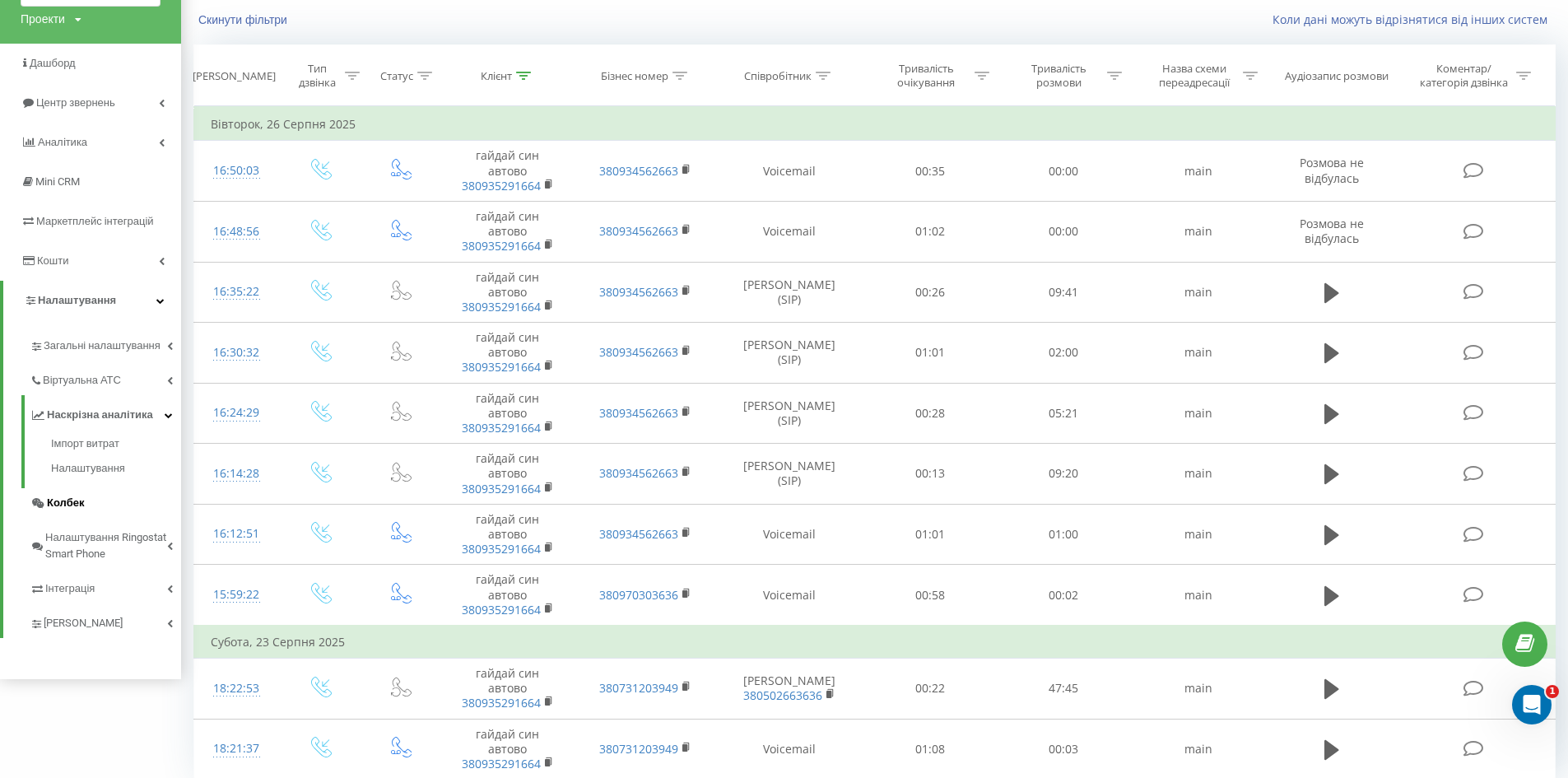
click at [77, 503] on span "Колбек" at bounding box center [65, 502] width 37 height 16
click at [117, 553] on span "Налаштування Ringostat Smart Phone" at bounding box center [106, 546] width 122 height 33
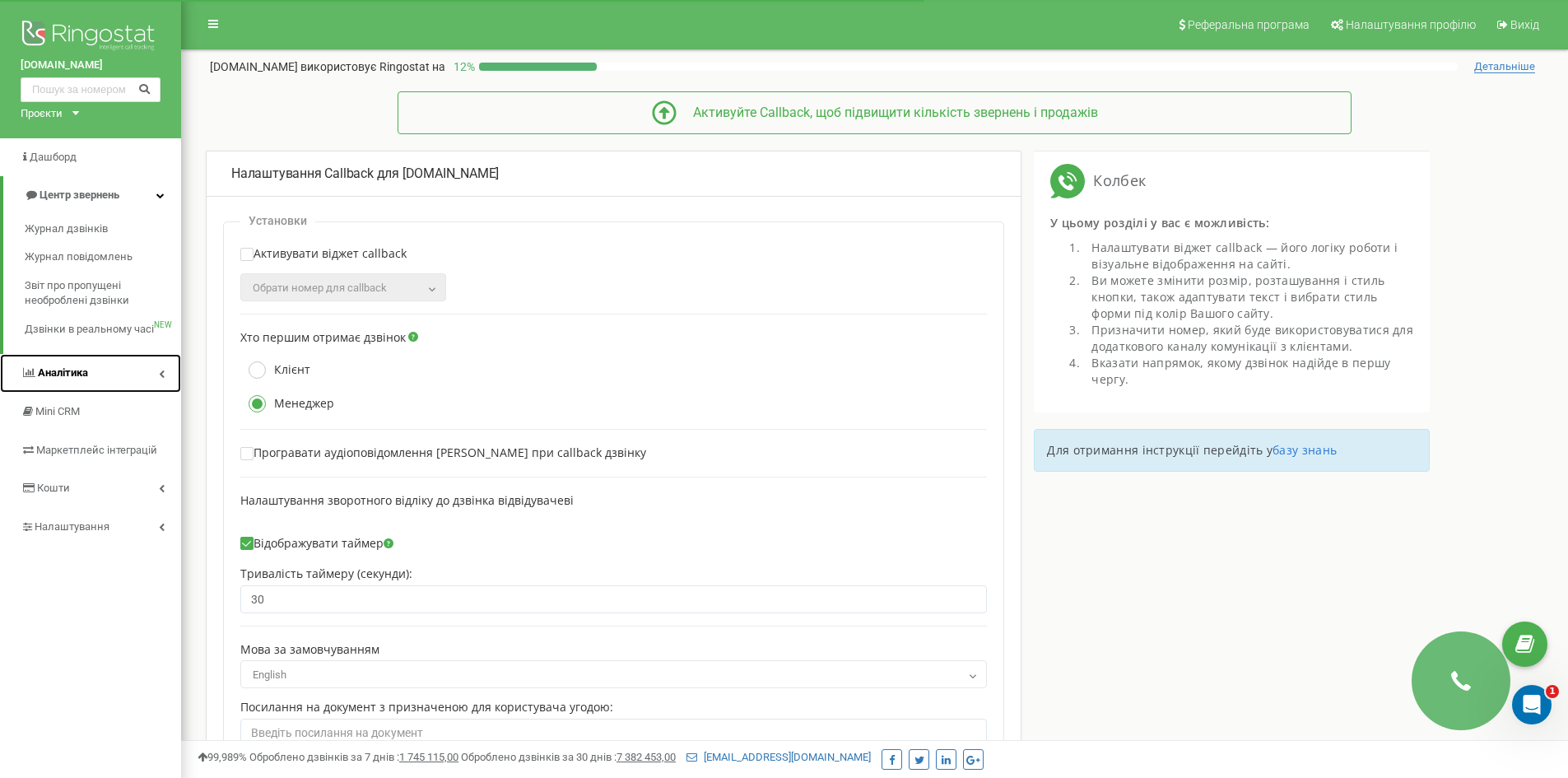
click at [91, 373] on link "Аналiтика" at bounding box center [90, 373] width 181 height 39
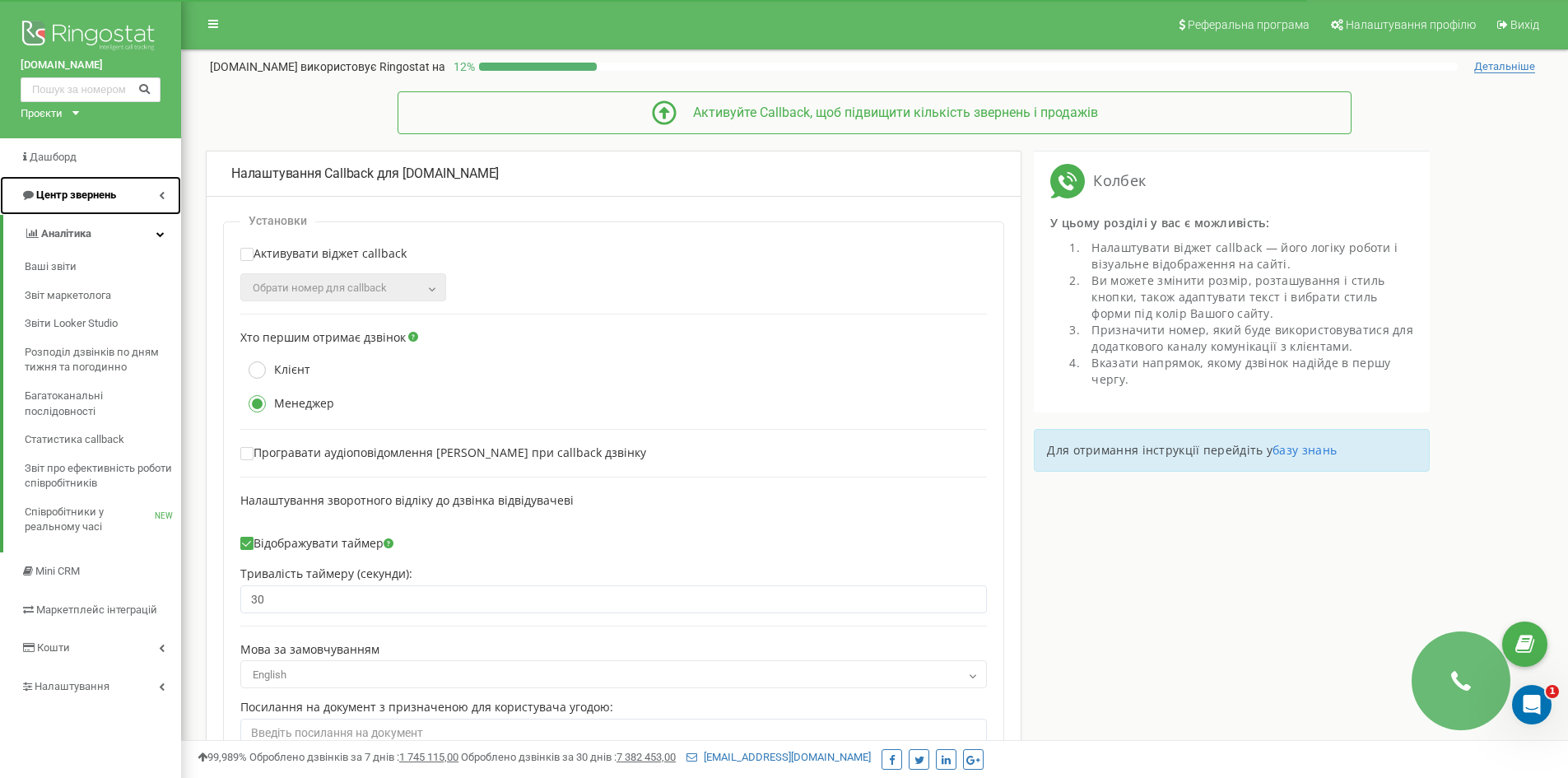
click at [91, 196] on span "Центр звернень" at bounding box center [75, 194] width 80 height 12
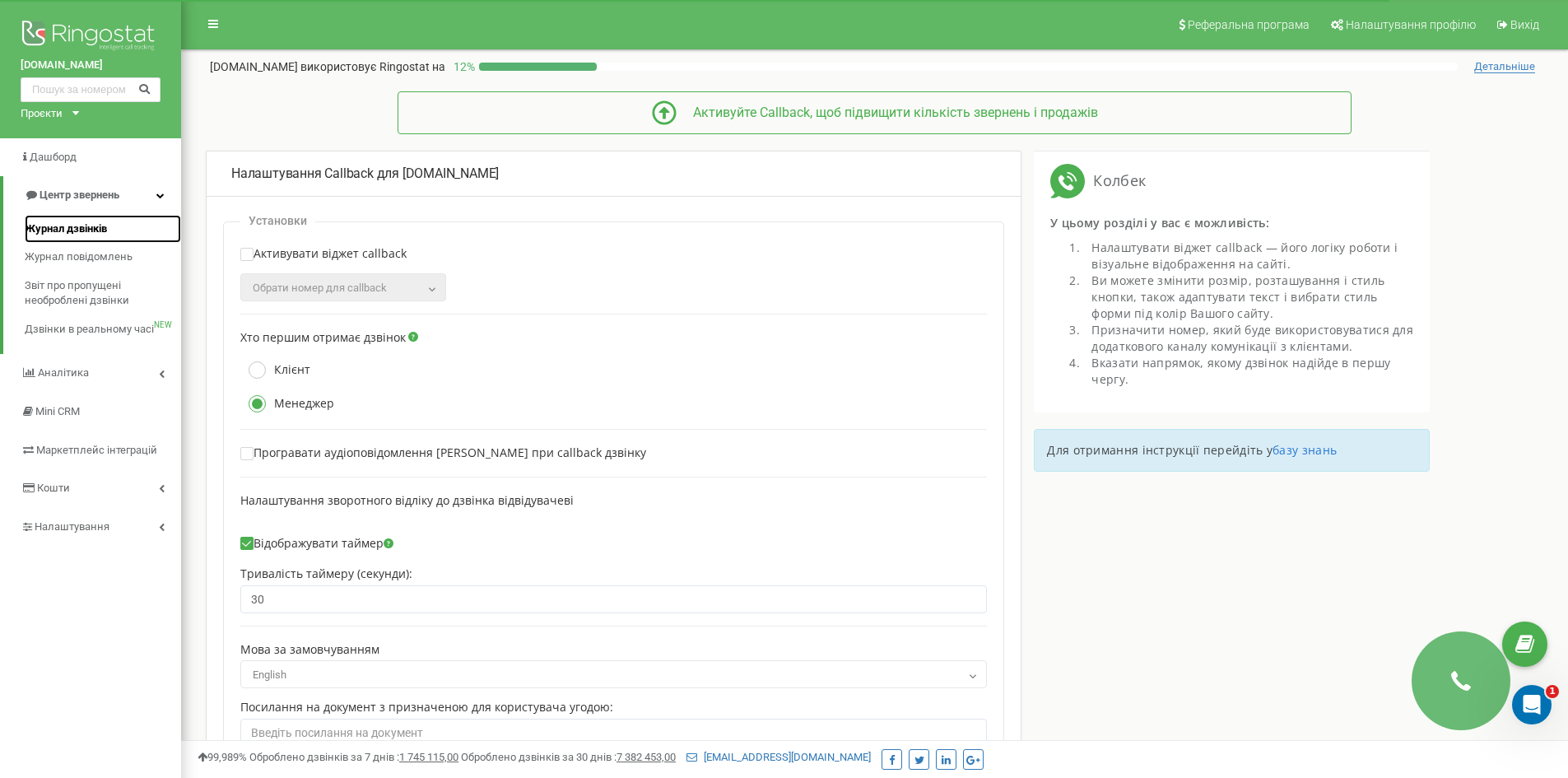
click at [96, 230] on span "Журнал дзвінків" at bounding box center [66, 229] width 82 height 15
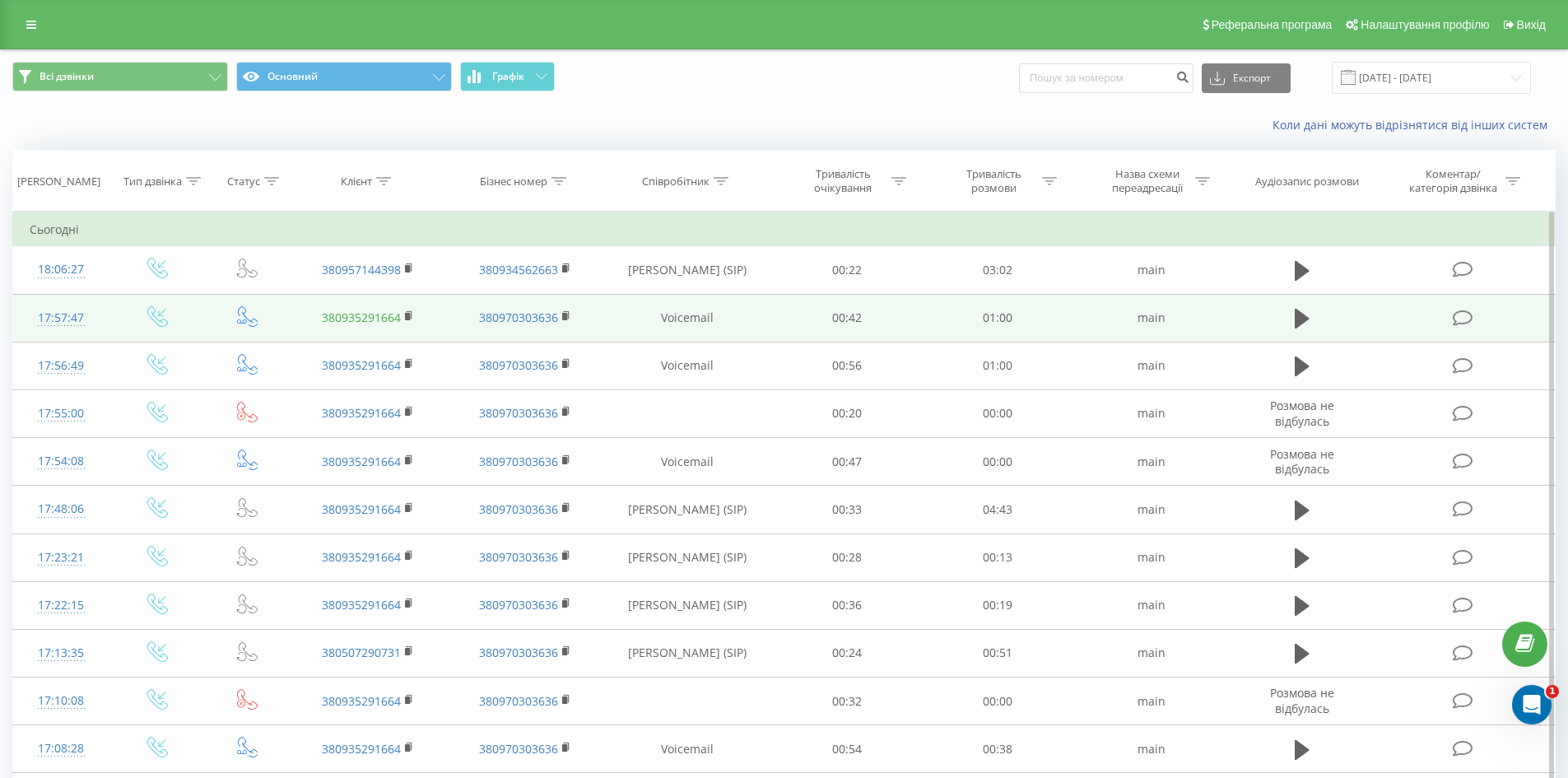
click at [369, 316] on link "380935291664" at bounding box center [362, 317] width 79 height 15
click at [410, 314] on icon at bounding box center [410, 315] width 9 height 11
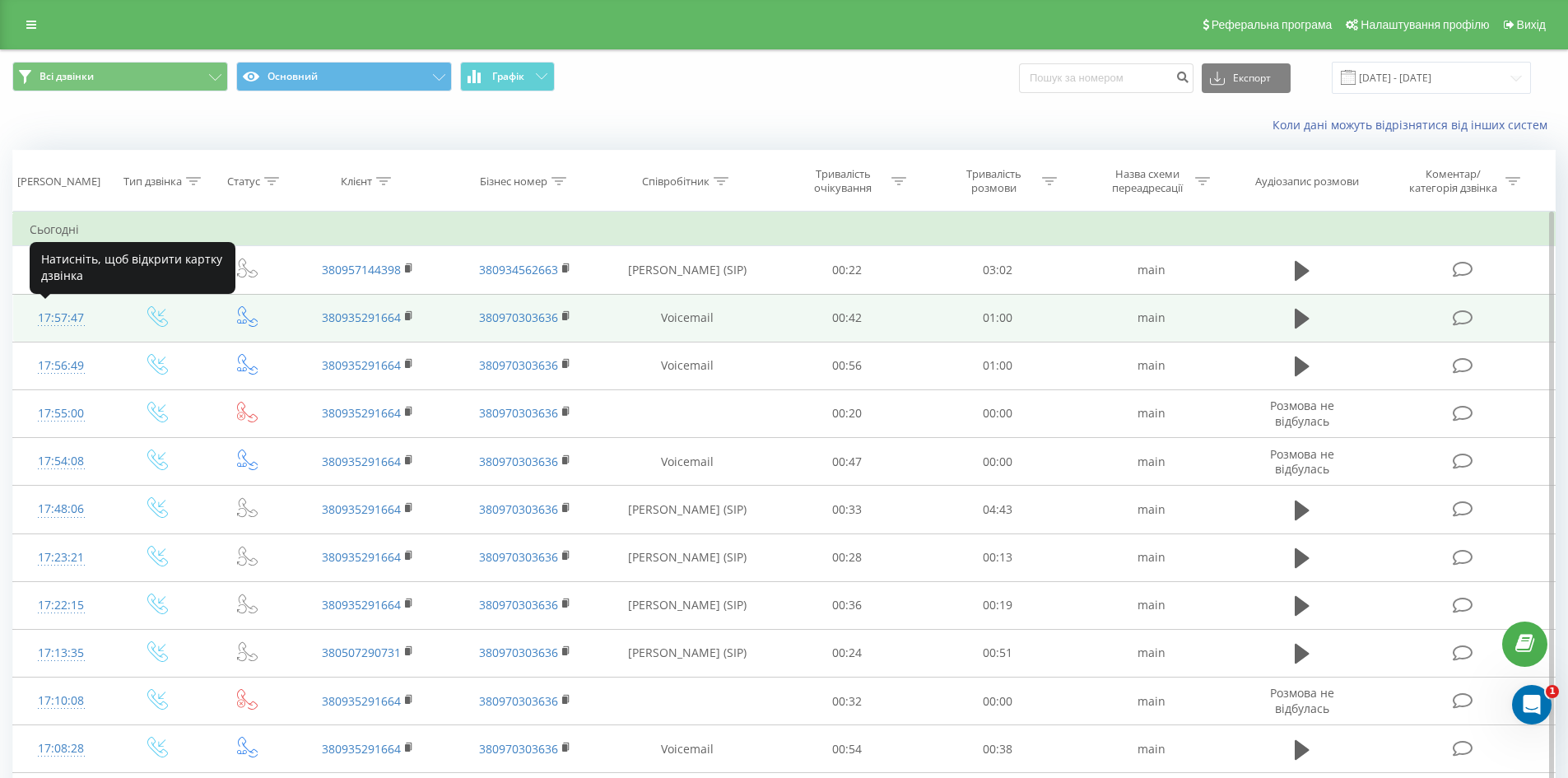
click at [63, 314] on div "17:57:47" at bounding box center [62, 318] width 63 height 32
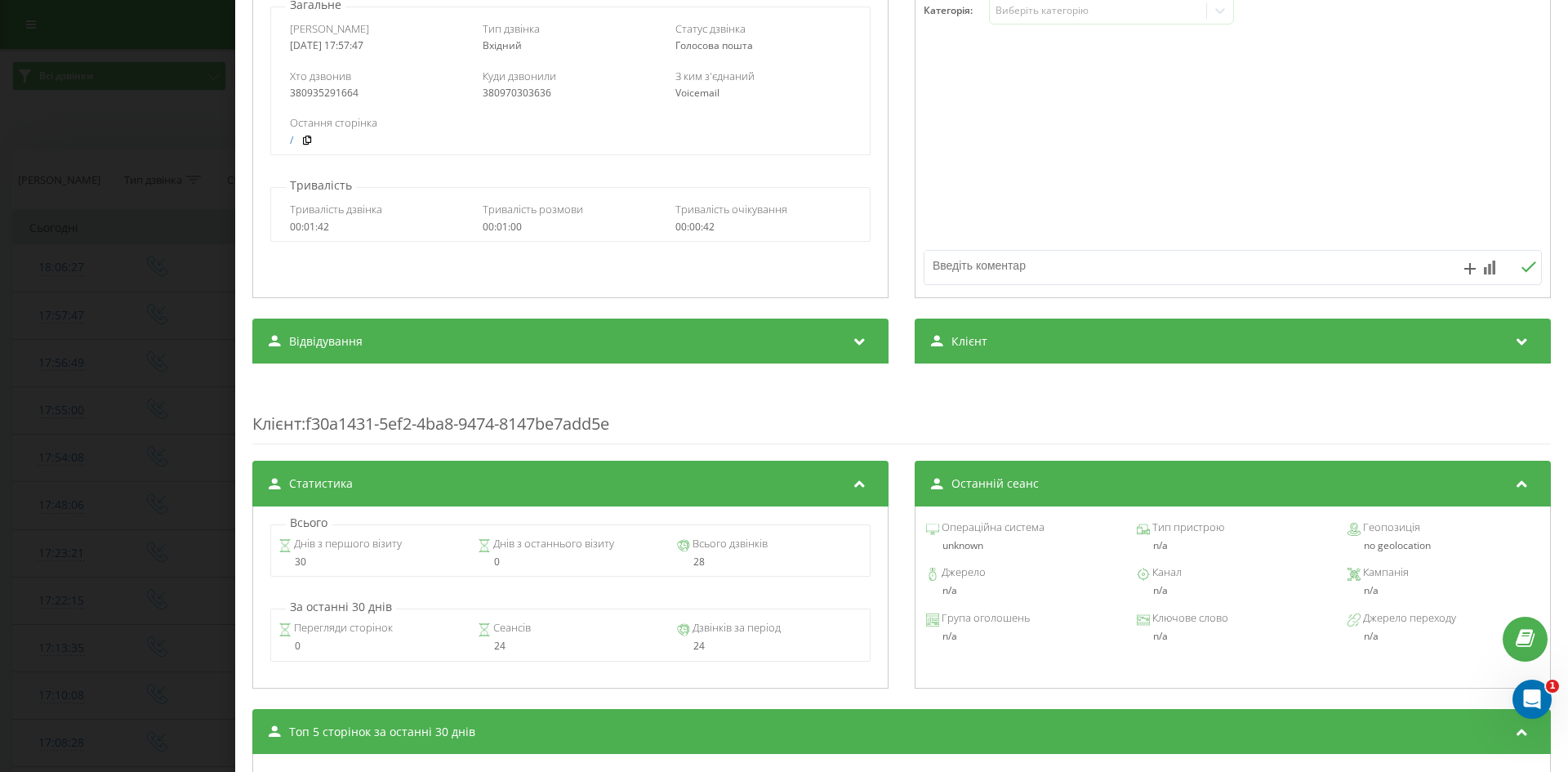
scroll to position [488, 0]
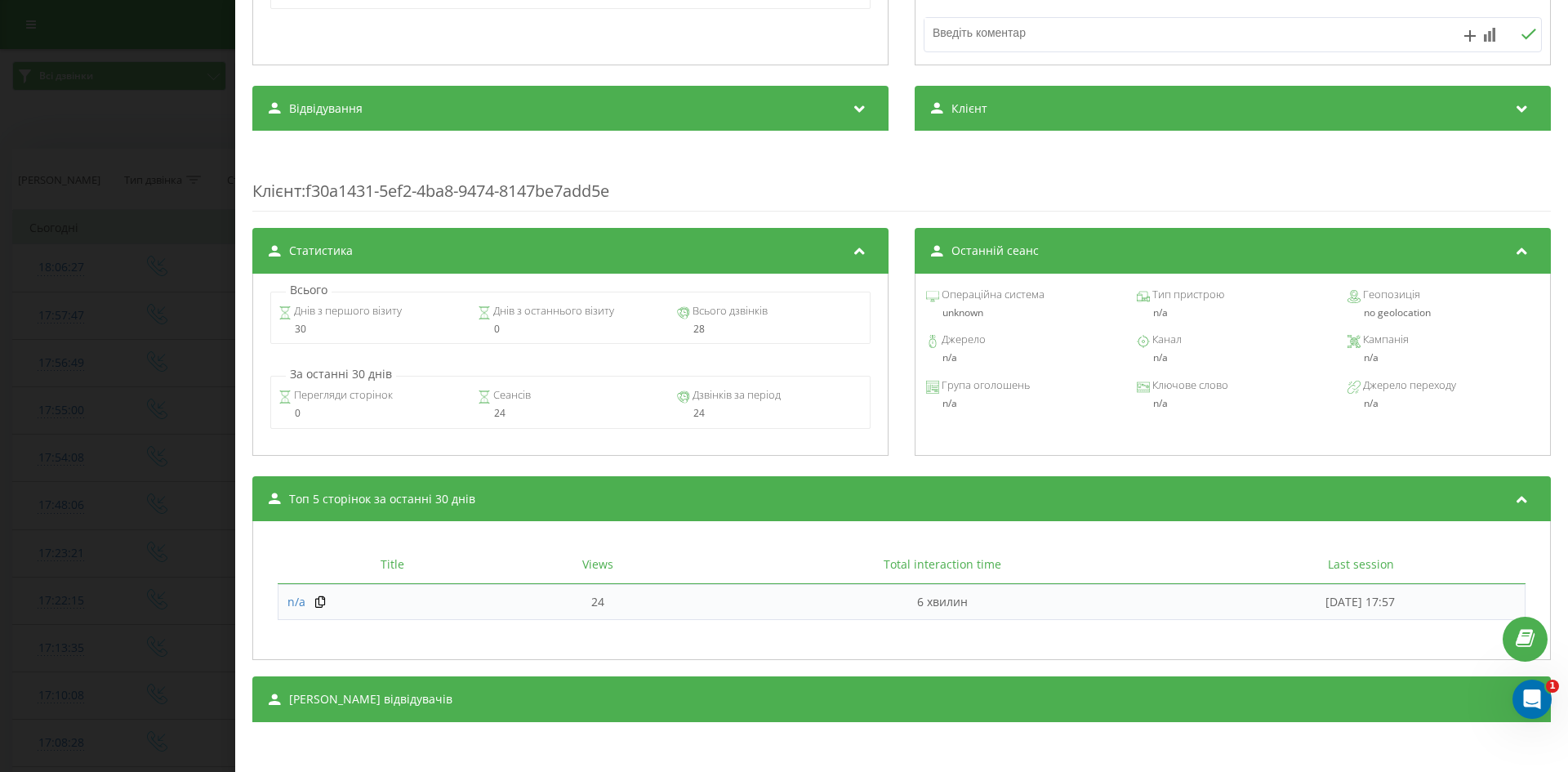
click at [509, 192] on div "Клієнт : f30a1431-5ef2-4ba8-9474-8147be7add5e" at bounding box center [902, 179] width 1299 height 65
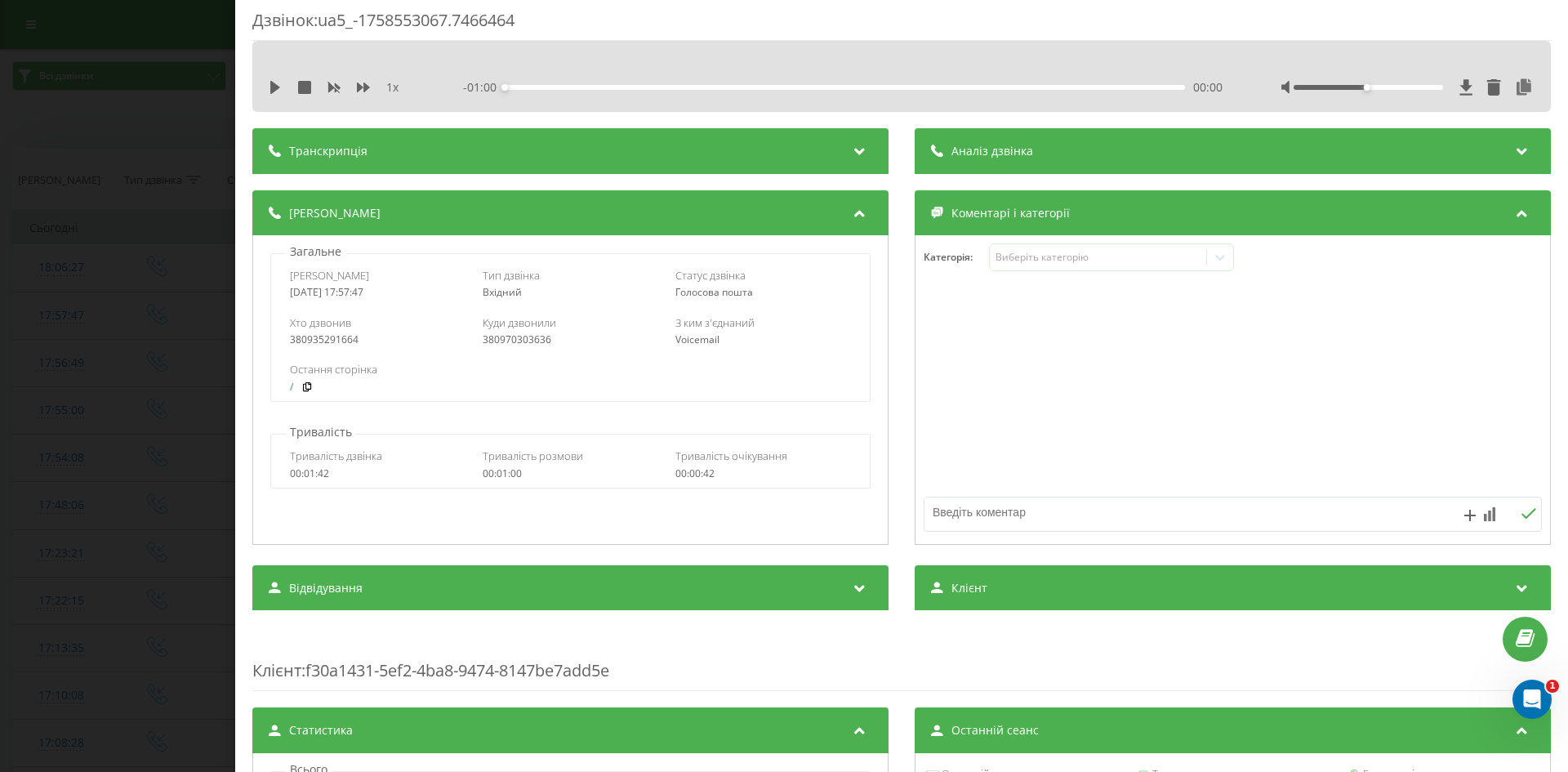
scroll to position [0, 0]
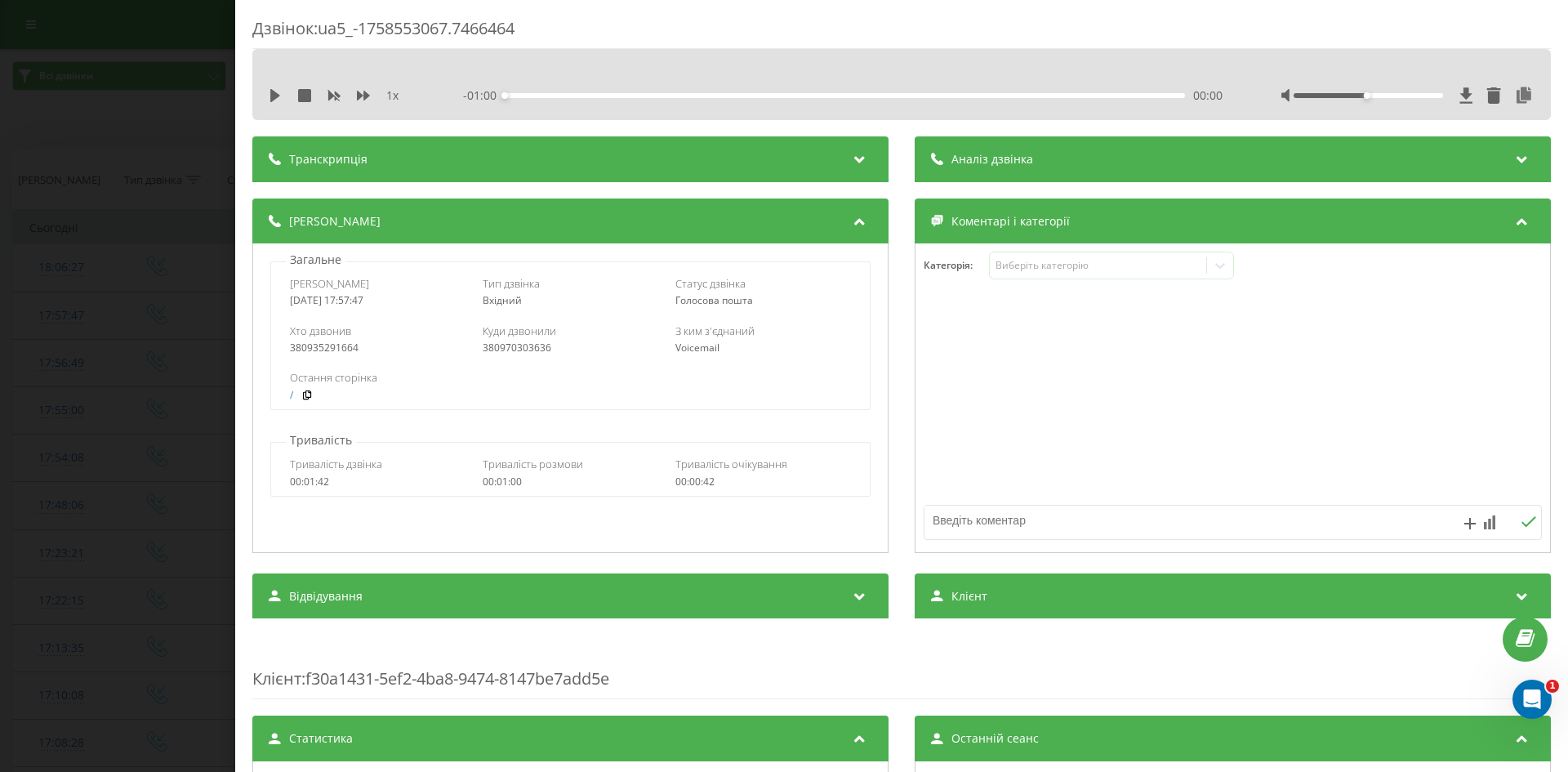
click at [317, 346] on div "380935291664" at bounding box center [377, 348] width 176 height 11
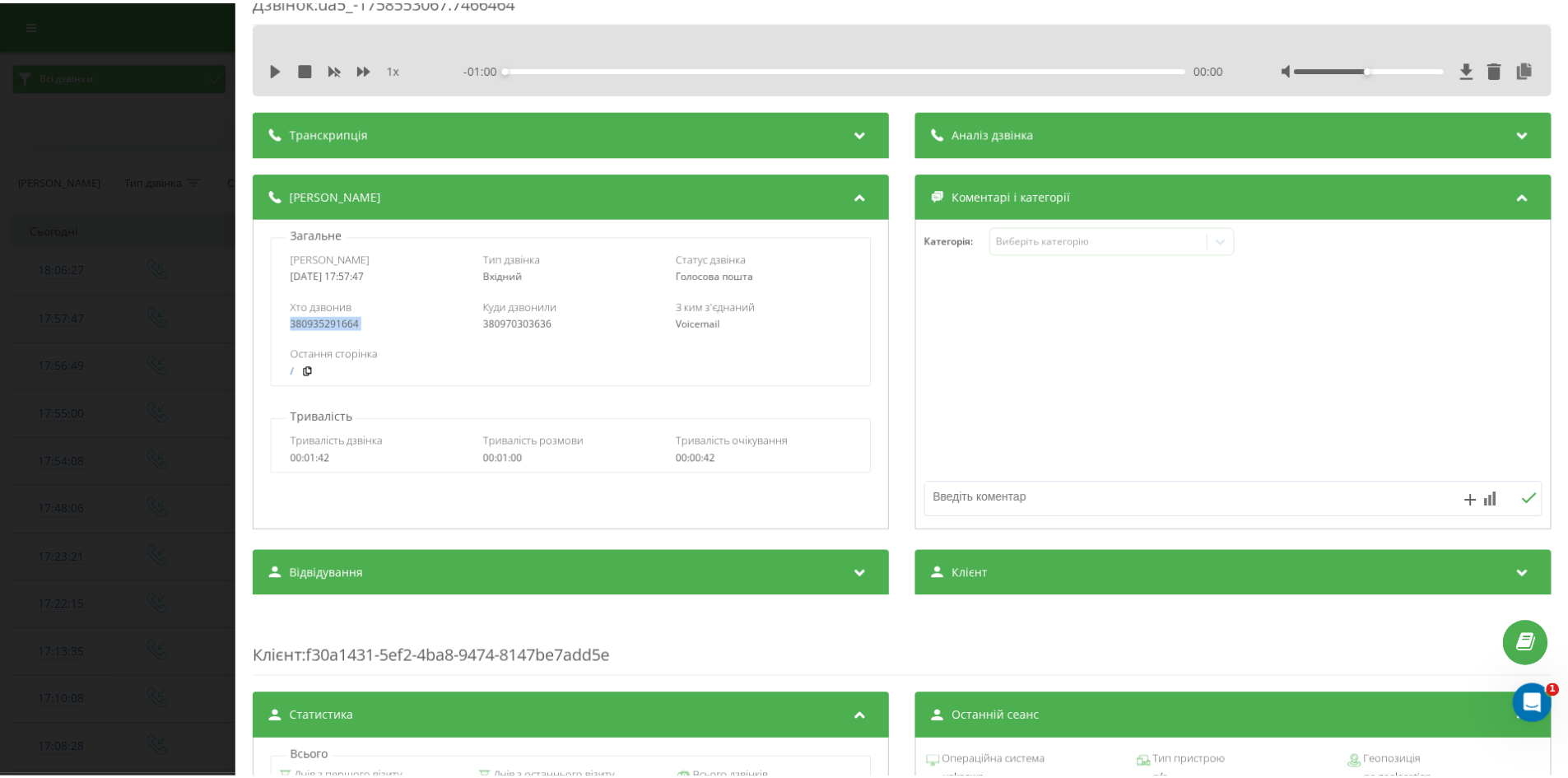
scroll to position [82, 0]
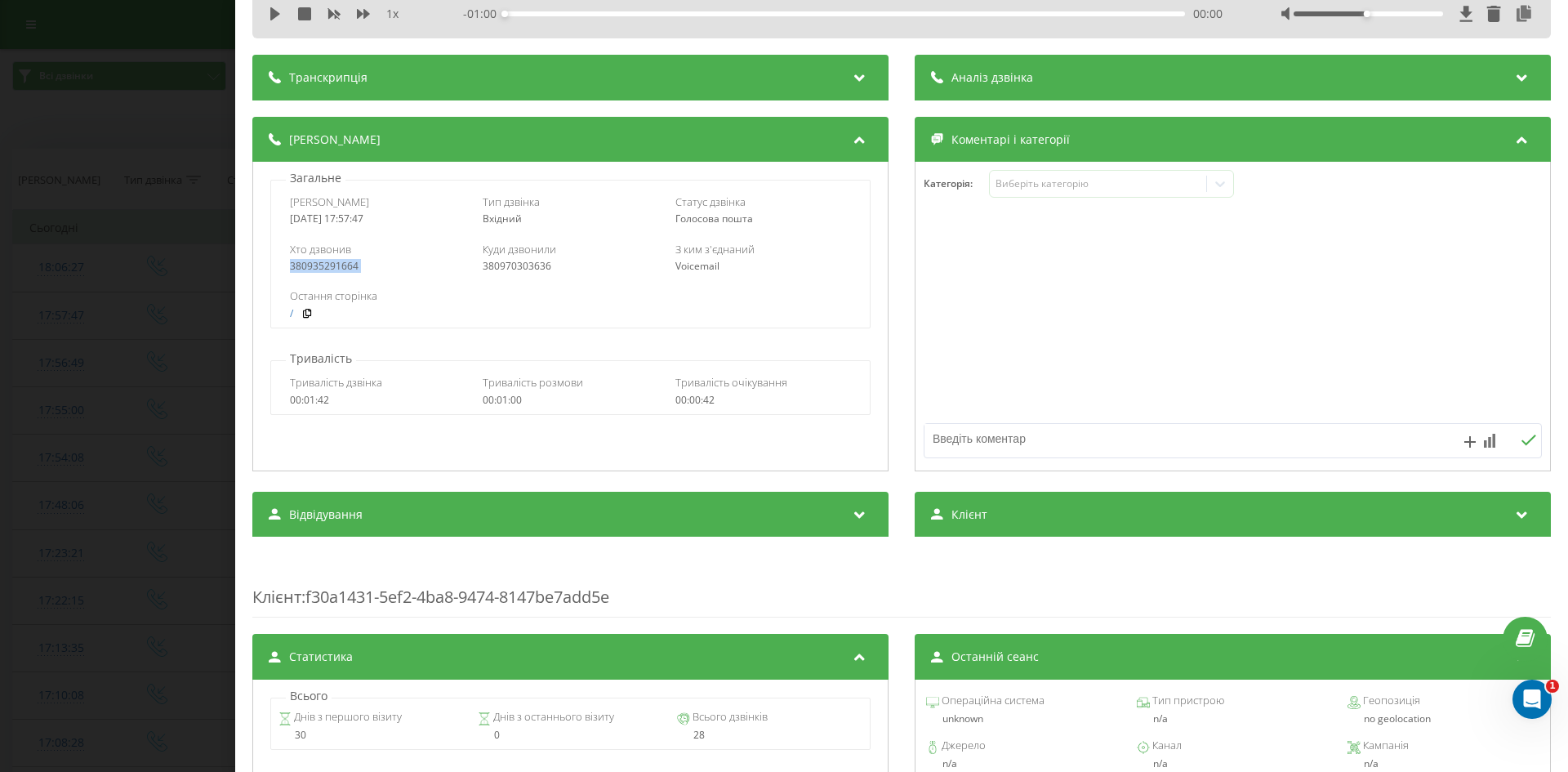
click at [202, 377] on div "Дзвінок : ua5_-1758553067.7466464 1 x - 01:00 00:00 00:00 Транскрипція Для AI-а…" at bounding box center [784, 386] width 1568 height 772
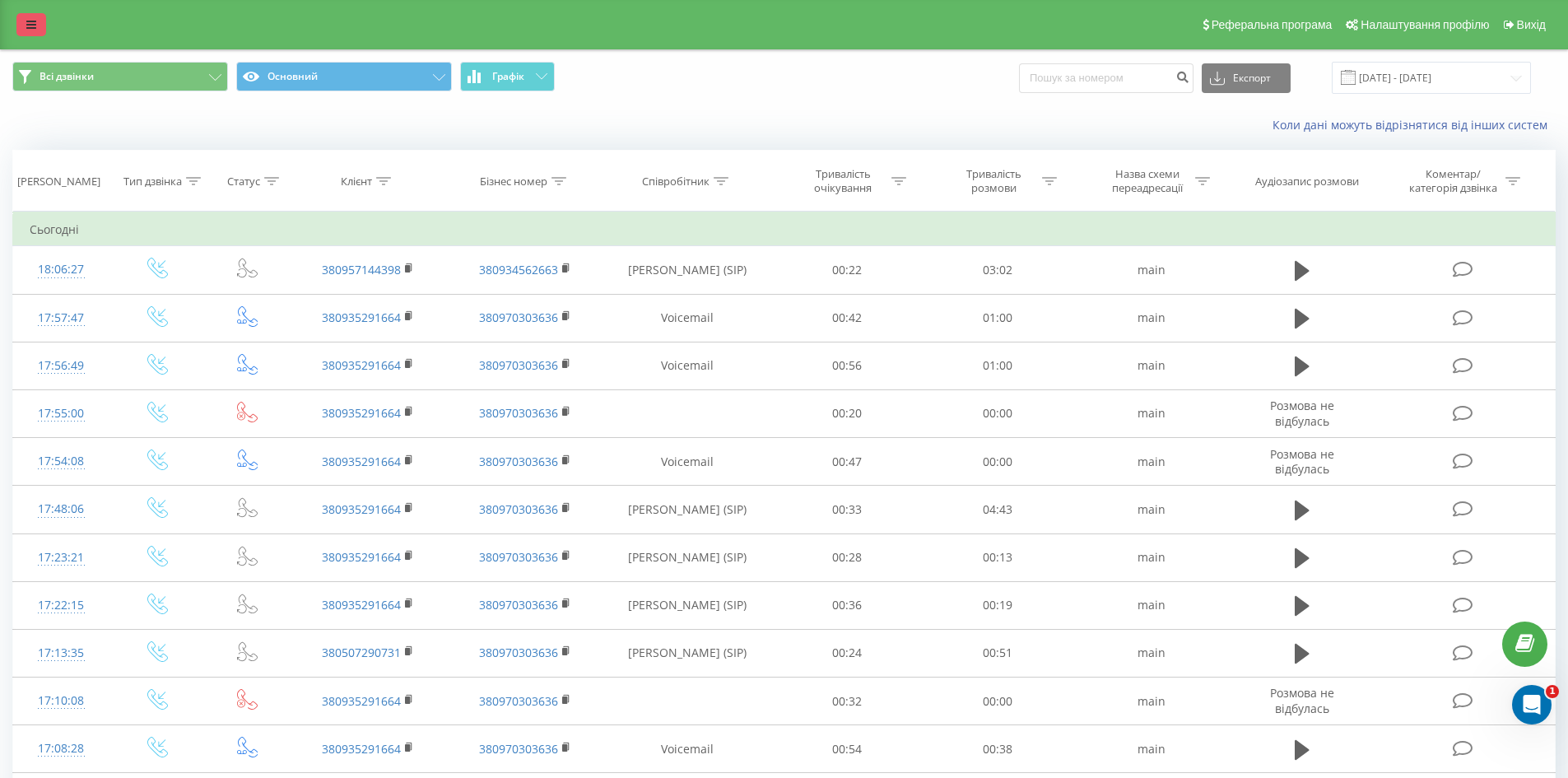
click at [27, 26] on icon at bounding box center [32, 24] width 10 height 11
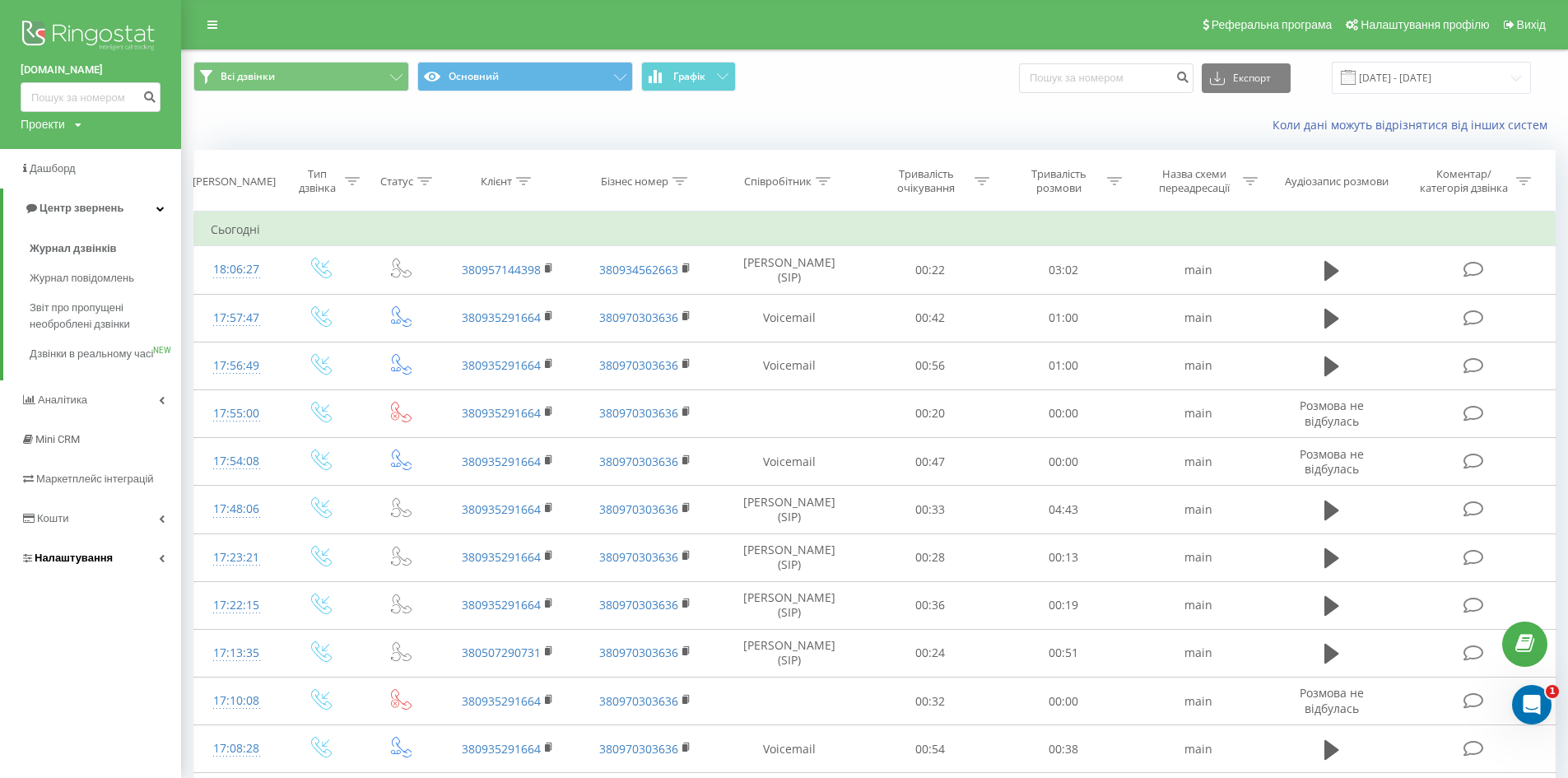
click at [115, 571] on link "Налаштування" at bounding box center [90, 558] width 181 height 39
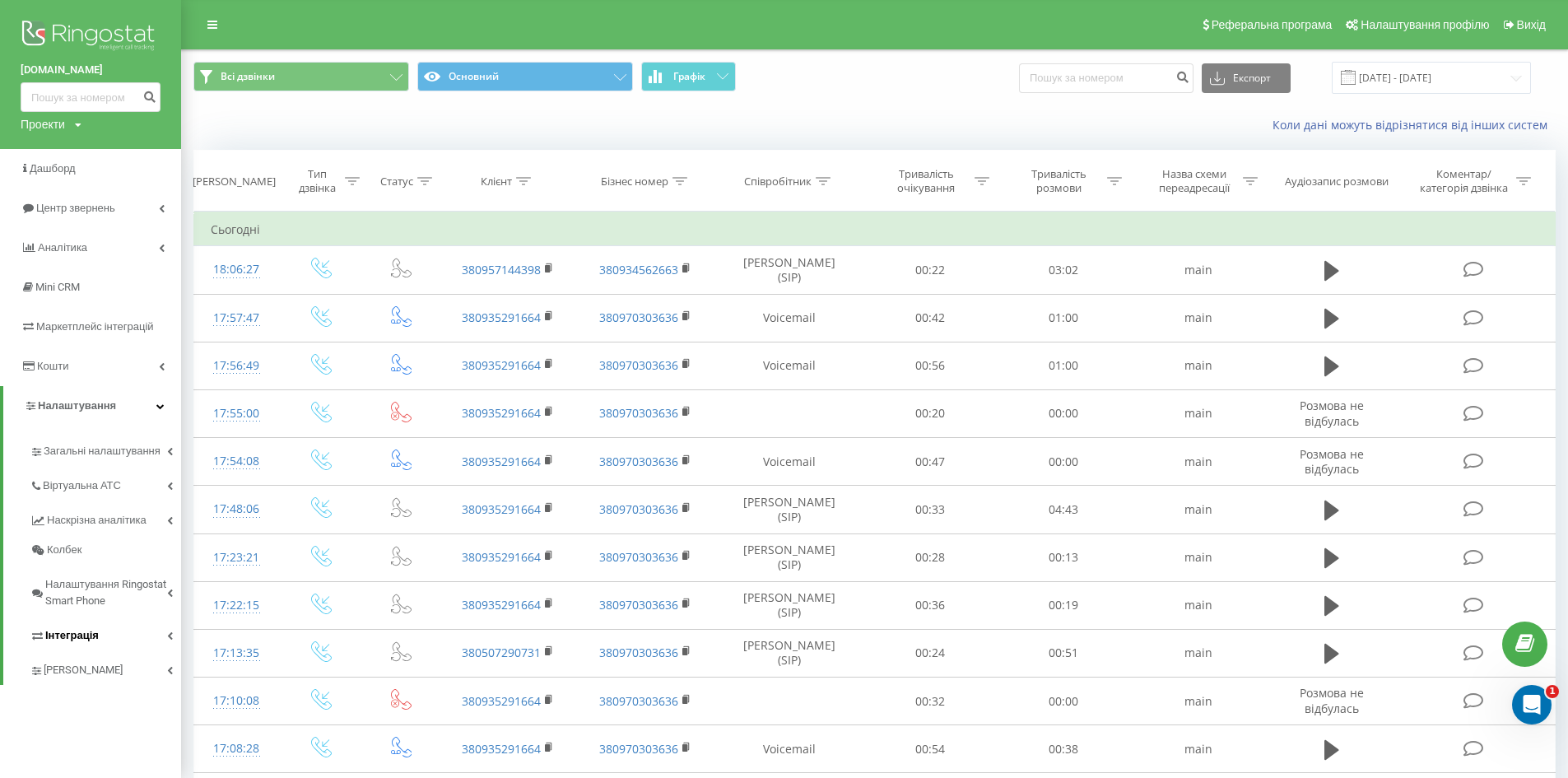
click at [104, 639] on link "Інтеграція" at bounding box center [105, 633] width 152 height 34
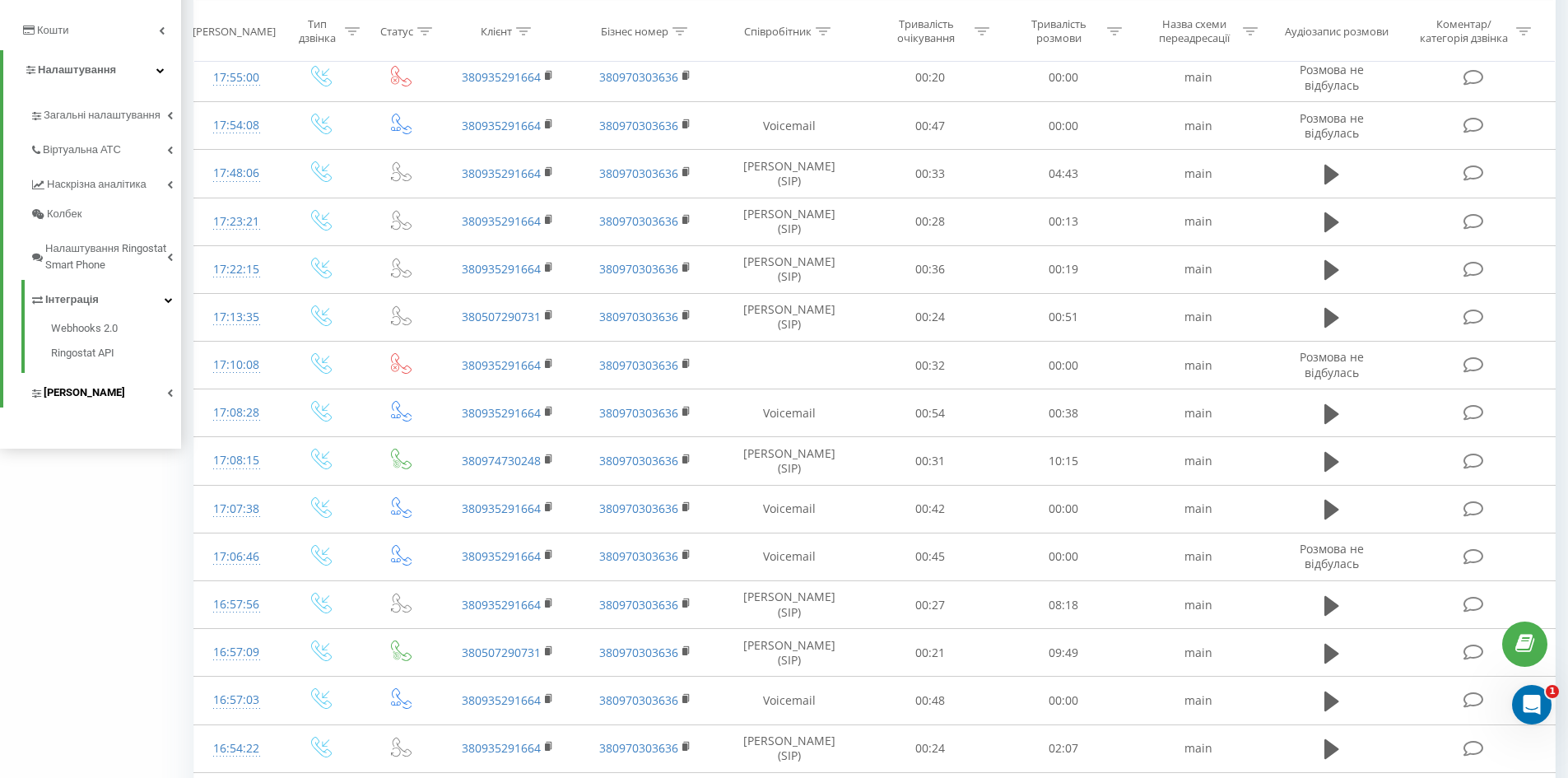
scroll to position [329, 0]
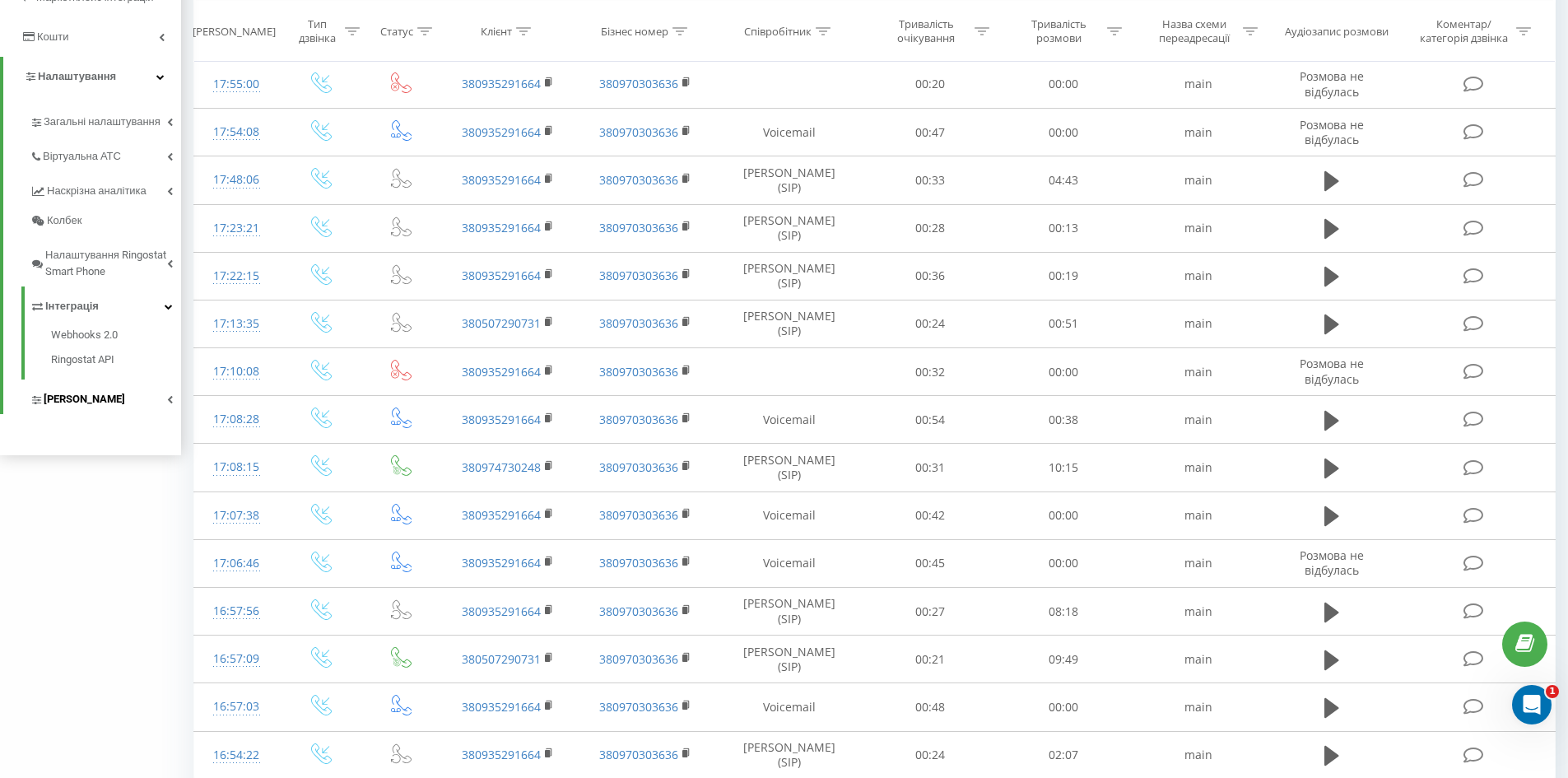
click at [86, 404] on span "Коллтрекінг" at bounding box center [84, 398] width 81 height 16
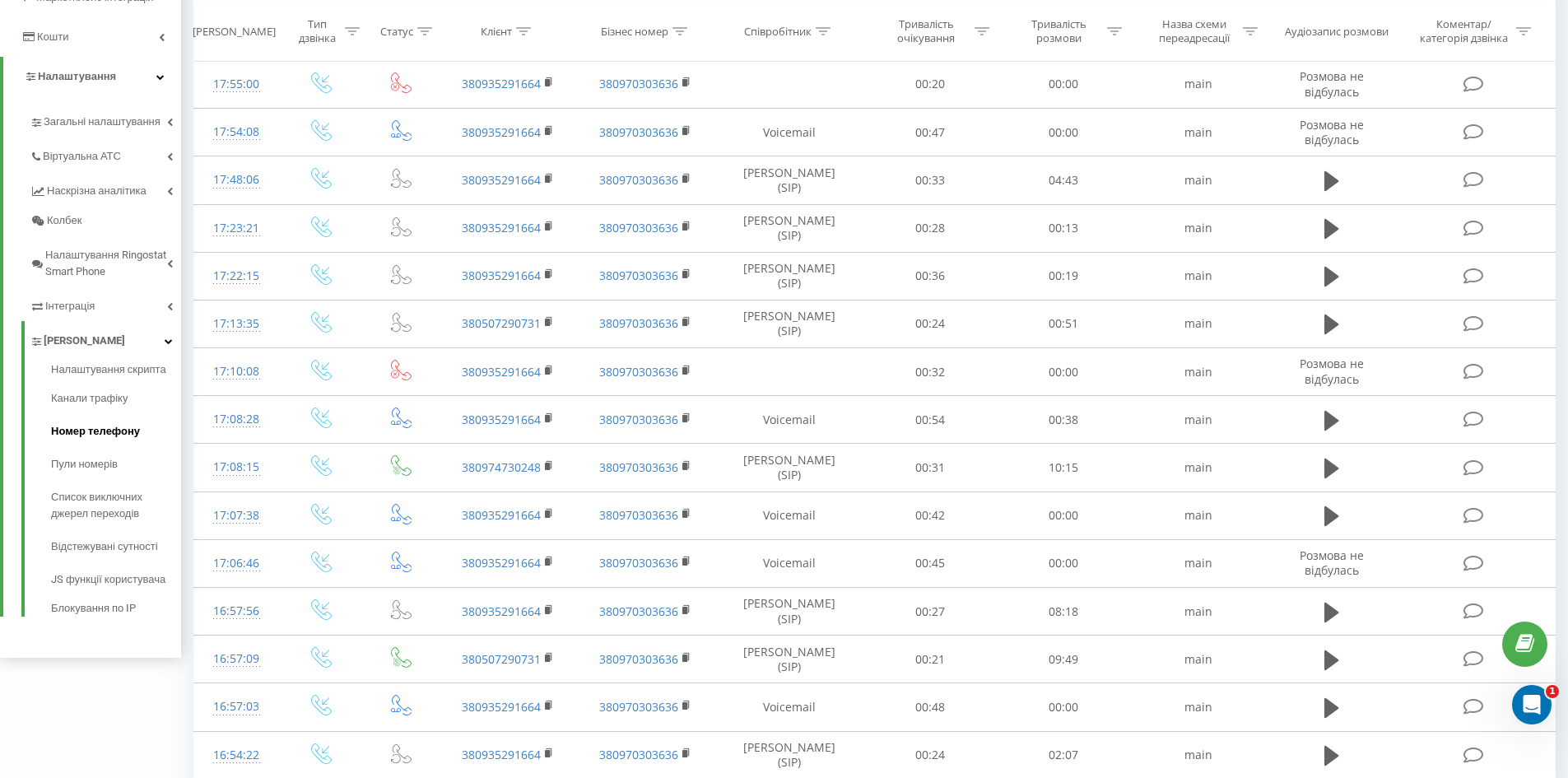
click at [96, 430] on span "Номер телефону" at bounding box center [96, 431] width 89 height 16
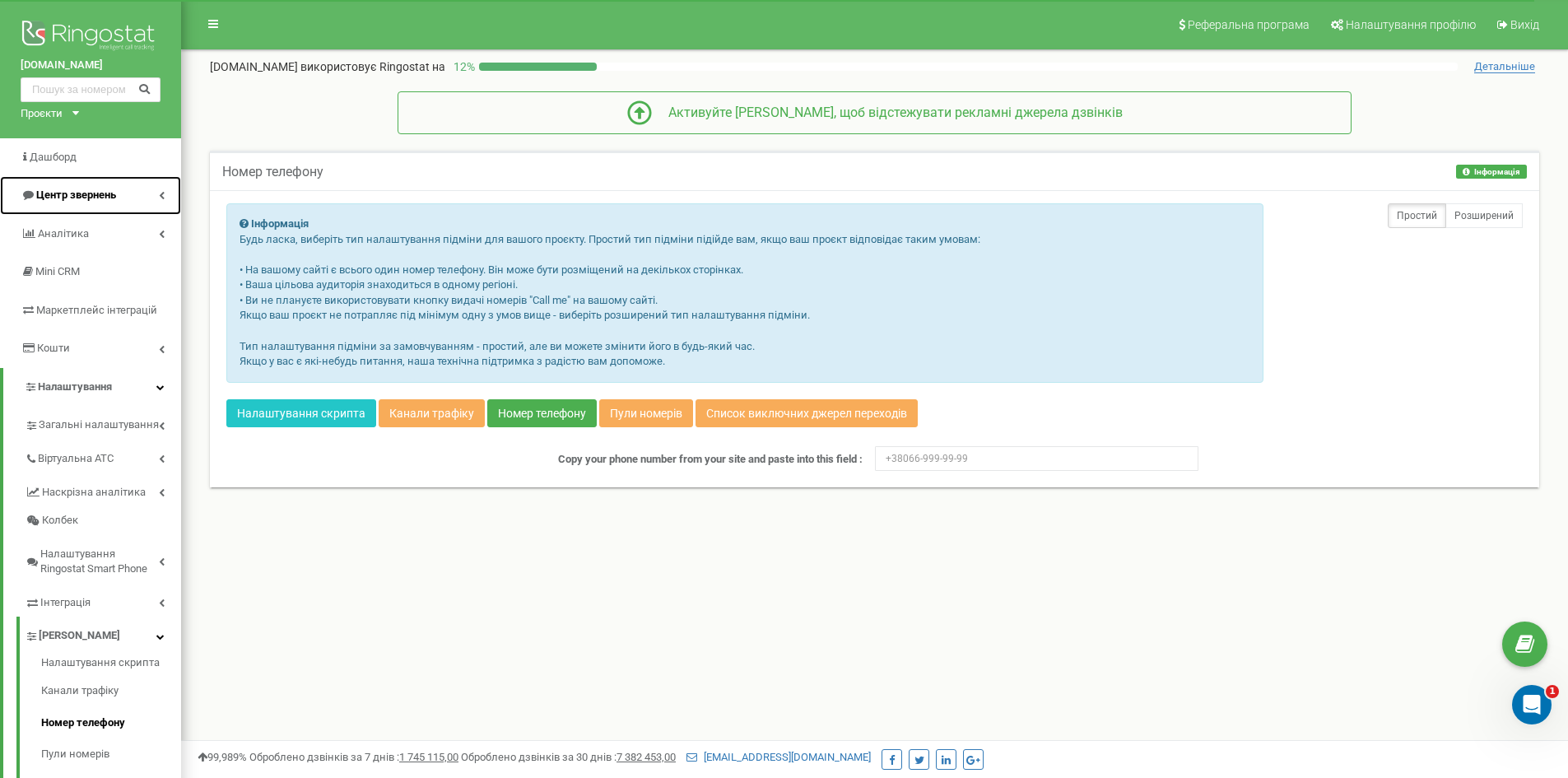
click at [101, 198] on span "Центр звернень" at bounding box center [75, 194] width 80 height 12
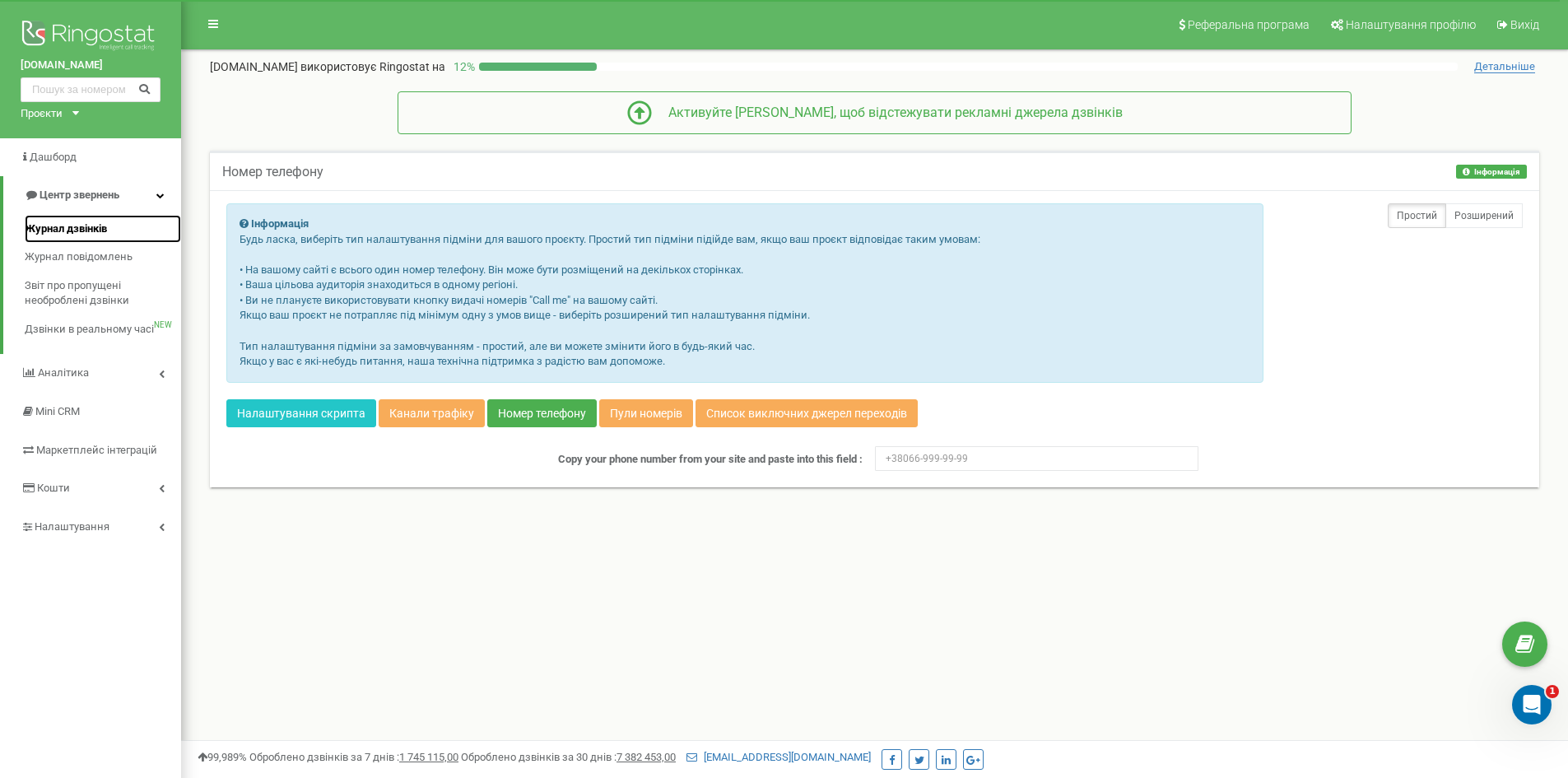
click at [96, 230] on span "Журнал дзвінків" at bounding box center [66, 229] width 82 height 15
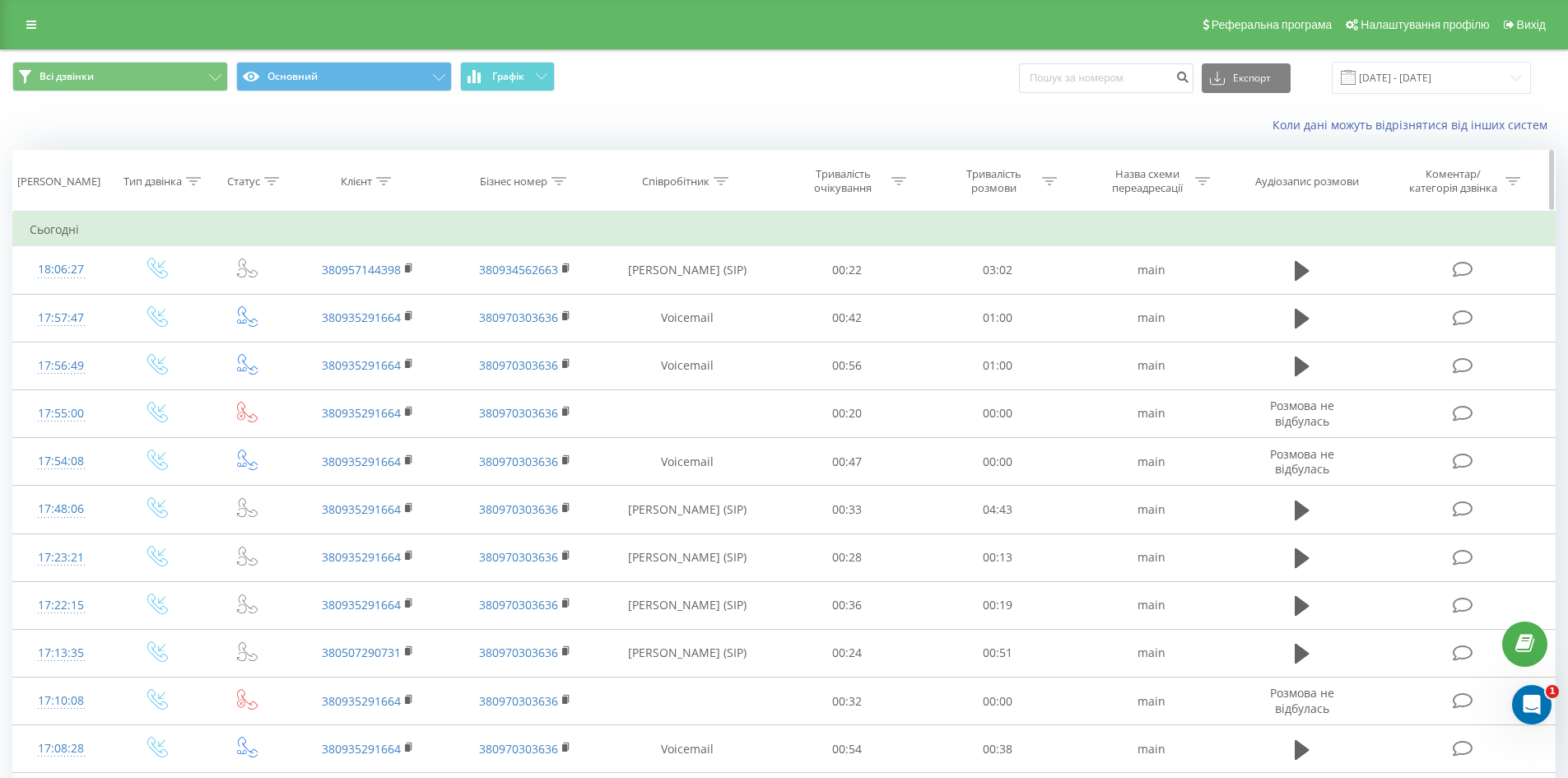
click at [358, 179] on div "Клієнт" at bounding box center [356, 182] width 32 height 14
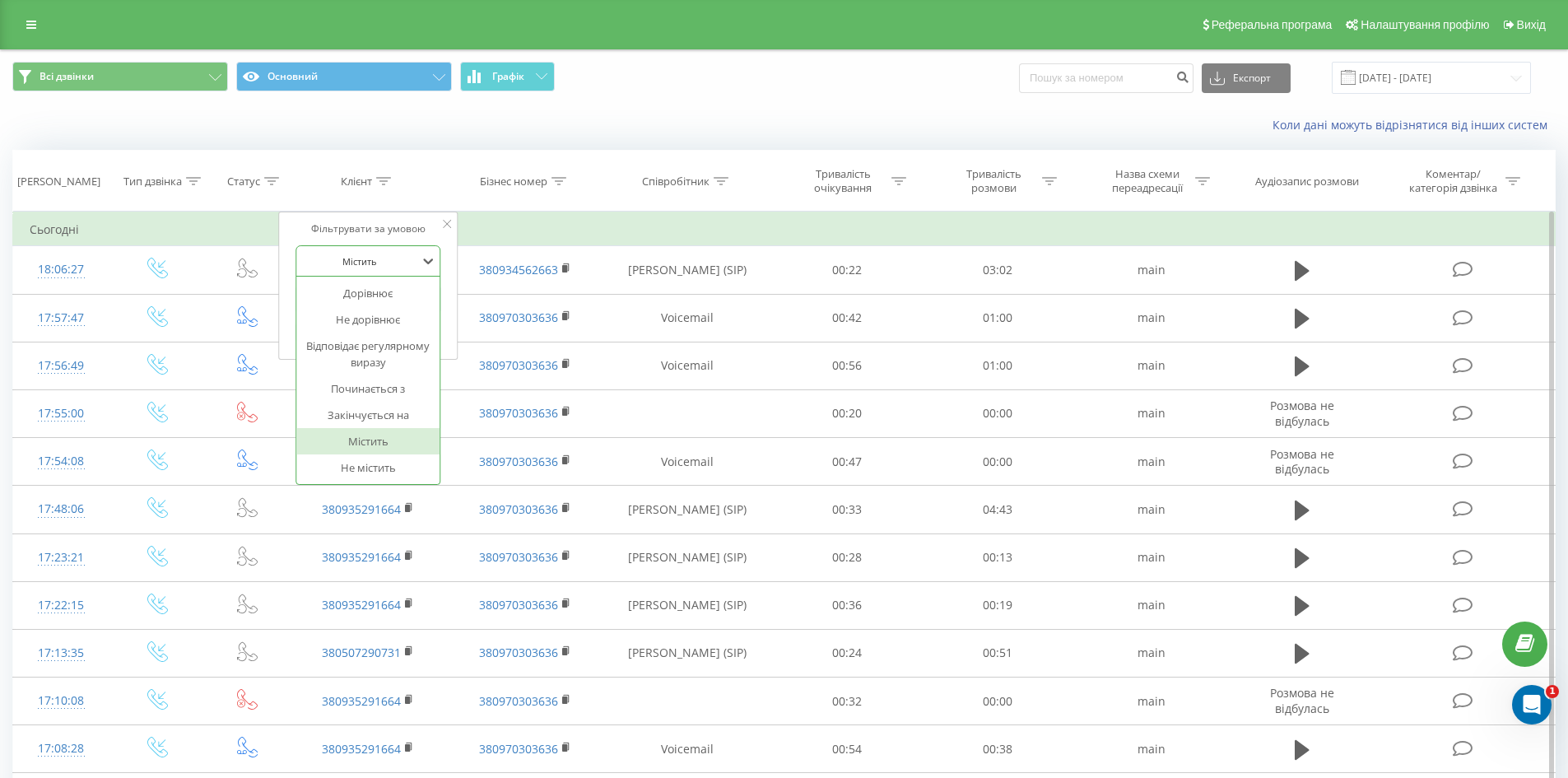
click at [412, 255] on div at bounding box center [360, 261] width 117 height 15
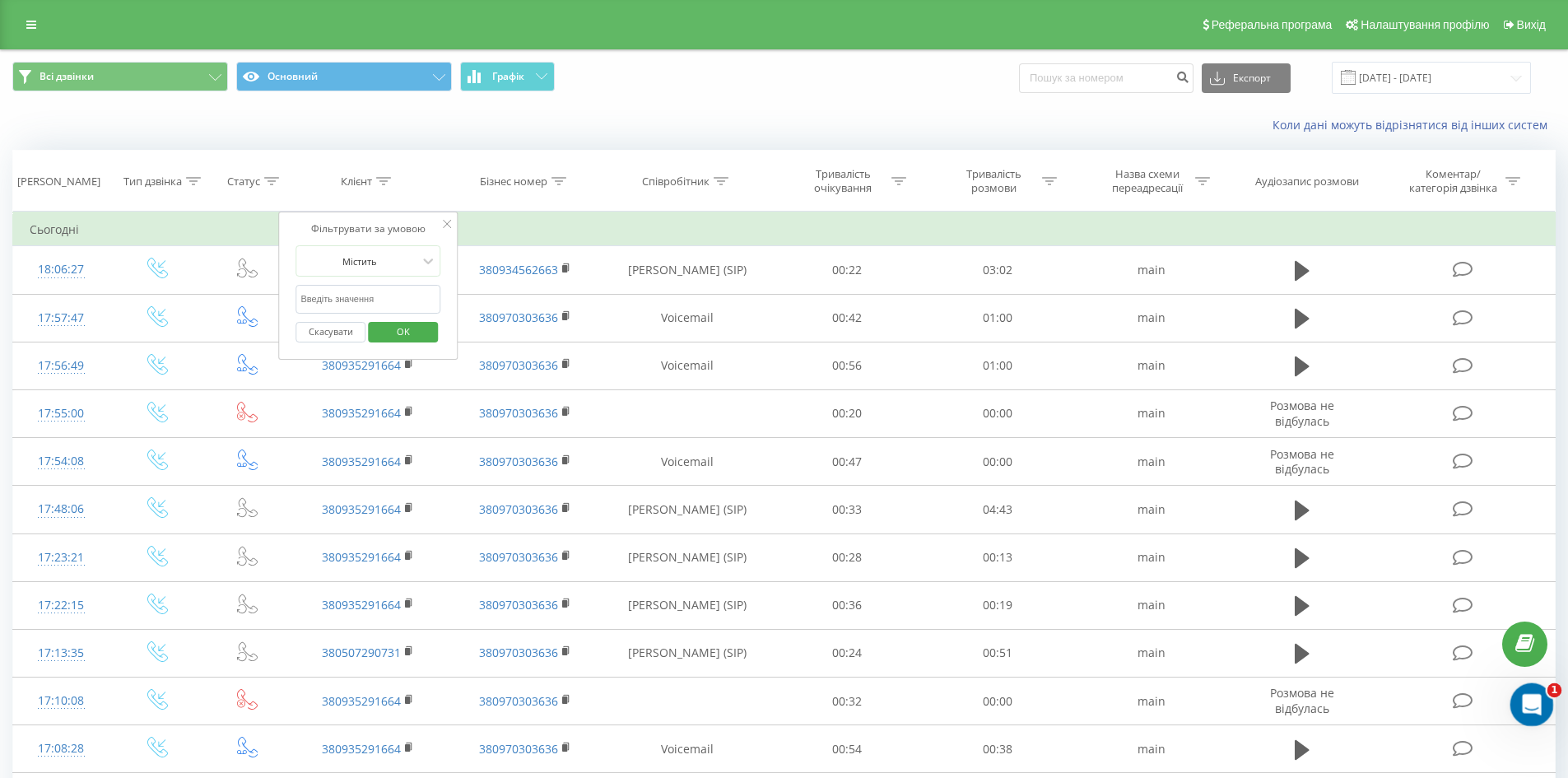
click at [1525, 704] on icon "Відкрити програму для спілкування Intercom" at bounding box center [1529, 702] width 11 height 13
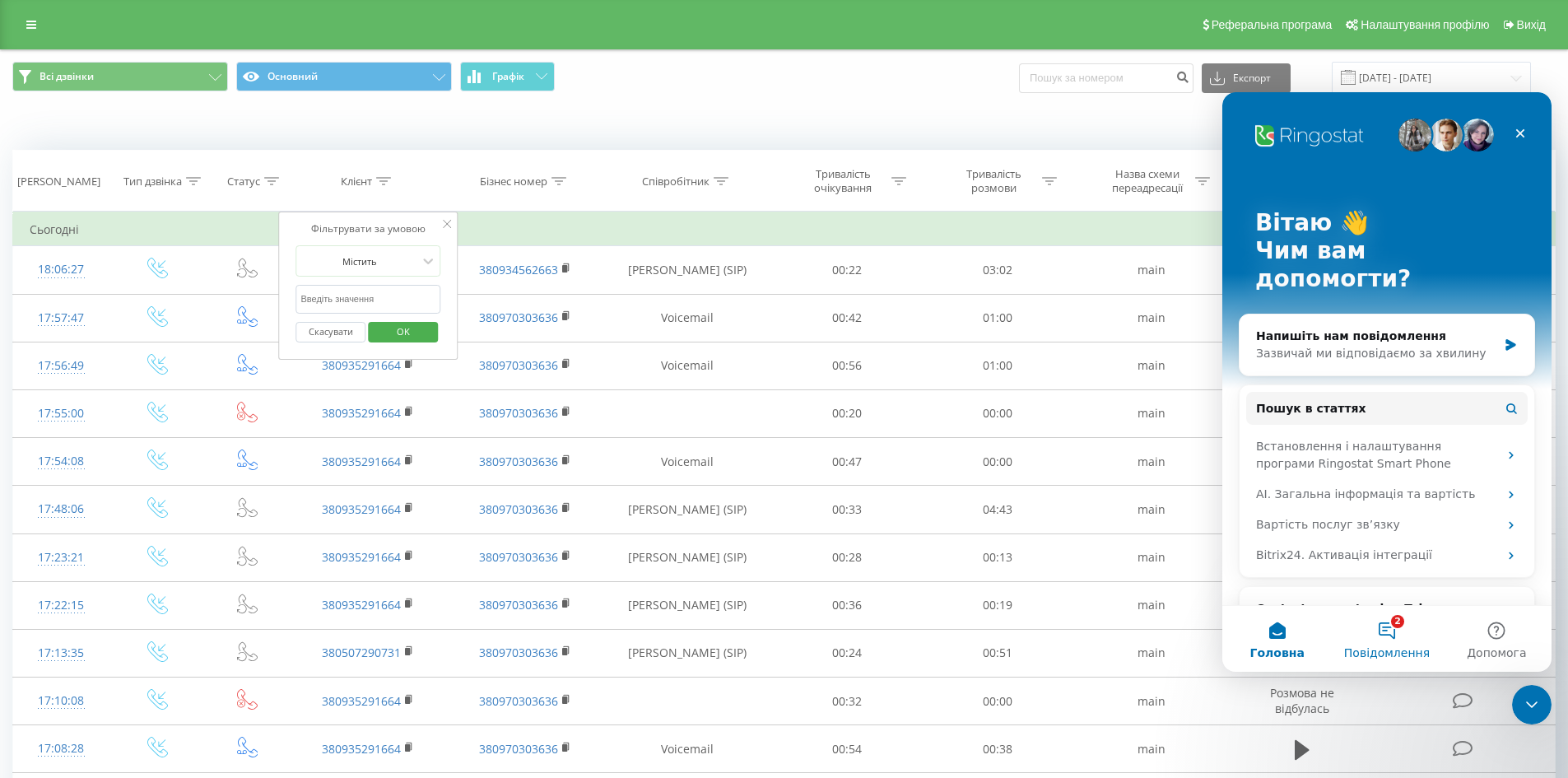
click at [1385, 631] on button "2 Повідомлення" at bounding box center [1386, 638] width 110 height 66
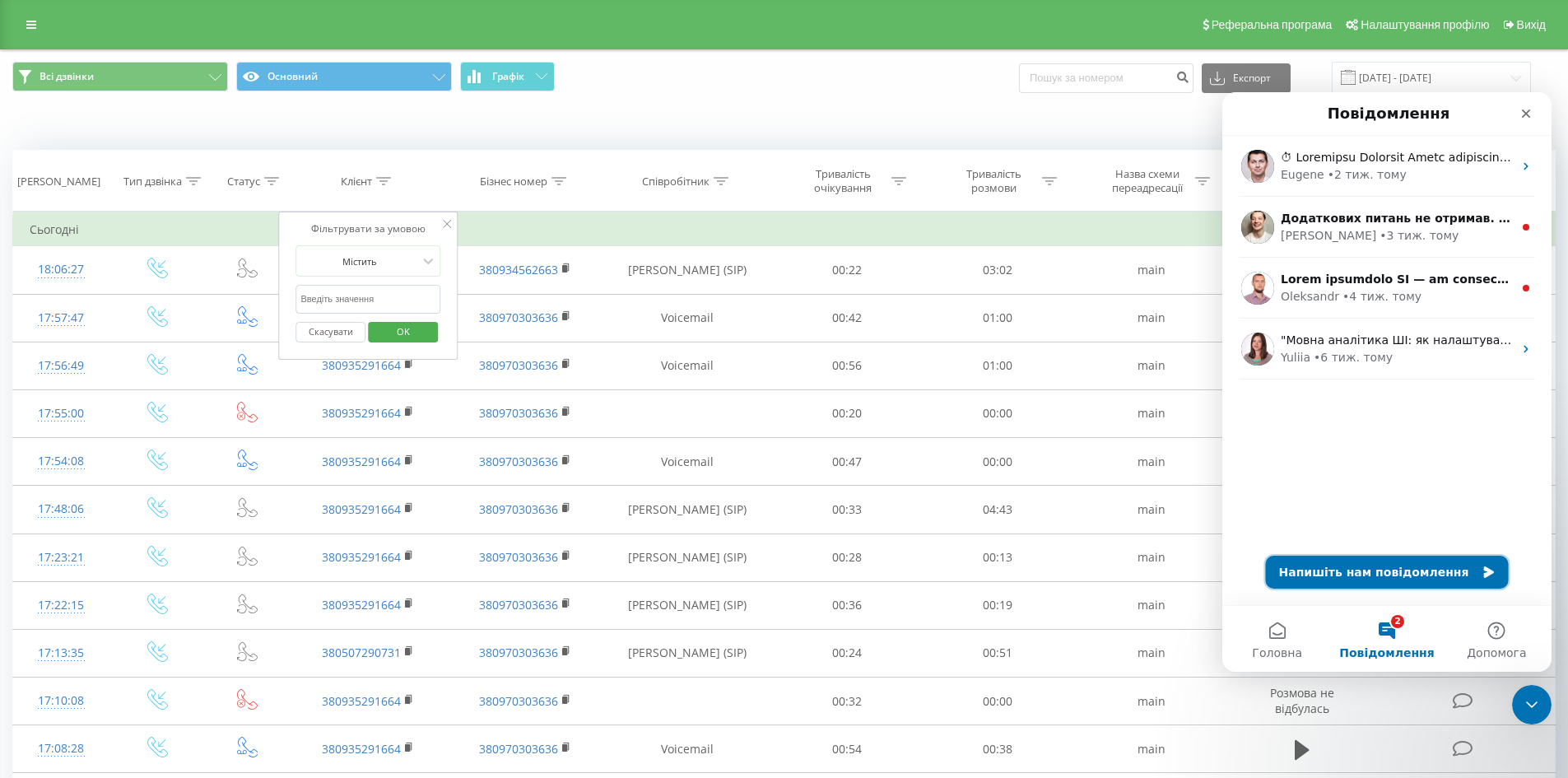
click at [1389, 575] on button "Напишіть нам повідомлення" at bounding box center [1387, 572] width 242 height 33
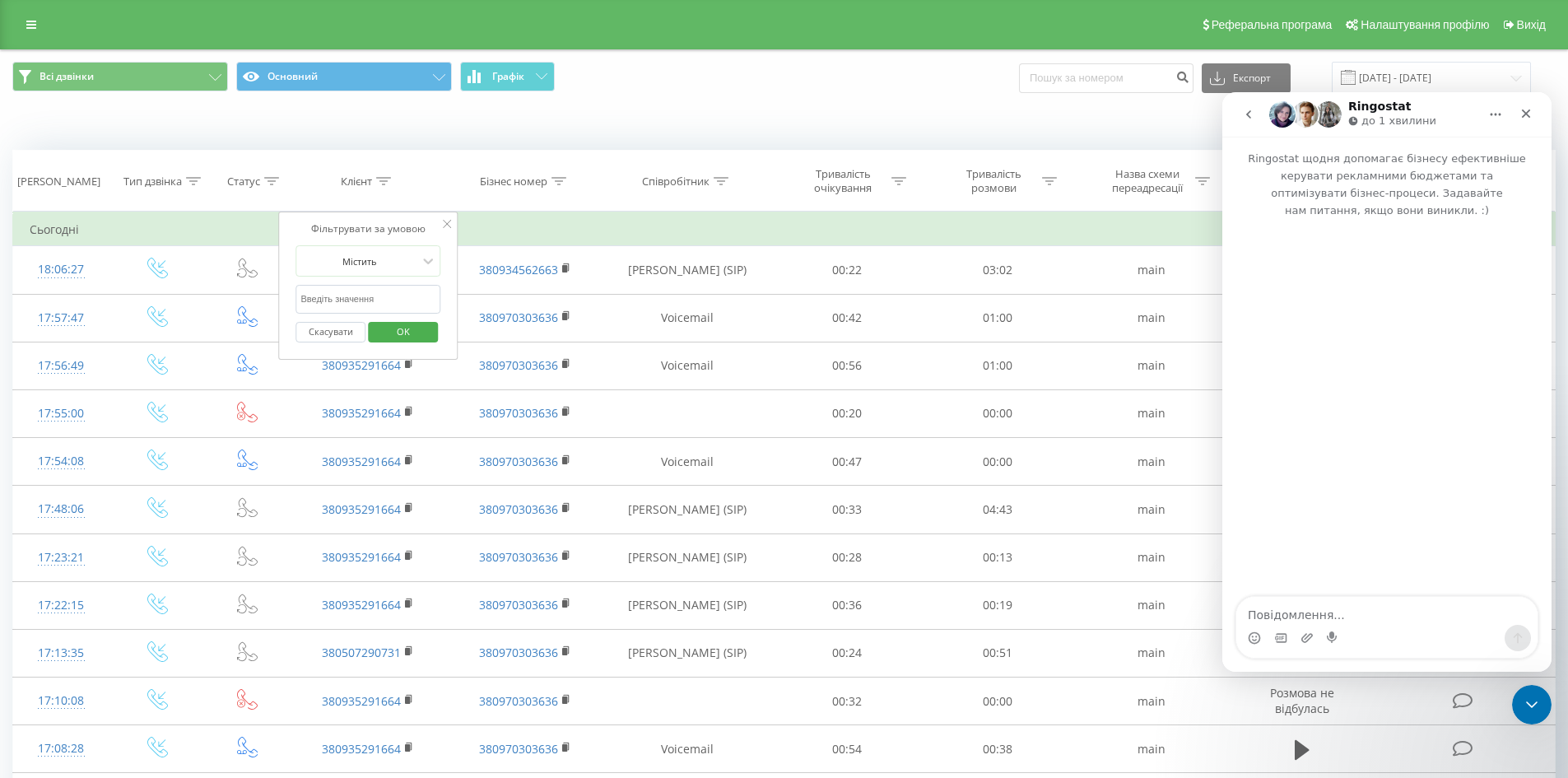
click at [1326, 619] on textarea "Повідомлення..." at bounding box center [1387, 611] width 302 height 28
click at [36, 24] on link at bounding box center [31, 24] width 30 height 23
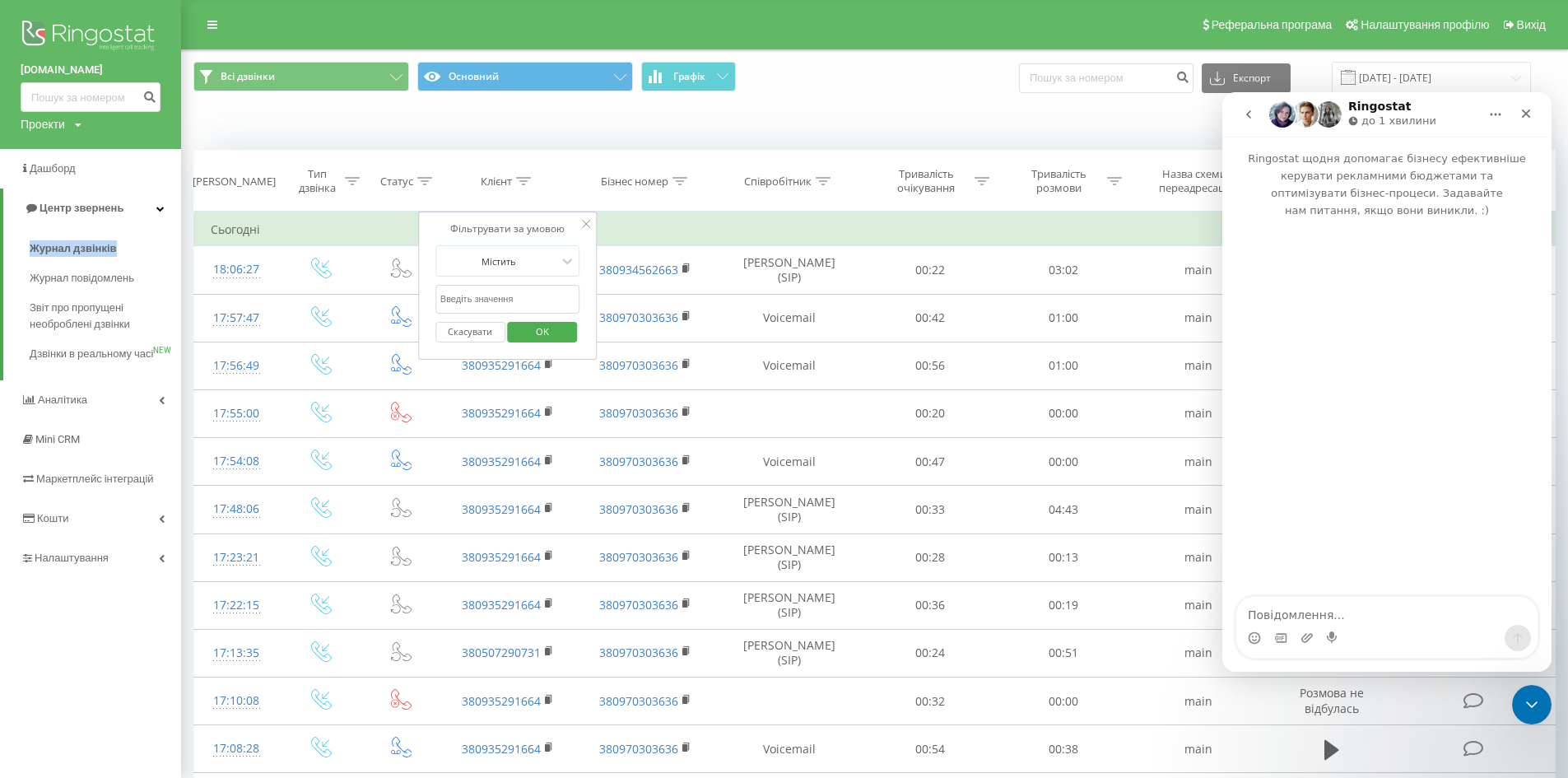
drag, startPoint x: 18, startPoint y: 244, endPoint x: 131, endPoint y: 257, distance: 113.7
click at [127, 252] on div "Журнал дзвінків Журнал повідомлень Звіт про пропущені необроблені дзвінки Дзвін…" at bounding box center [99, 302] width 165 height 135
copy span "Журнал дзвінків"
click at [1375, 613] on textarea "Повідомлення..." at bounding box center [1387, 611] width 302 height 28
type textarea "Д"
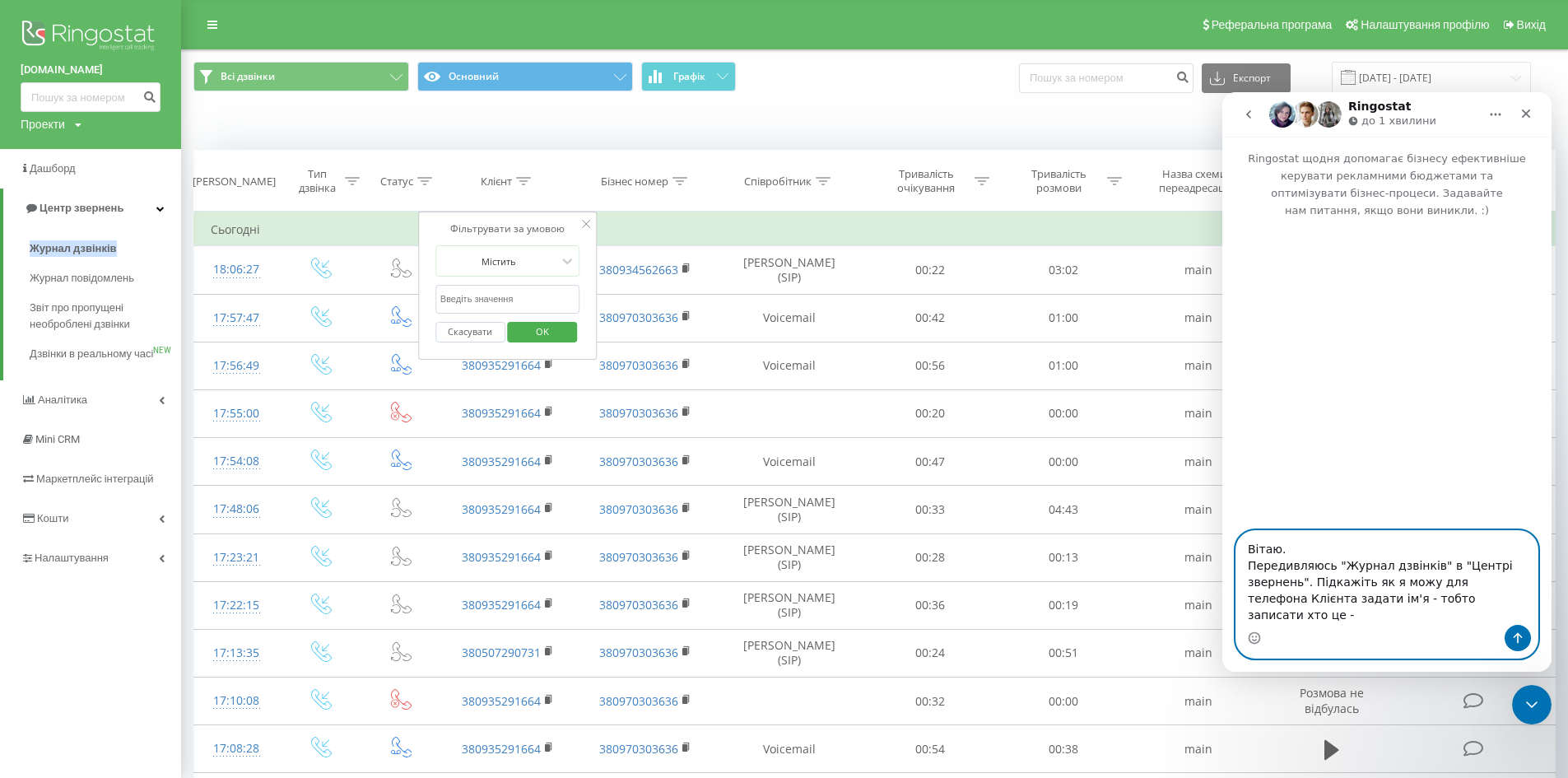
type textarea "Вітаю. Передивляюсь "Журнал дзвінків" в "Центрі звернень". Підкажіть як я можу …"
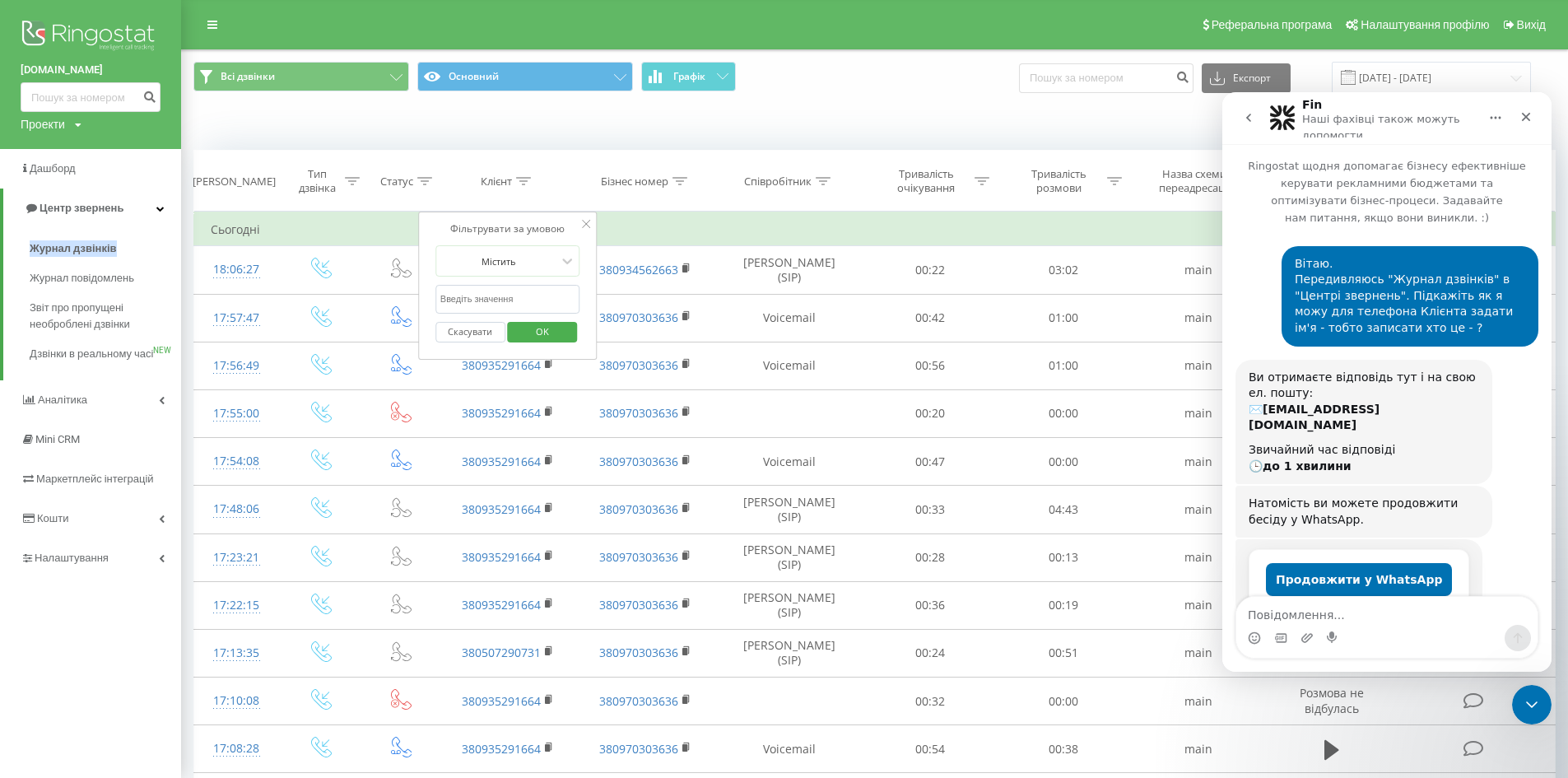
scroll to position [23, 0]
